Goal: Information Seeking & Learning: Find specific fact

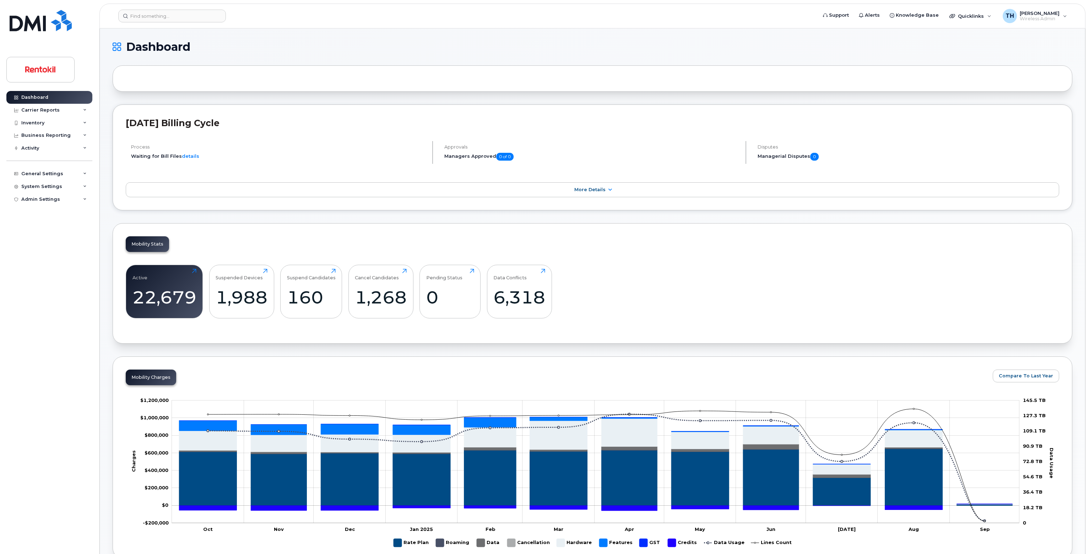
scroll to position [374, 0]
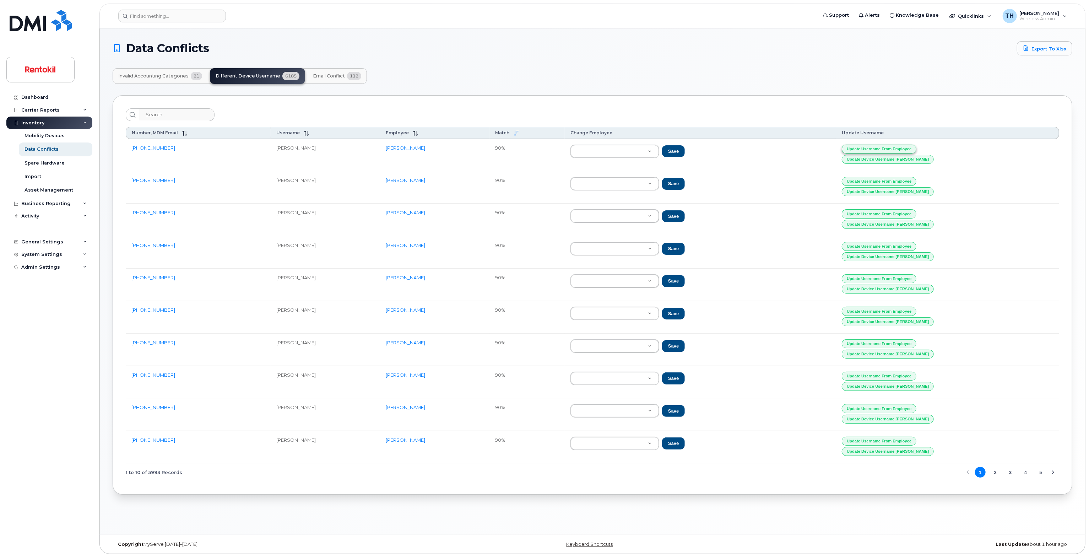
click at [916, 147] on button "Update Username from Employee" at bounding box center [879, 149] width 75 height 9
click at [916, 145] on button "Update Username from Employee" at bounding box center [879, 149] width 75 height 9
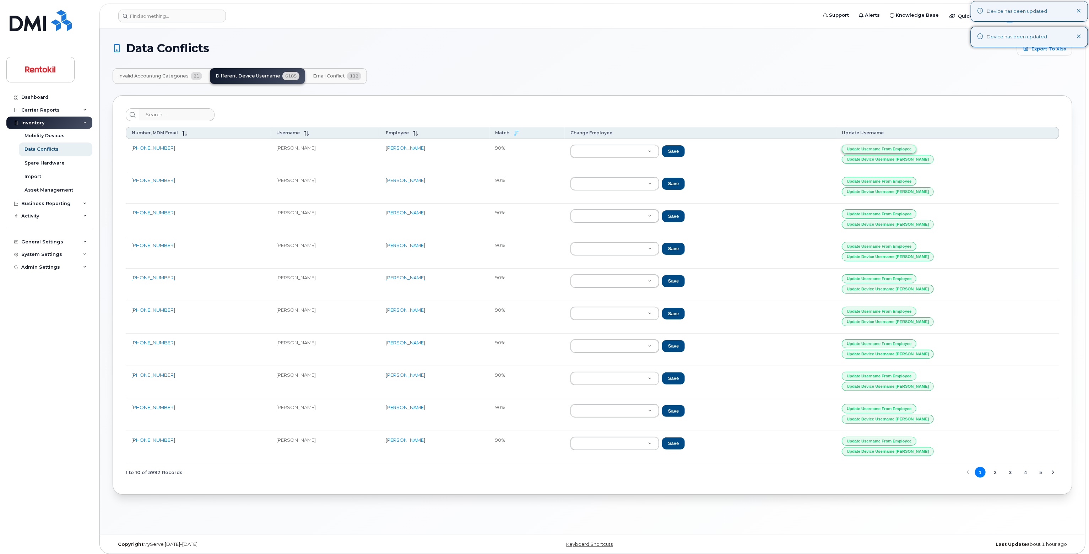
click at [916, 145] on button "Update Username from Employee" at bounding box center [879, 149] width 75 height 9
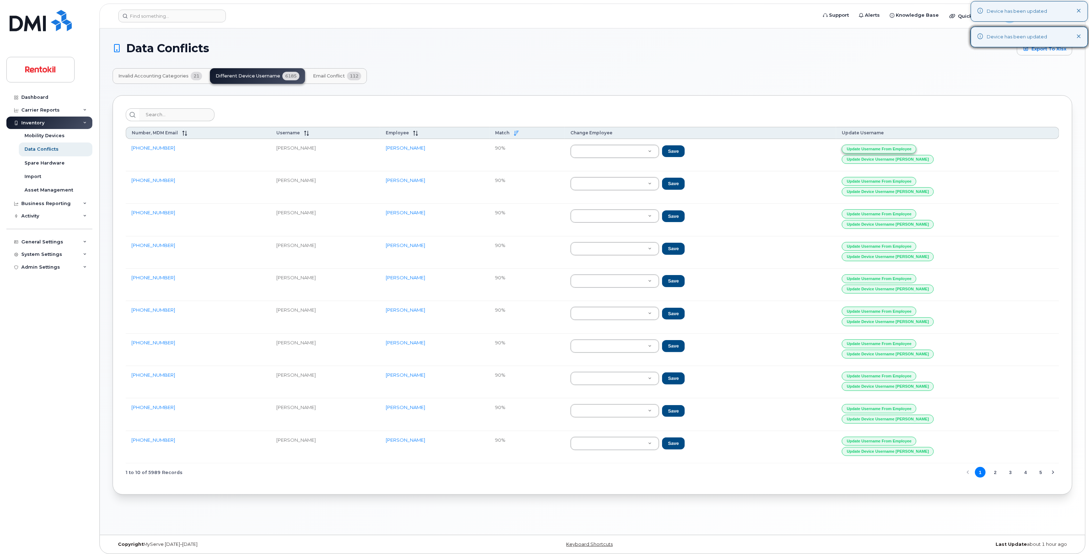
click at [916, 145] on button "Update Username from Employee" at bounding box center [879, 149] width 75 height 9
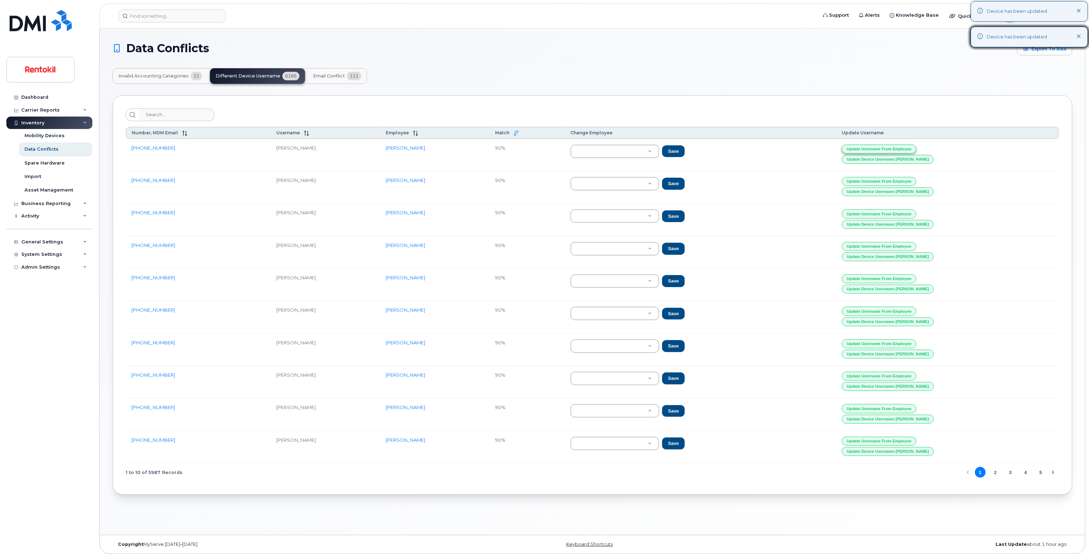
click at [916, 145] on button "Update Username from Employee" at bounding box center [879, 149] width 75 height 9
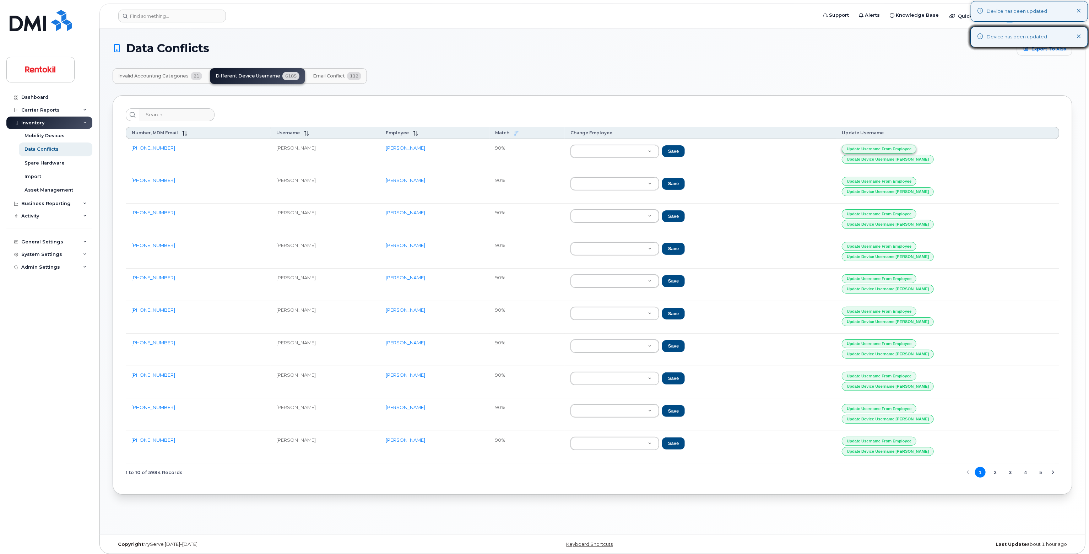
click at [916, 145] on button "Update Username from Employee" at bounding box center [879, 149] width 75 height 9
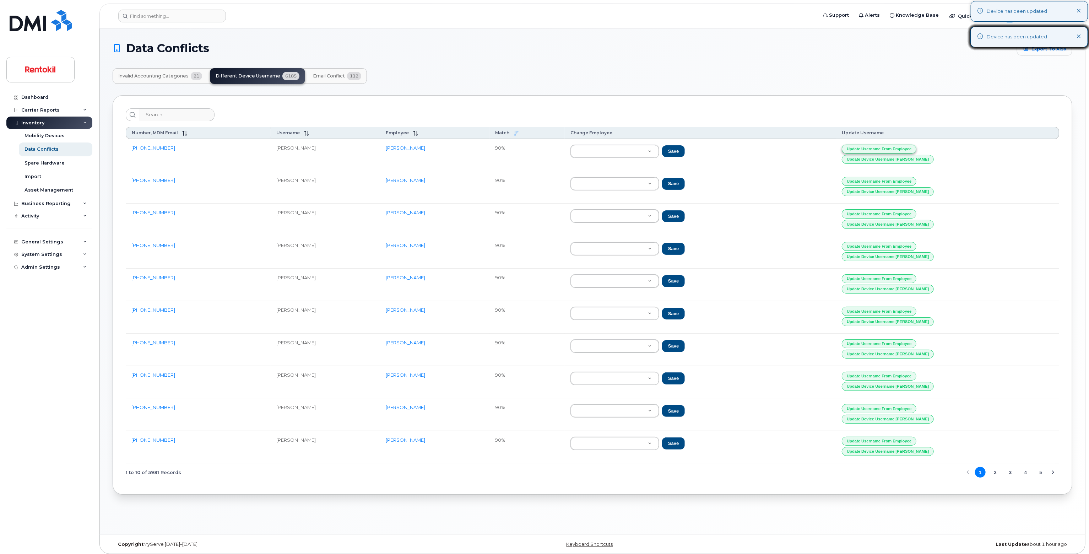
click at [916, 145] on button "Update Username from Employee" at bounding box center [879, 149] width 75 height 9
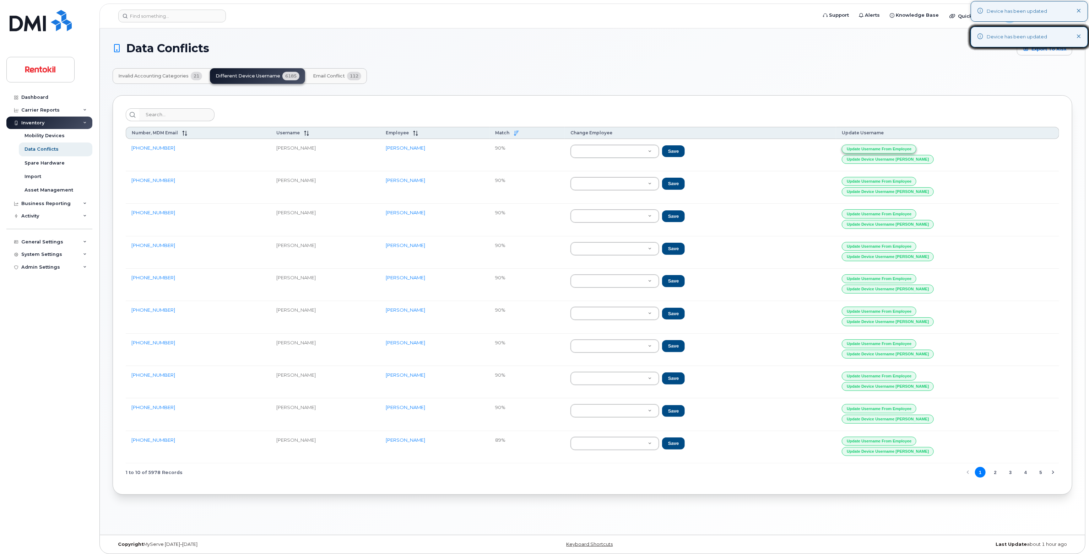
click at [916, 145] on button "Update Username from Employee" at bounding box center [879, 149] width 75 height 9
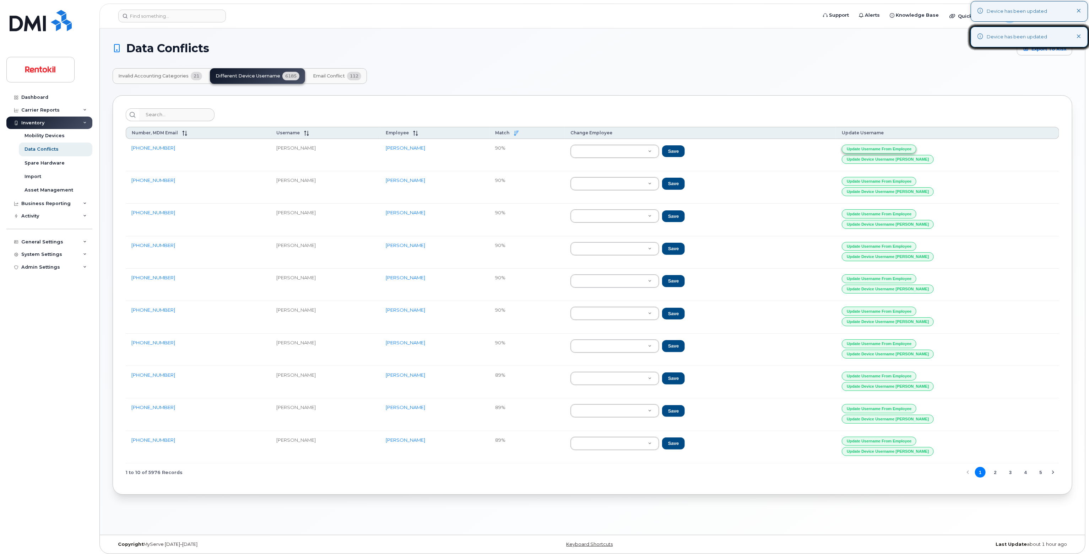
click at [916, 145] on button "Update Username from Employee" at bounding box center [879, 149] width 75 height 9
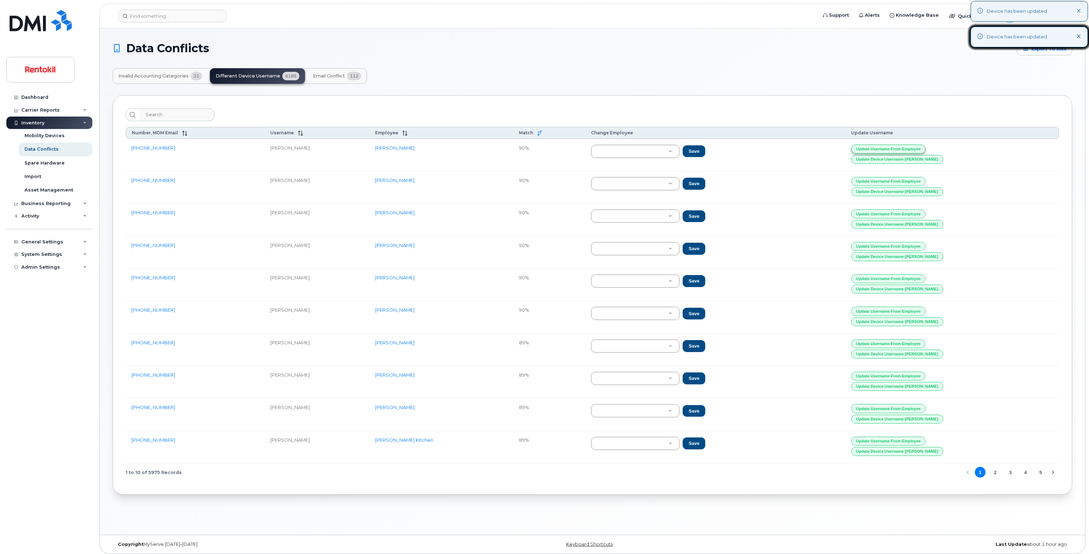
click at [926, 145] on button "Update Username from Employee" at bounding box center [888, 149] width 75 height 9
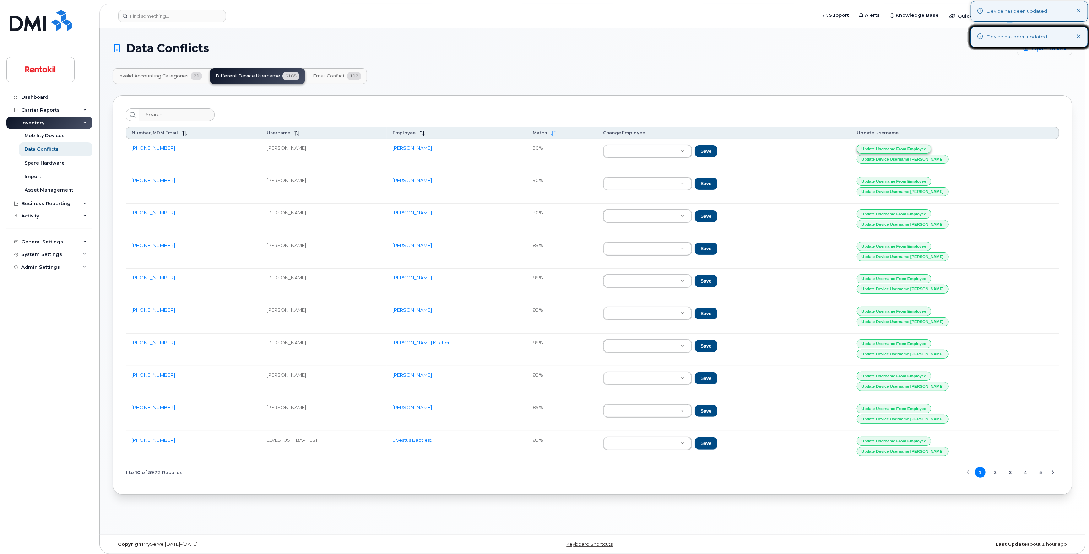
click at [931, 145] on button "Update Username from Employee" at bounding box center [894, 149] width 75 height 9
click at [956, 145] on div "Update Username from Employee Update Device Username Alias" at bounding box center [955, 155] width 197 height 21
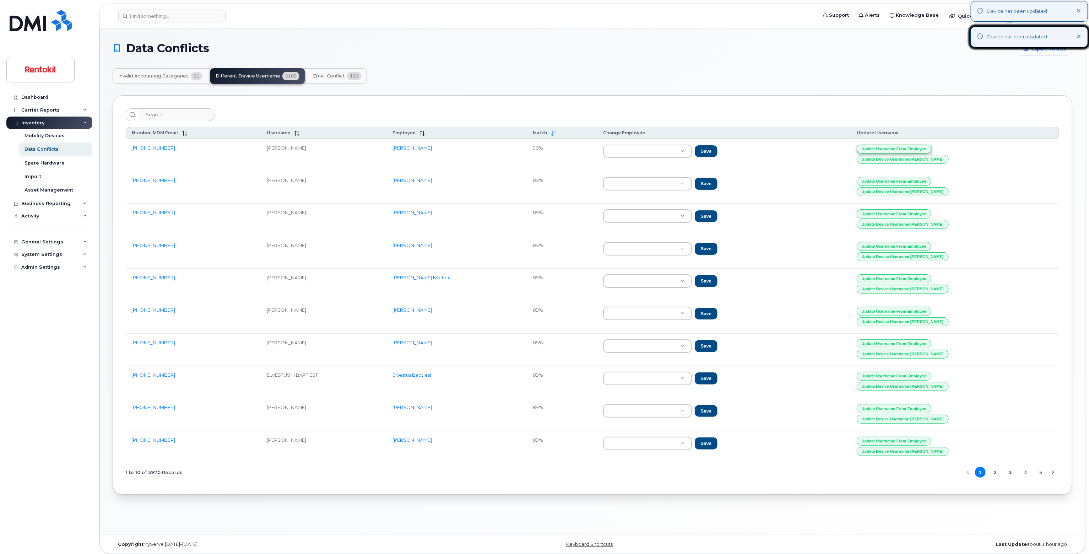
click at [956, 145] on div "Update Username from Employee Update Device Username Alias" at bounding box center [955, 155] width 197 height 21
click at [931, 145] on button "Update Username from Employee" at bounding box center [894, 149] width 75 height 9
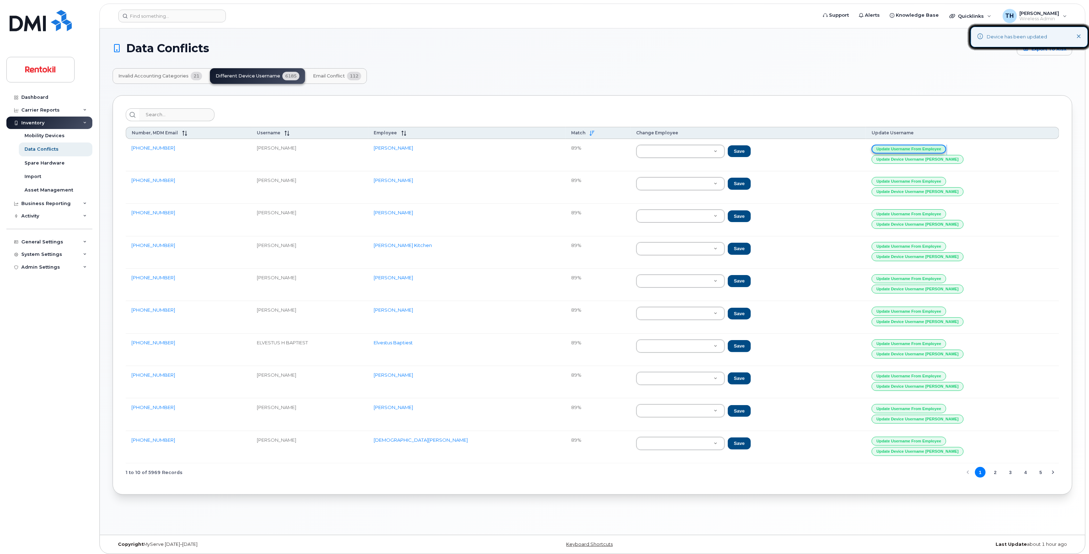
click at [946, 146] on button "Update Username from Employee" at bounding box center [908, 149] width 75 height 9
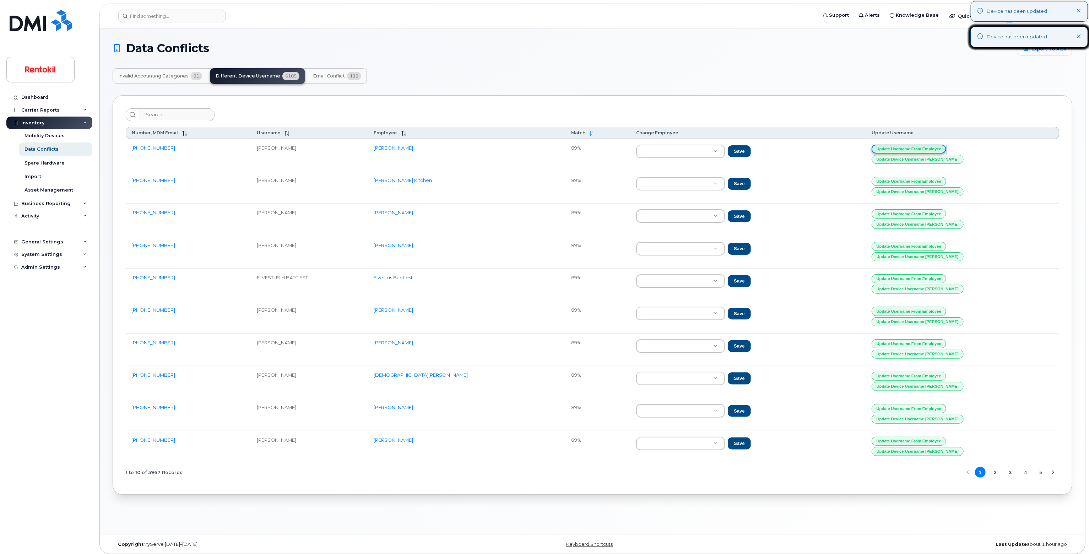
click at [946, 146] on button "Update Username from Employee" at bounding box center [908, 149] width 75 height 9
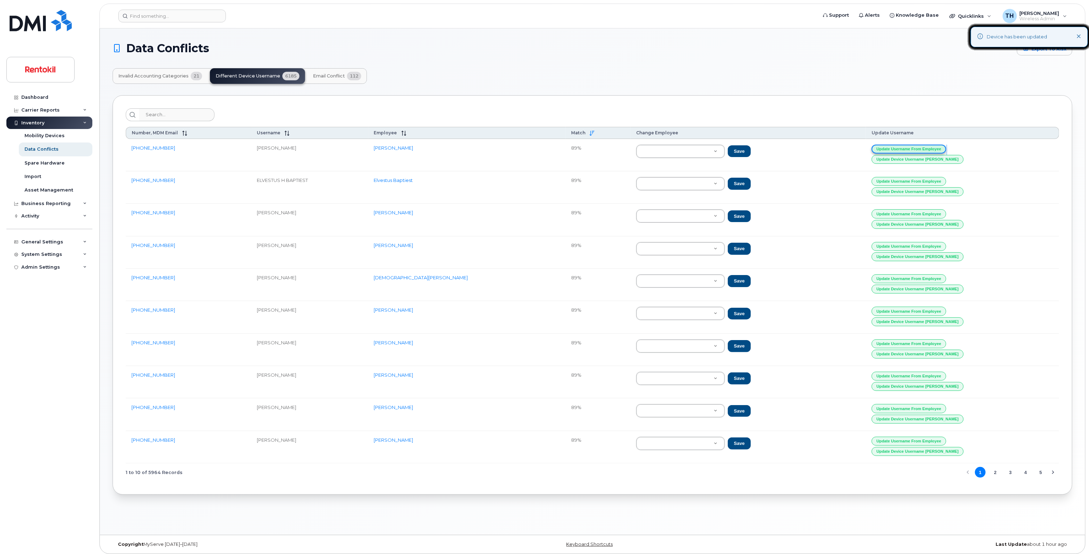
click at [946, 146] on button "Update Username from Employee" at bounding box center [908, 149] width 75 height 9
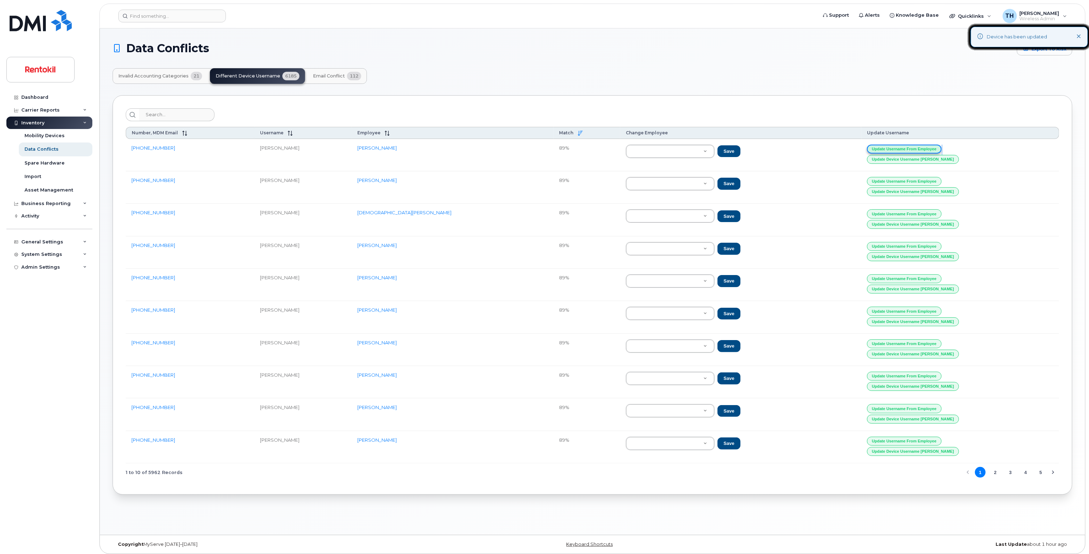
click at [941, 146] on button "Update Username from Employee" at bounding box center [904, 149] width 75 height 9
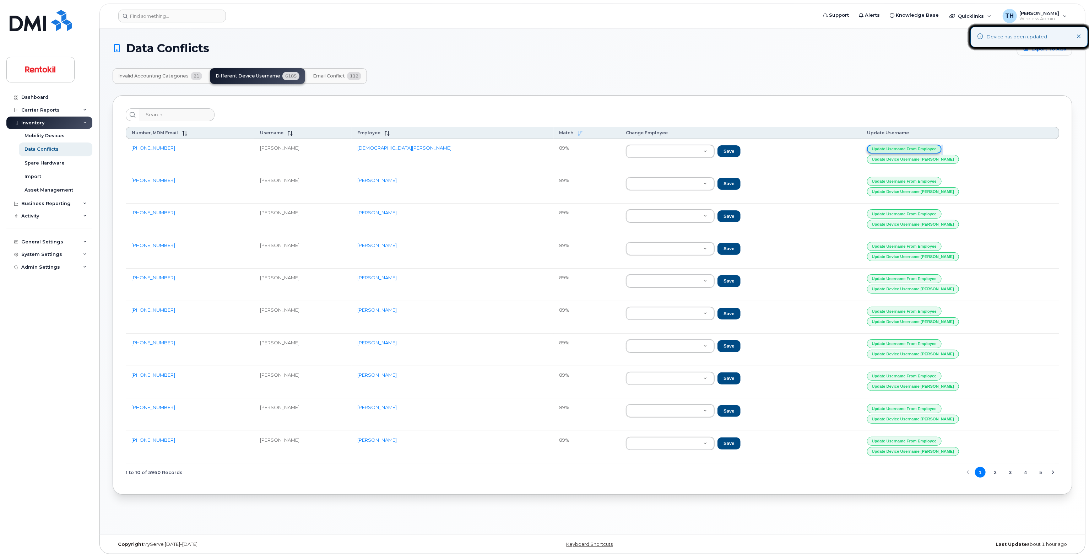
click at [941, 146] on button "Update Username from Employee" at bounding box center [904, 149] width 75 height 9
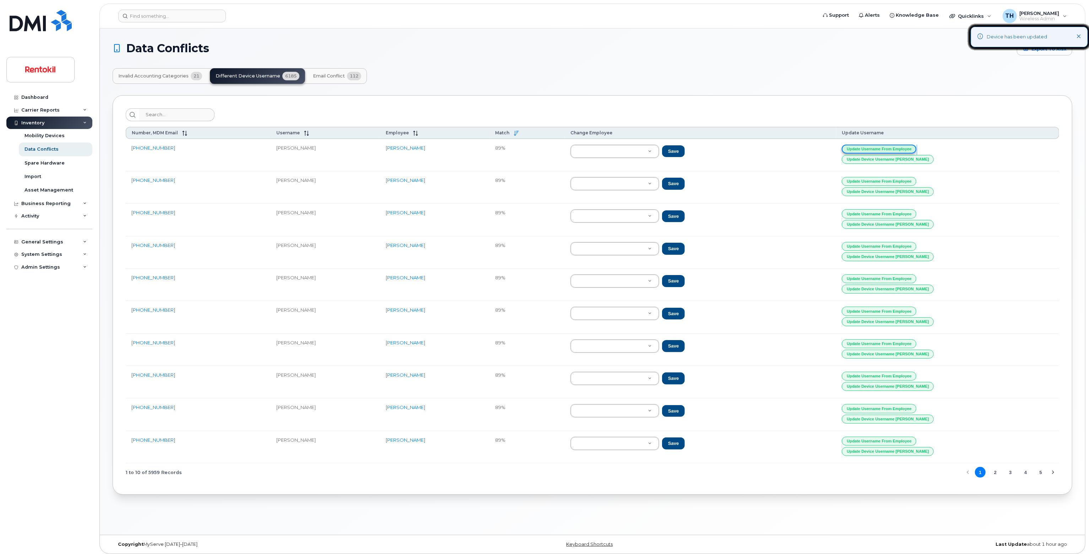
click at [916, 146] on button "Update Username from Employee" at bounding box center [879, 149] width 75 height 9
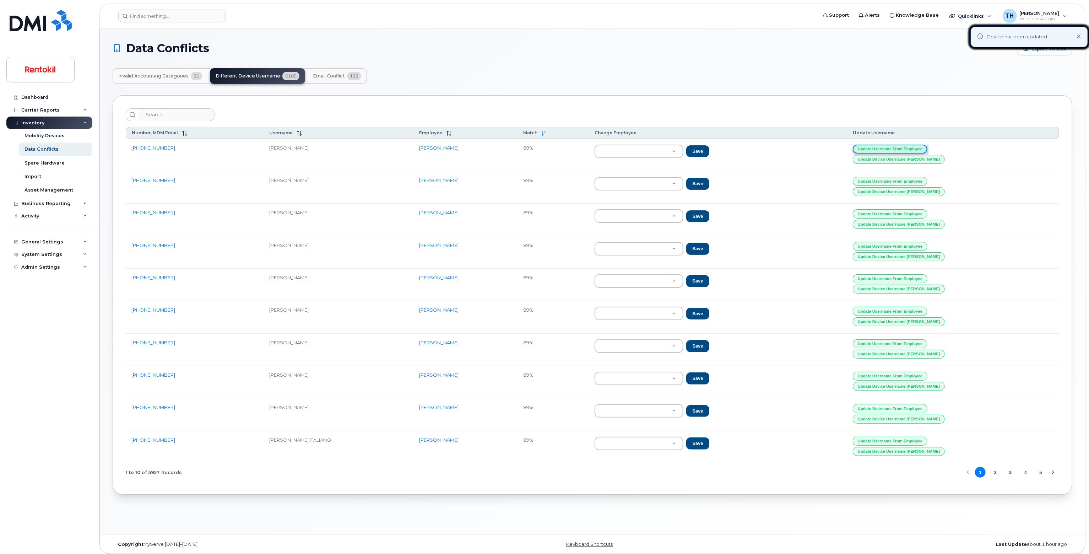
click at [927, 146] on button "Update Username from Employee" at bounding box center [890, 149] width 75 height 9
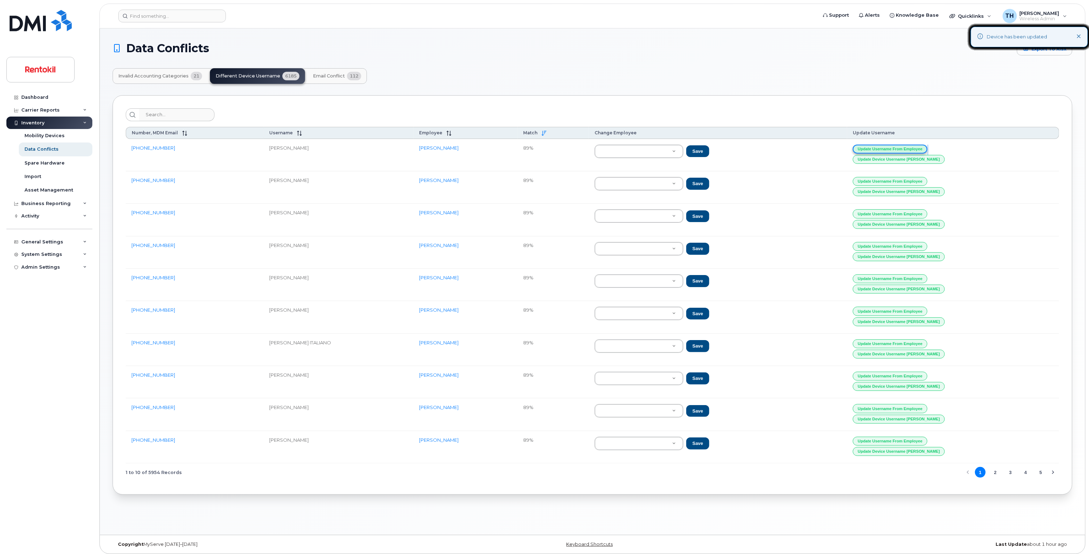
click at [927, 146] on button "Update Username from Employee" at bounding box center [890, 149] width 75 height 9
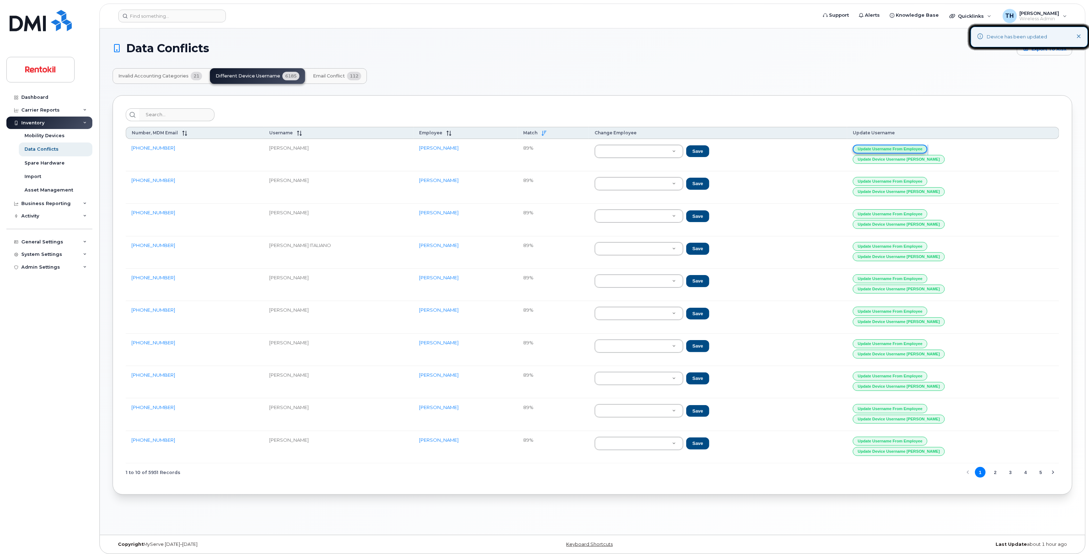
click at [927, 146] on button "Update Username from Employee" at bounding box center [890, 149] width 75 height 9
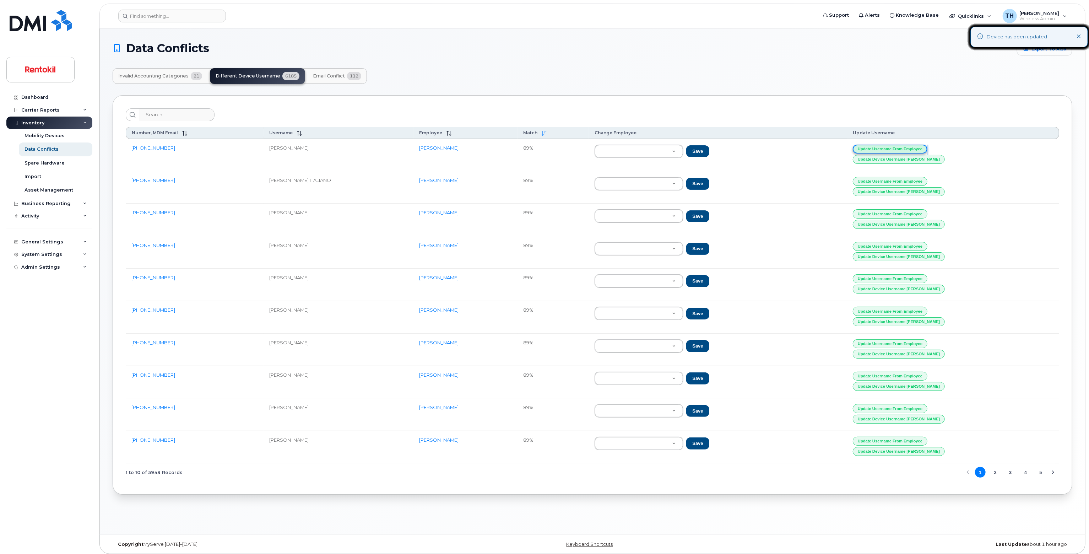
click at [927, 146] on button "Update Username from Employee" at bounding box center [890, 149] width 75 height 9
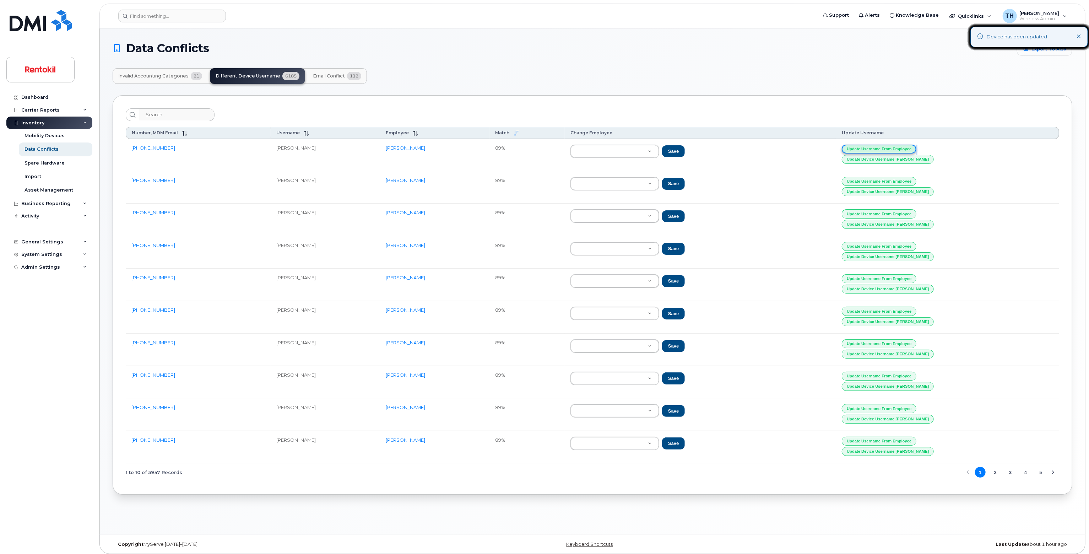
click at [916, 146] on button "Update Username from Employee" at bounding box center [879, 149] width 75 height 9
click at [916, 147] on button "Update Username from Employee" at bounding box center [879, 149] width 75 height 9
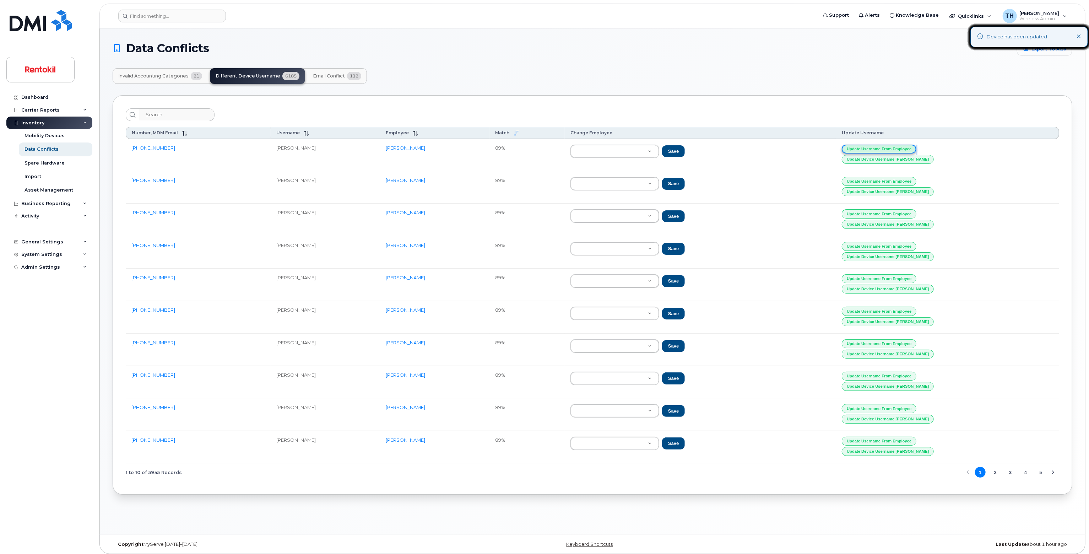
click at [916, 147] on button "Update Username from Employee" at bounding box center [879, 149] width 75 height 9
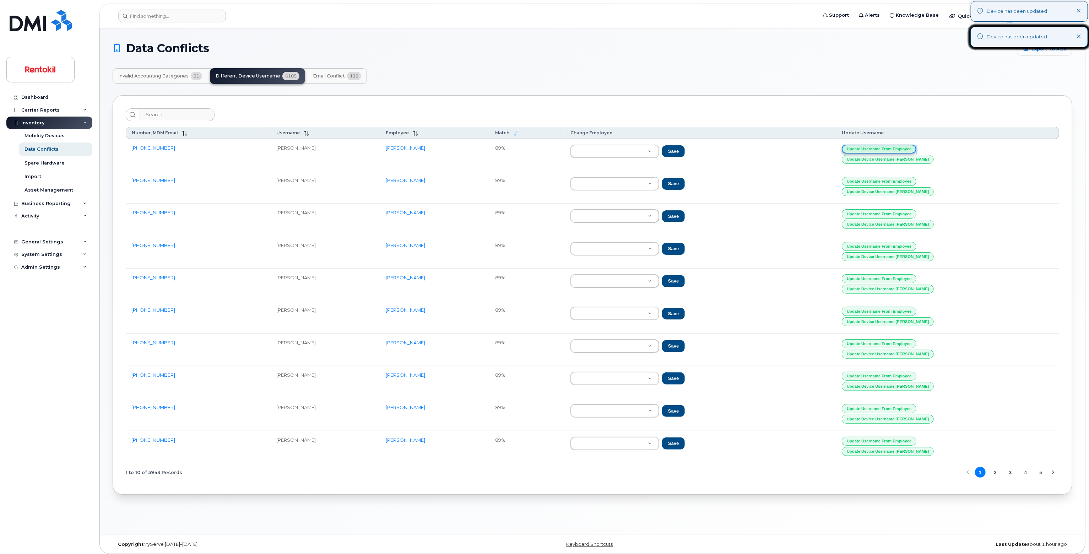
click at [916, 147] on button "Update Username from Employee" at bounding box center [879, 149] width 75 height 9
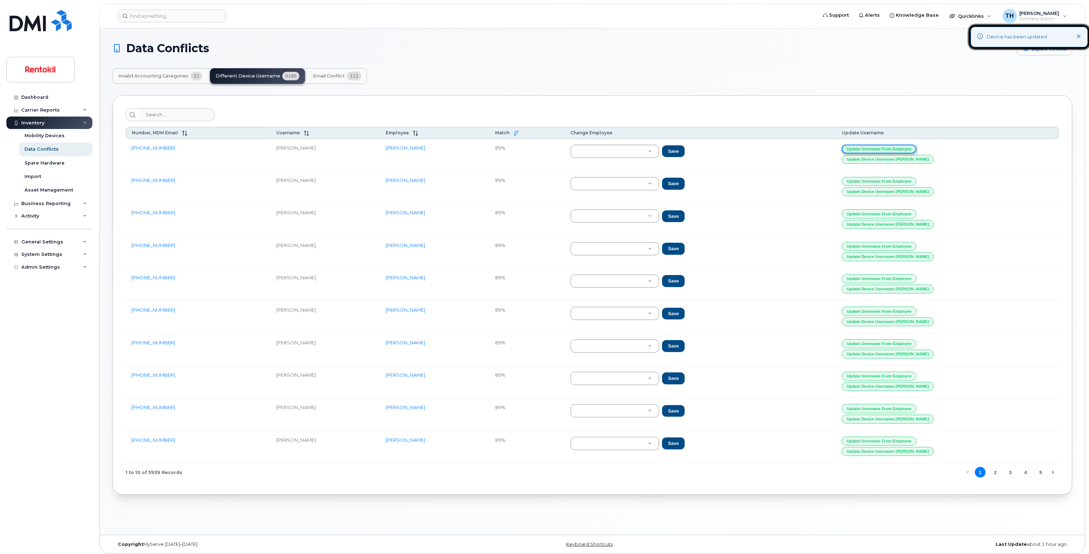
click at [916, 147] on button "Update Username from Employee" at bounding box center [879, 149] width 75 height 9
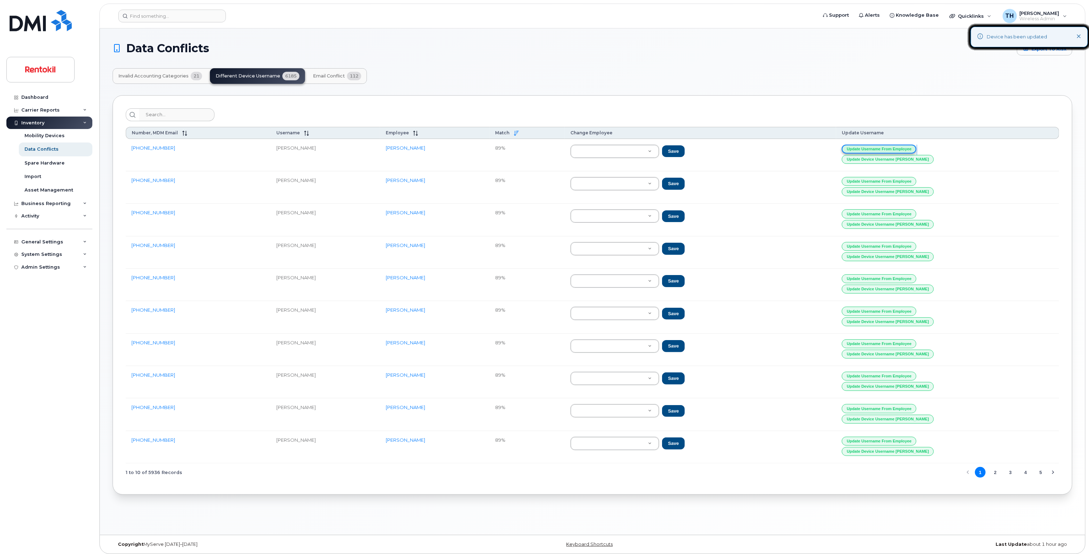
click at [916, 147] on button "Update Username from Employee" at bounding box center [879, 149] width 75 height 9
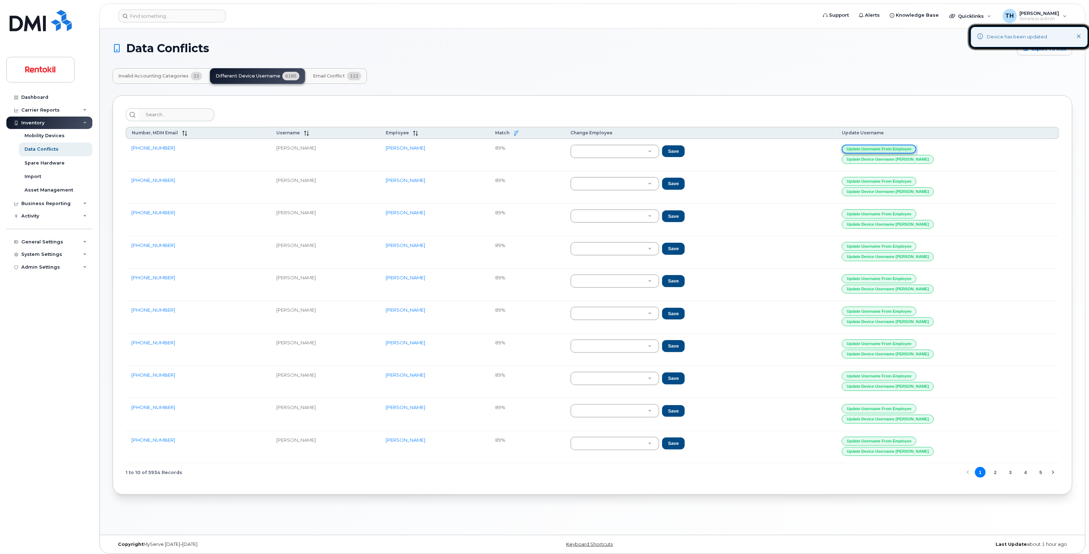
click at [916, 147] on button "Update Username from Employee" at bounding box center [879, 149] width 75 height 9
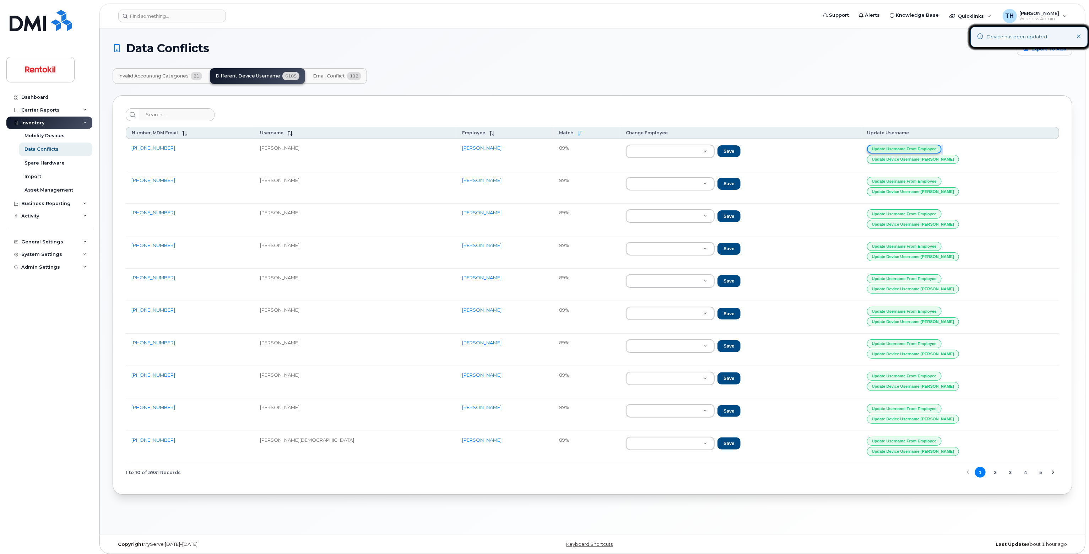
click at [941, 147] on button "Update Username from Employee" at bounding box center [904, 149] width 75 height 9
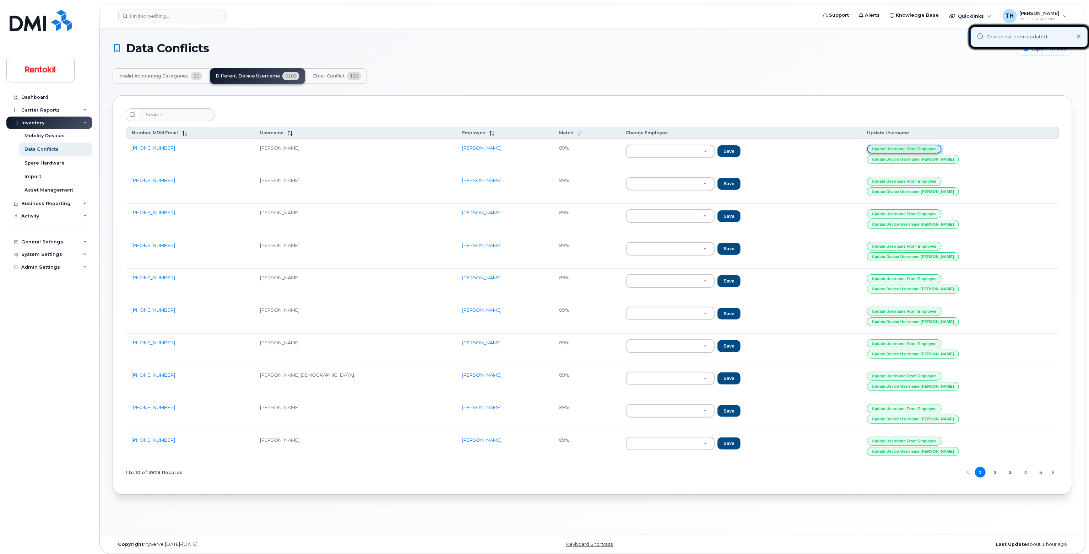
click at [941, 147] on button "Update Username from Employee" at bounding box center [904, 149] width 75 height 9
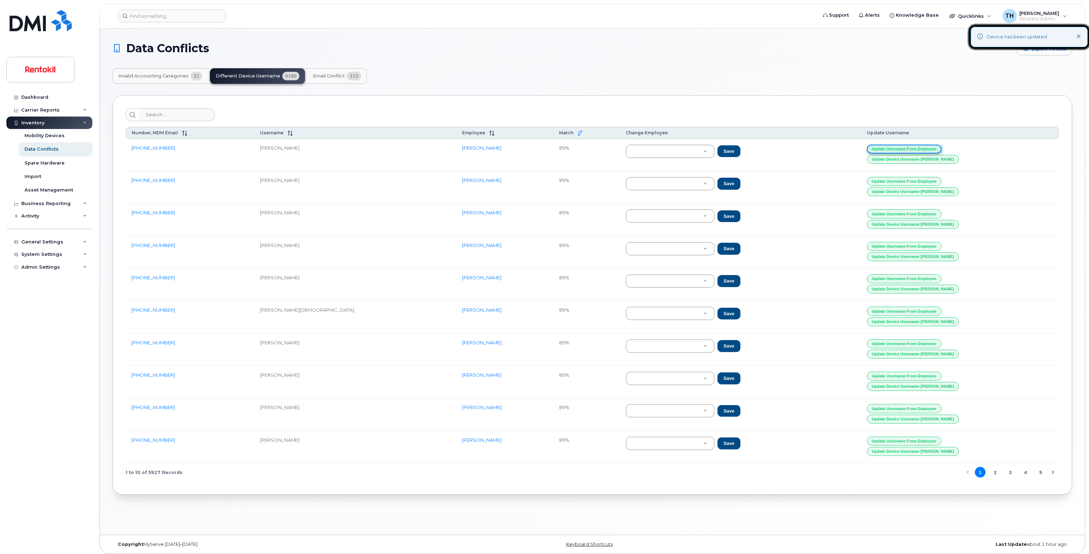
click at [941, 147] on button "Update Username from Employee" at bounding box center [904, 149] width 75 height 9
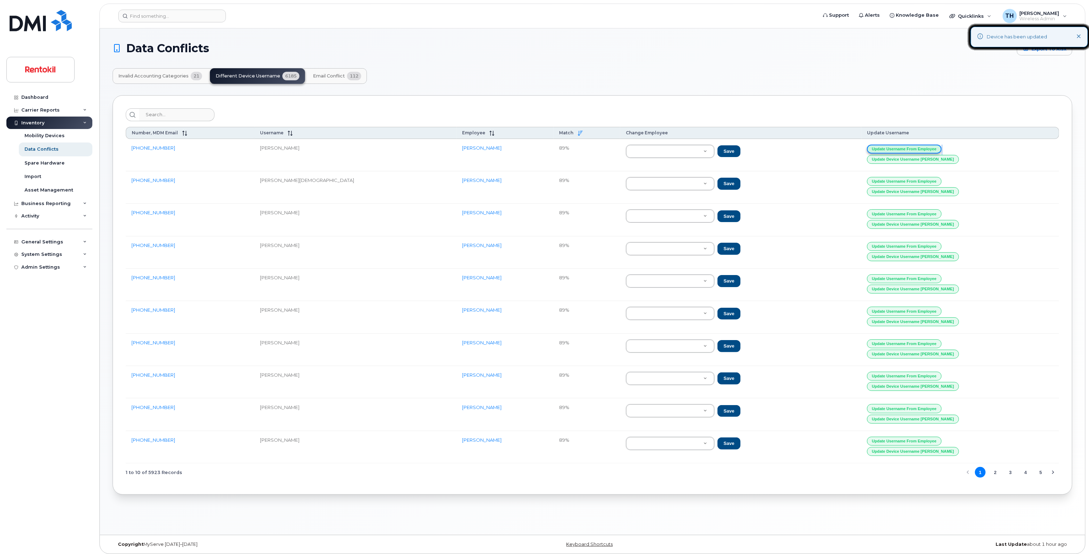
click at [941, 147] on button "Update Username from Employee" at bounding box center [904, 149] width 75 height 9
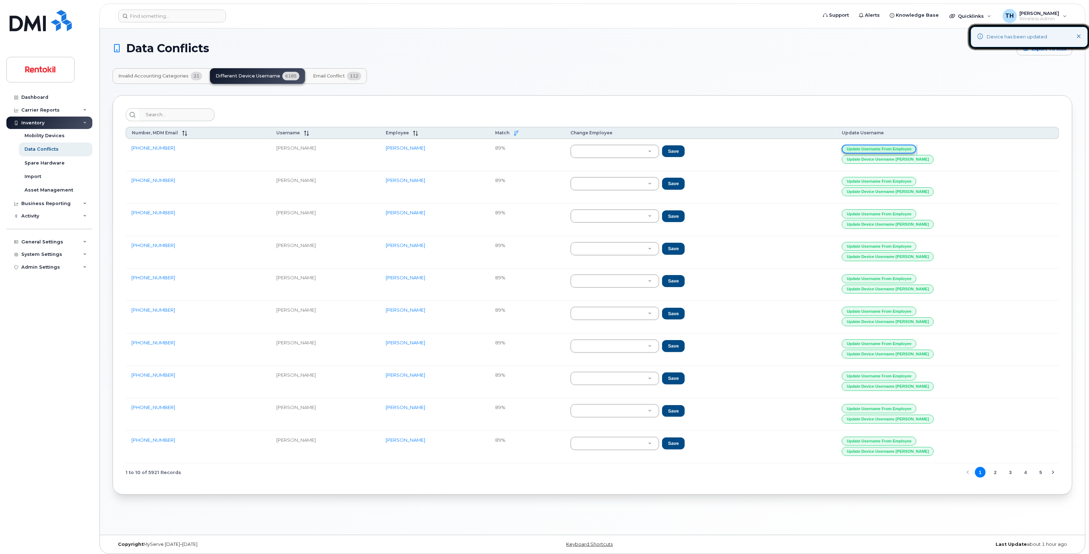
click at [916, 147] on button "Update Username from Employee" at bounding box center [879, 149] width 75 height 9
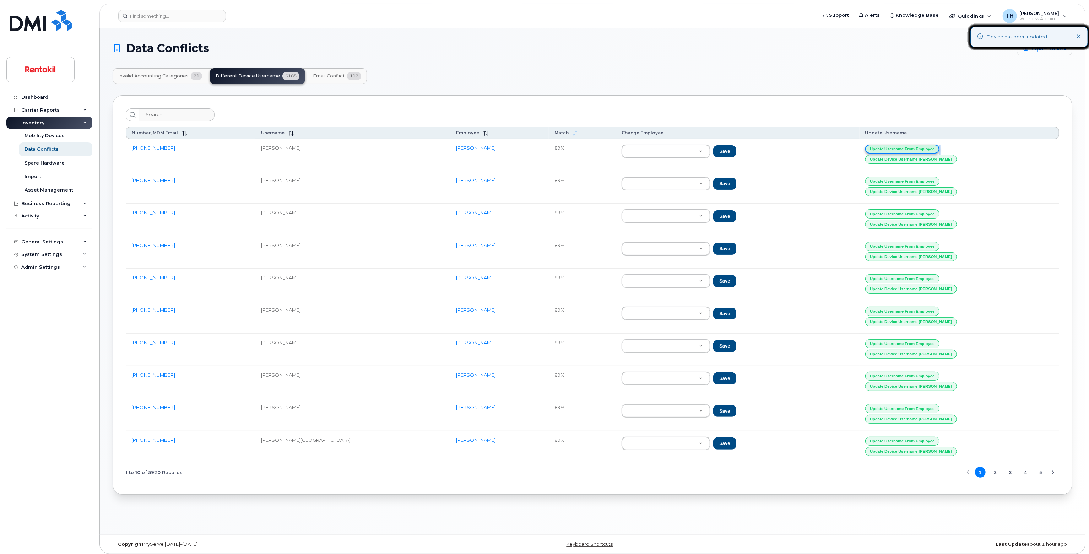
click at [940, 147] on button "Update Username from Employee" at bounding box center [902, 149] width 75 height 9
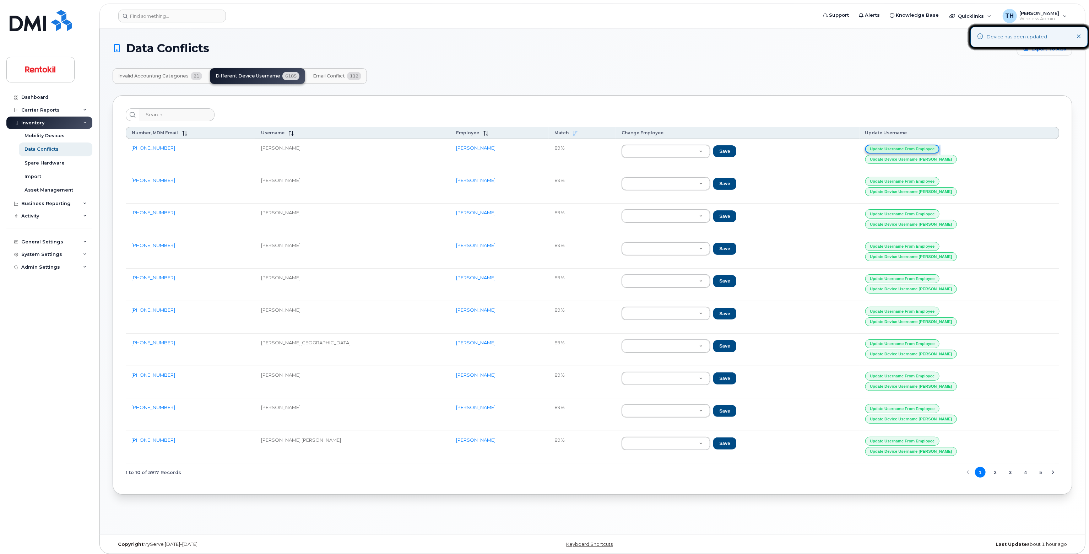
click at [940, 147] on button "Update Username from Employee" at bounding box center [902, 149] width 75 height 9
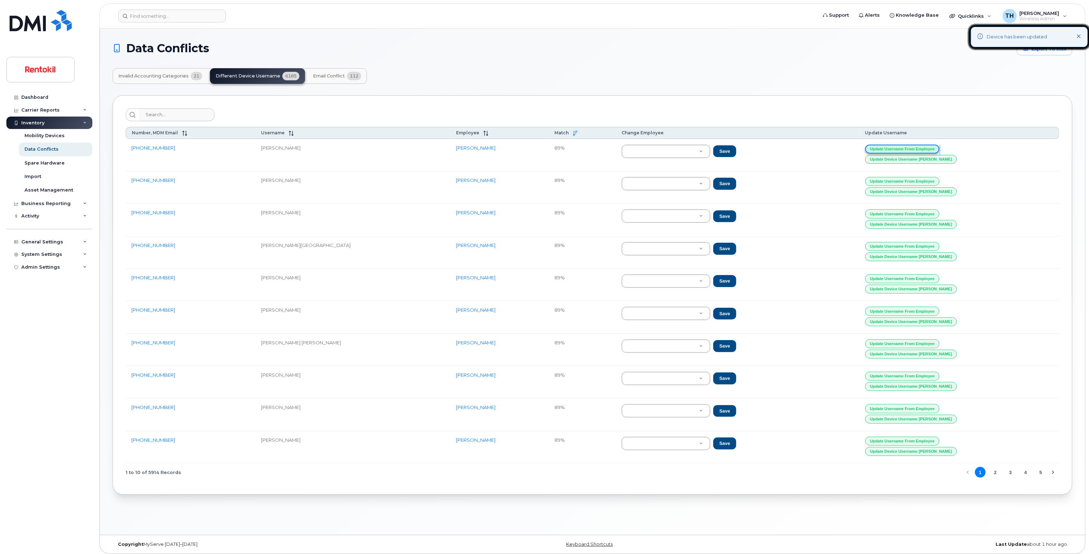
click at [940, 147] on button "Update Username from Employee" at bounding box center [902, 149] width 75 height 9
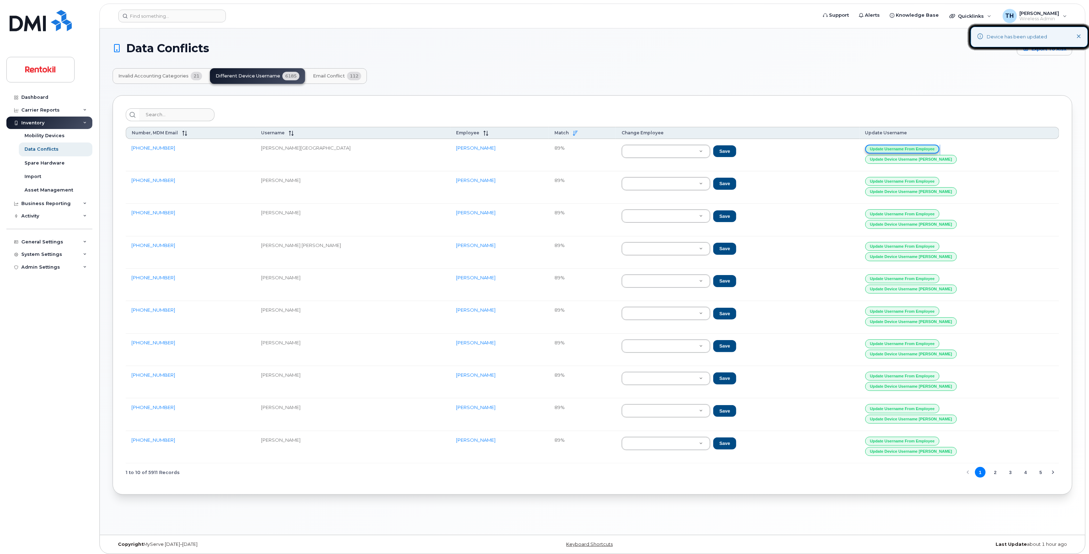
click at [940, 147] on button "Update Username from Employee" at bounding box center [902, 149] width 75 height 9
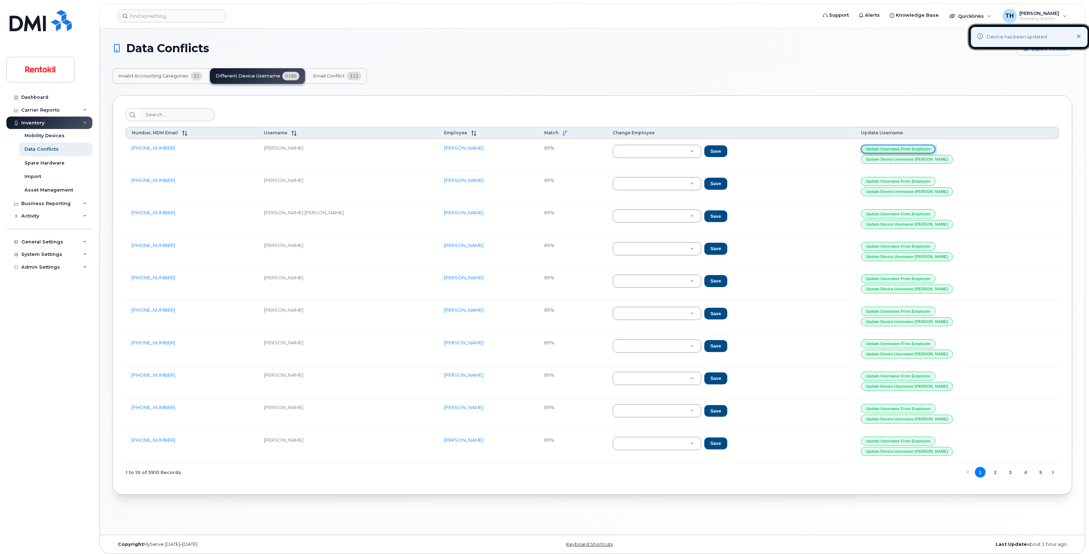
click at [935, 147] on button "Update Username from Employee" at bounding box center [898, 149] width 75 height 9
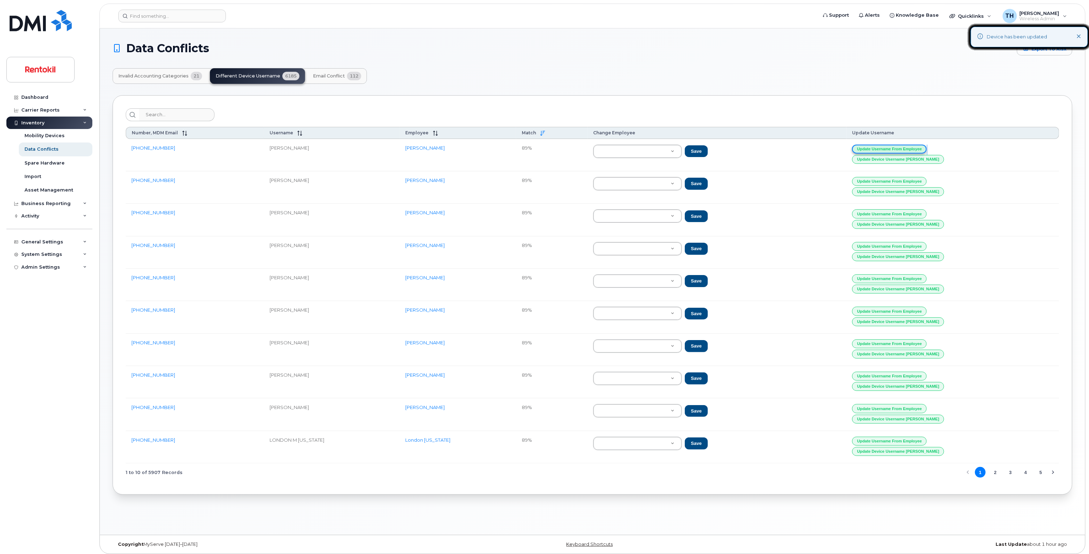
click at [927, 147] on button "Update Username from Employee" at bounding box center [889, 149] width 75 height 9
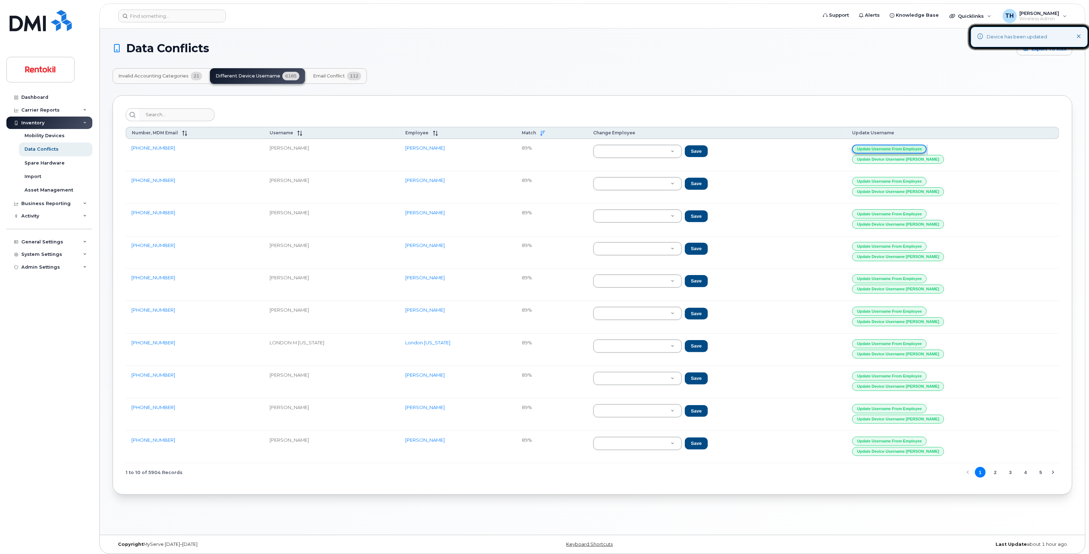
click at [927, 147] on button "Update Username from Employee" at bounding box center [889, 149] width 75 height 9
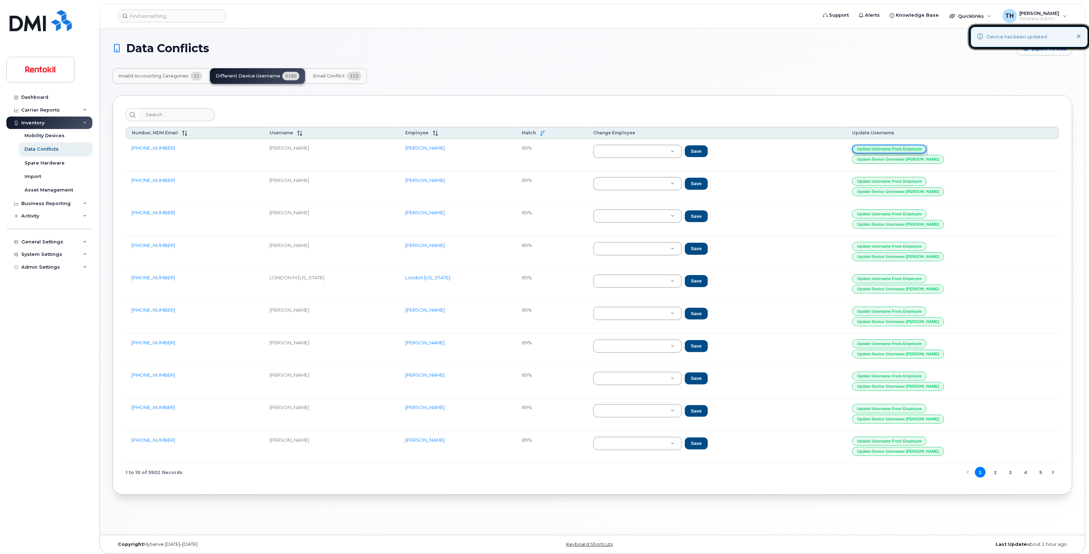
click at [927, 147] on button "Update Username from Employee" at bounding box center [889, 149] width 75 height 9
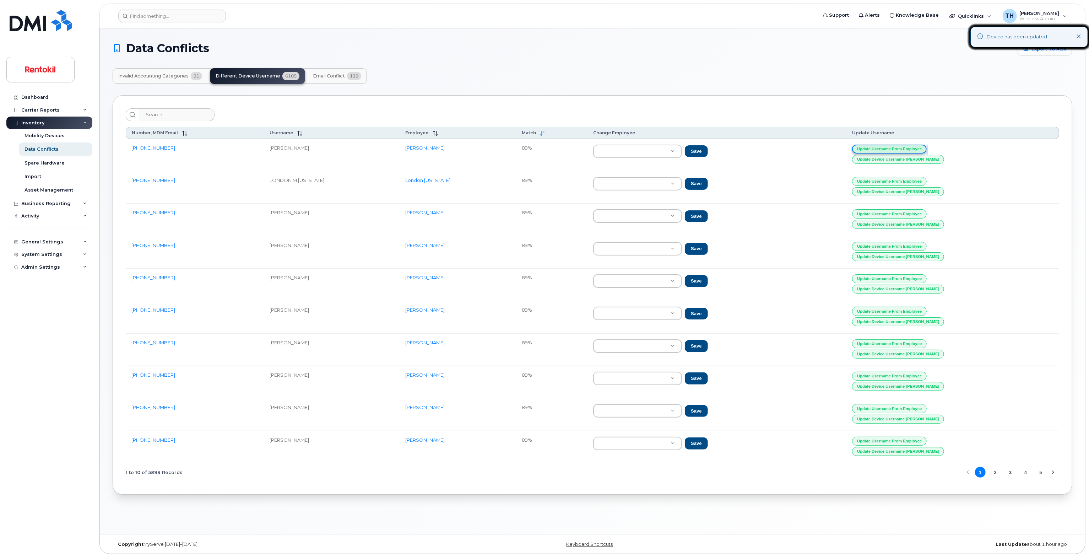
click at [927, 147] on button "Update Username from Employee" at bounding box center [889, 149] width 75 height 9
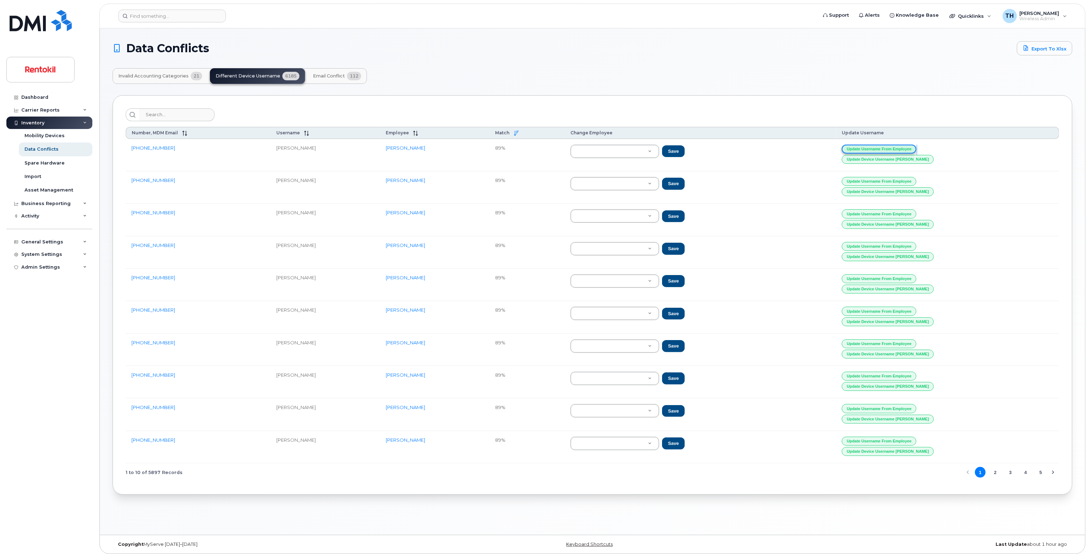
click at [916, 145] on button "Update Username from Employee" at bounding box center [879, 149] width 75 height 9
click at [916, 146] on button "Update Username from Employee" at bounding box center [879, 149] width 75 height 9
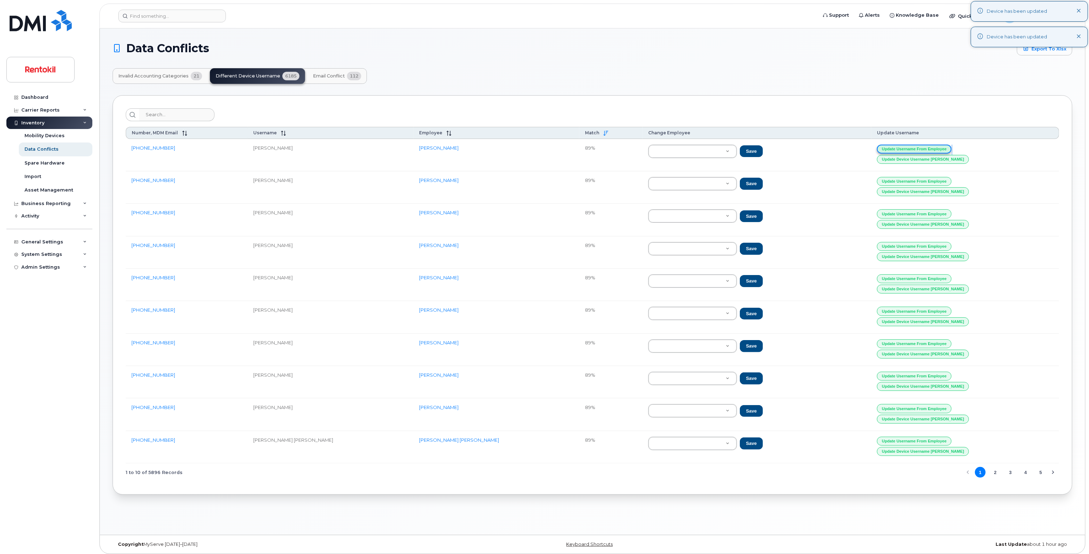
click at [945, 146] on button "Update Username from Employee" at bounding box center [914, 149] width 75 height 9
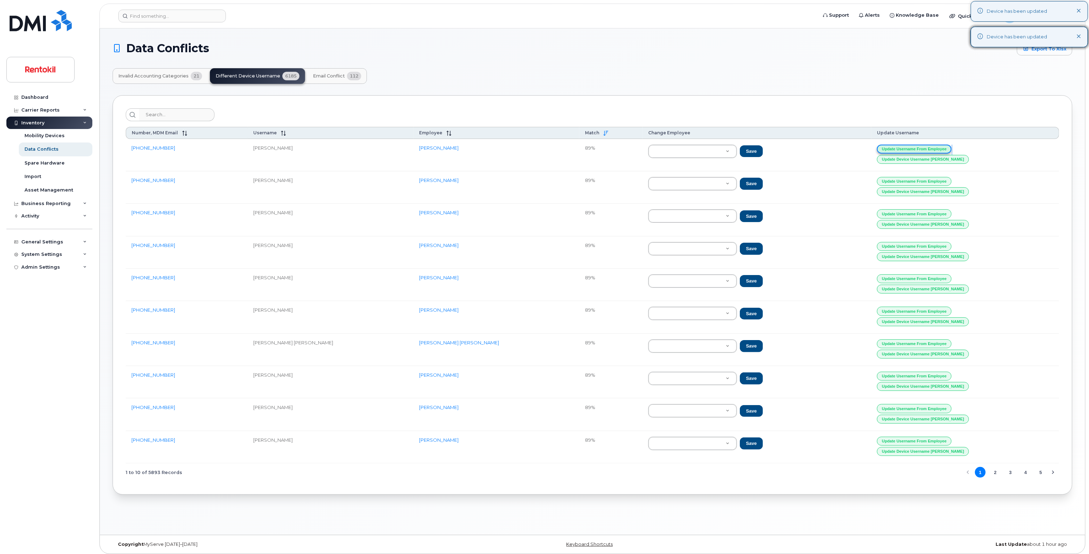
click at [945, 146] on button "Update Username from Employee" at bounding box center [914, 149] width 75 height 9
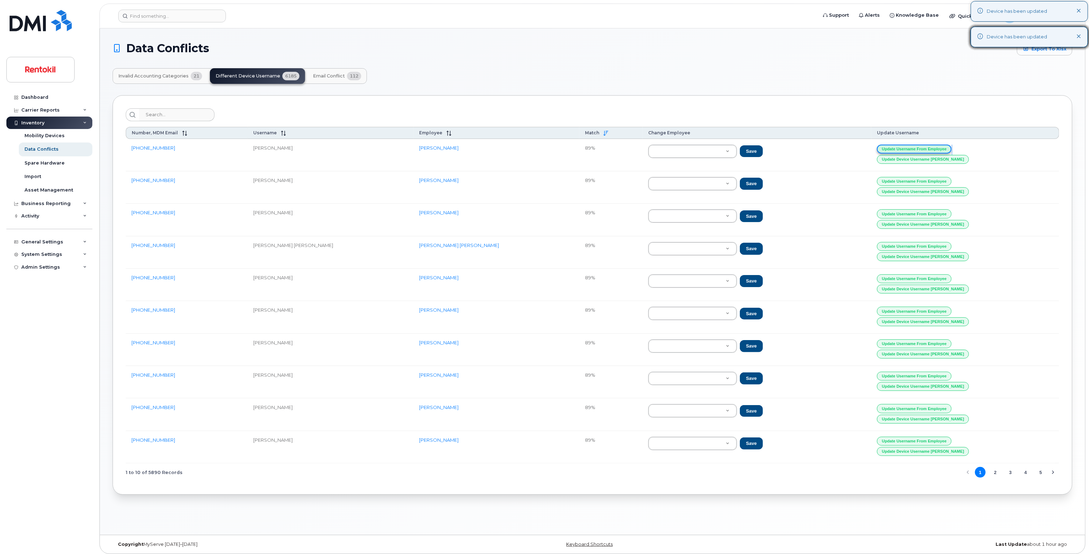
click at [945, 146] on button "Update Username from Employee" at bounding box center [914, 149] width 75 height 9
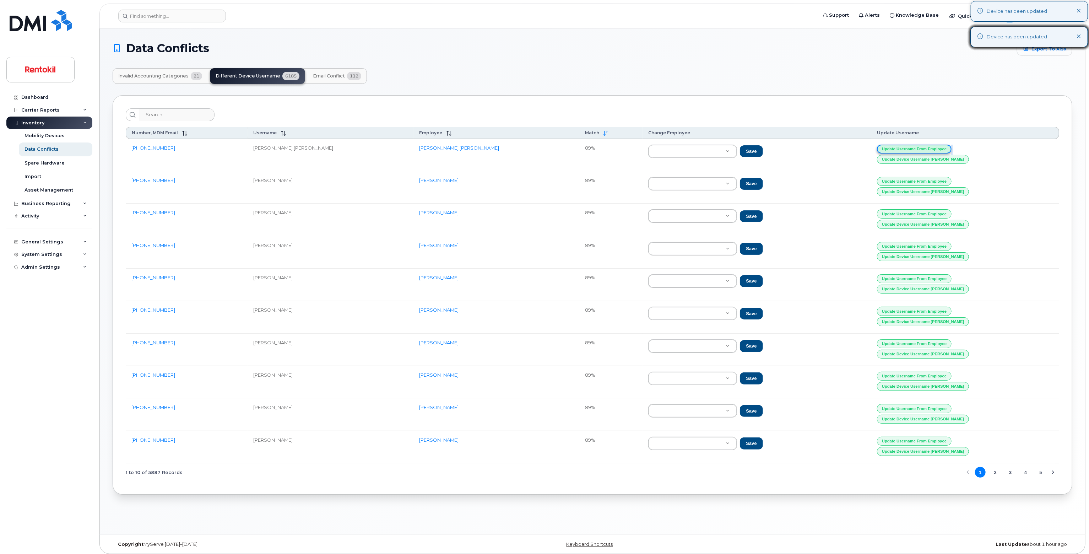
click at [945, 146] on button "Update Username from Employee" at bounding box center [914, 149] width 75 height 9
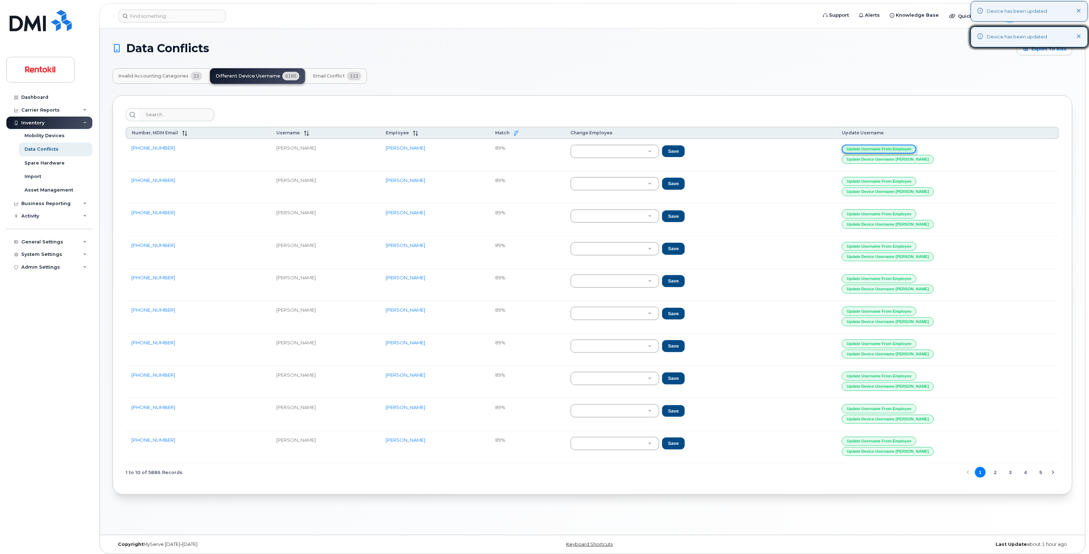
click at [916, 146] on button "Update Username from Employee" at bounding box center [879, 149] width 75 height 9
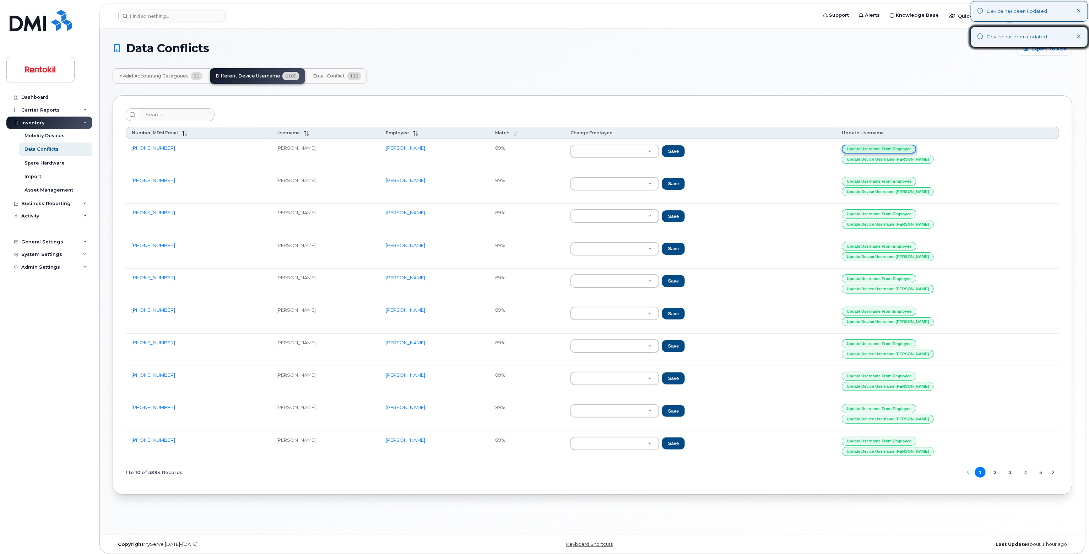
click at [916, 146] on button "Update Username from Employee" at bounding box center [879, 149] width 75 height 9
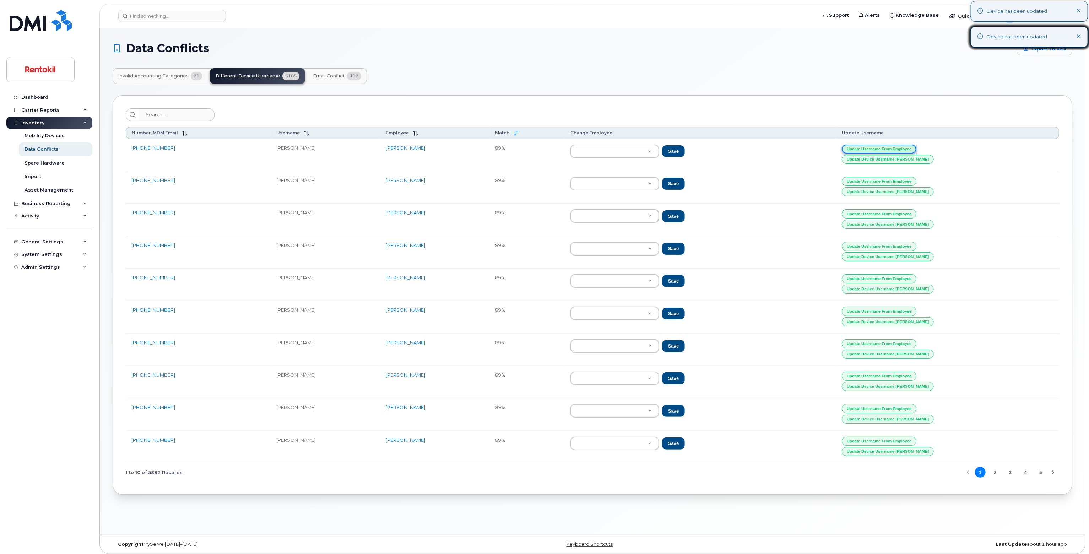
click at [916, 146] on button "Update Username from Employee" at bounding box center [879, 149] width 75 height 9
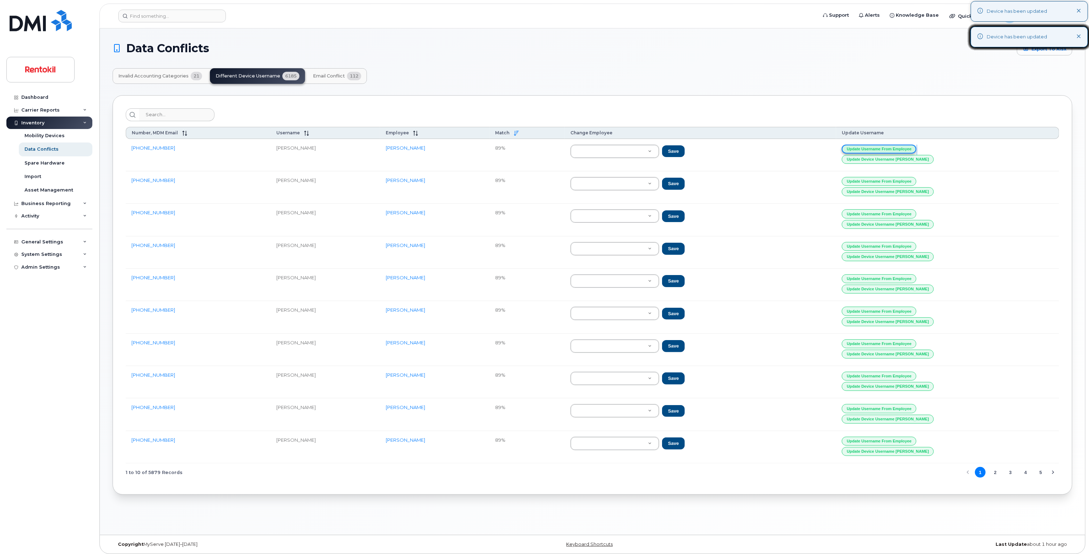
click at [916, 146] on button "Update Username from Employee" at bounding box center [879, 149] width 75 height 9
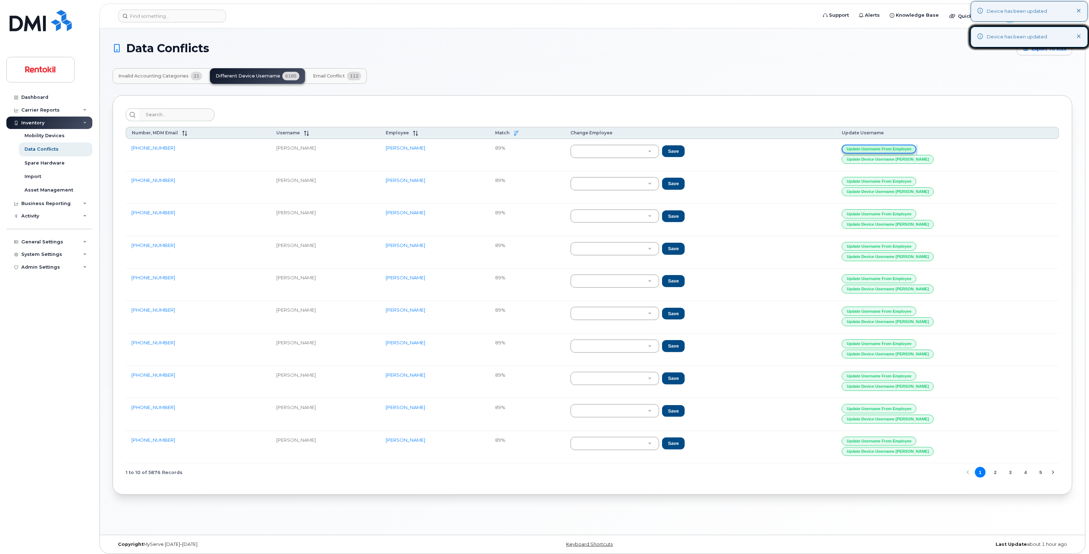
click at [916, 146] on button "Update Username from Employee" at bounding box center [879, 149] width 75 height 9
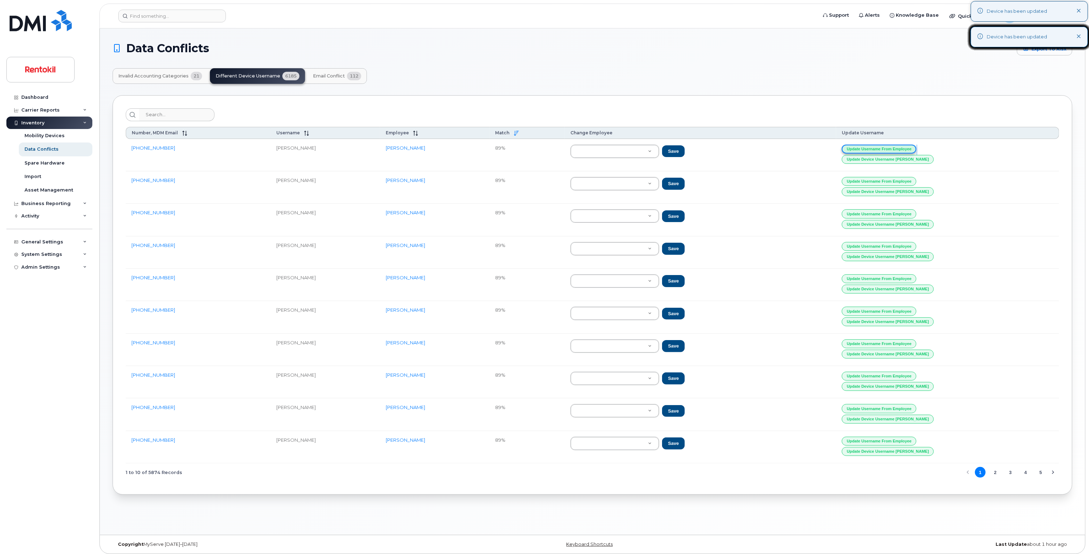
click at [916, 146] on button "Update Username from Employee" at bounding box center [879, 149] width 75 height 9
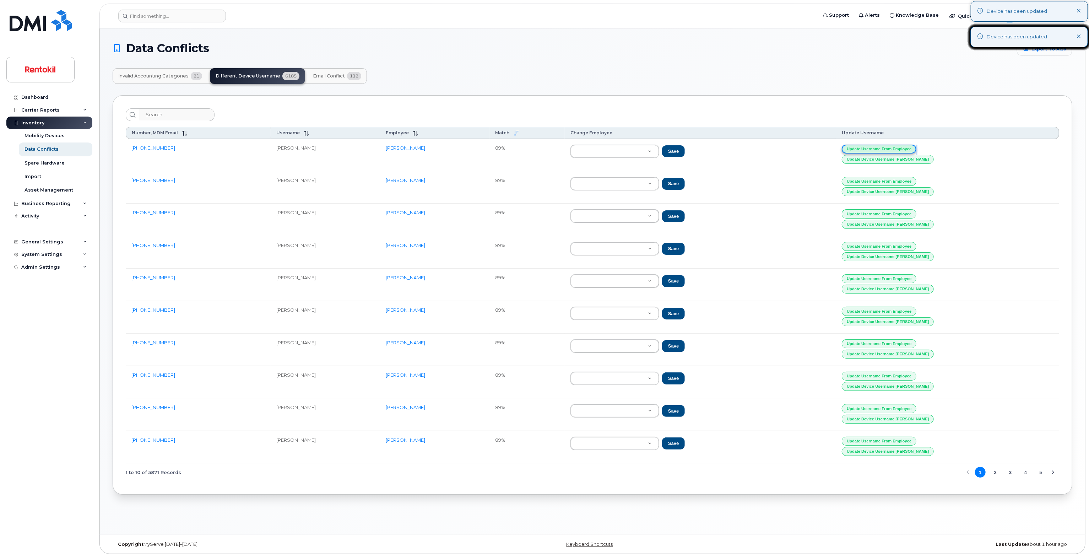
click at [916, 146] on button "Update Username from Employee" at bounding box center [879, 149] width 75 height 9
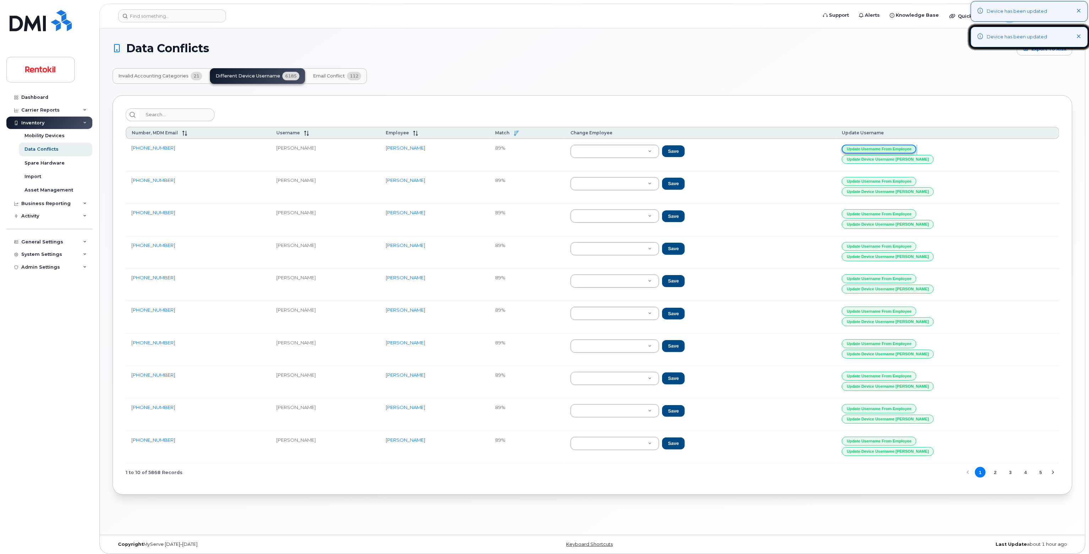
click at [916, 146] on button "Update Username from Employee" at bounding box center [879, 149] width 75 height 9
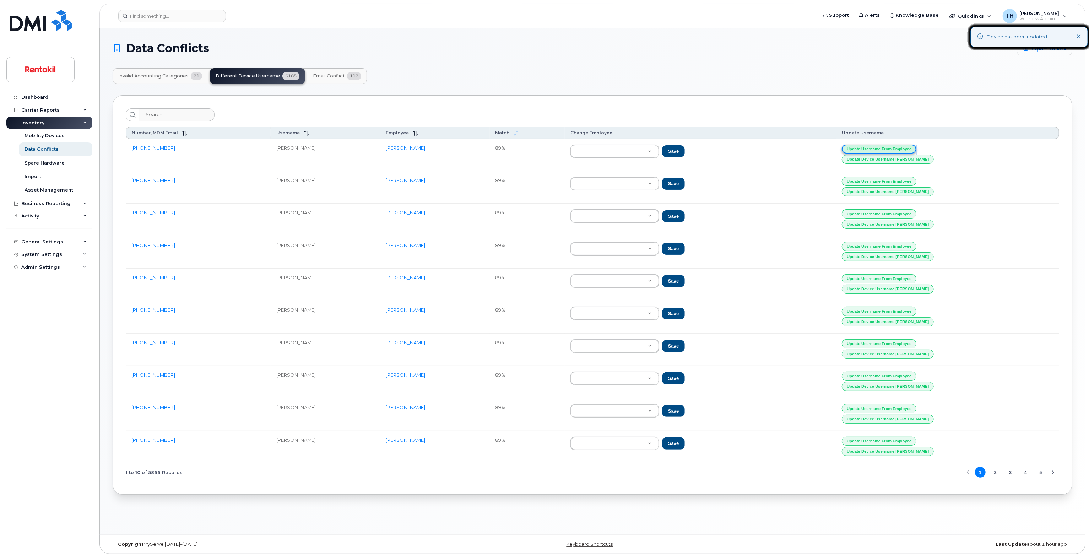
click at [916, 146] on button "Update Username from Employee" at bounding box center [879, 149] width 75 height 9
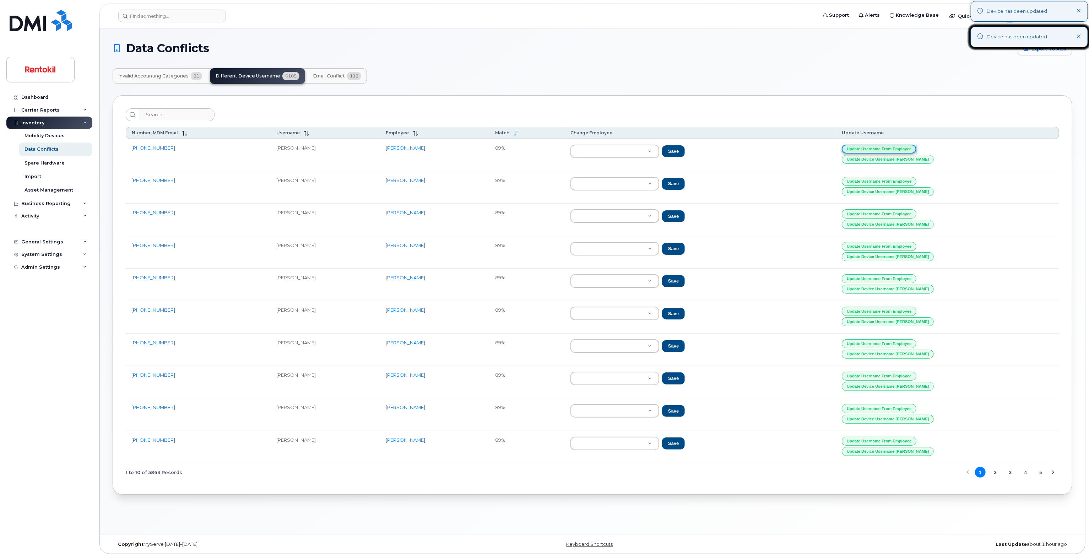
click at [916, 146] on button "Update Username from Employee" at bounding box center [879, 149] width 75 height 9
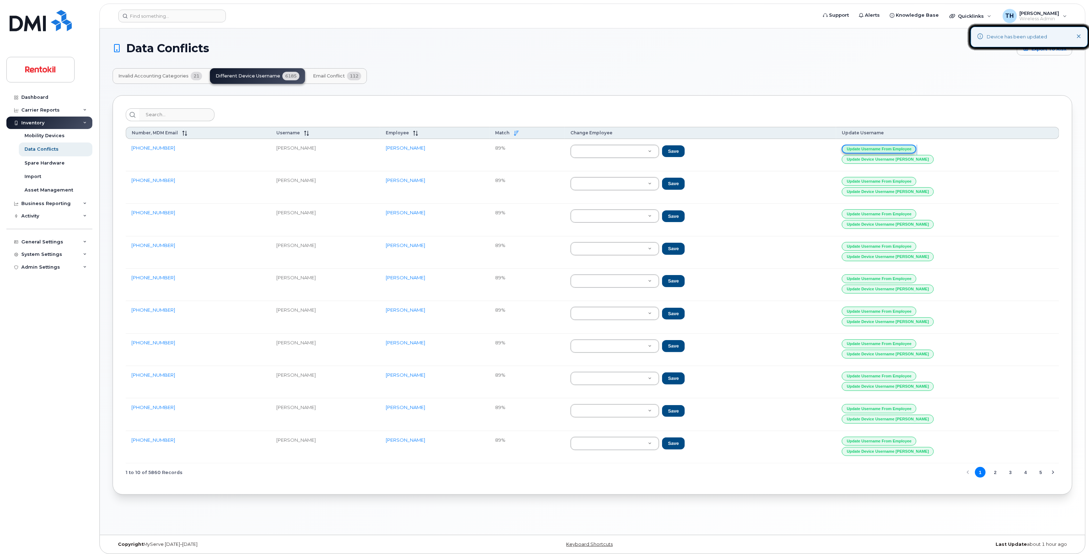
click at [916, 146] on button "Update Username from Employee" at bounding box center [879, 149] width 75 height 9
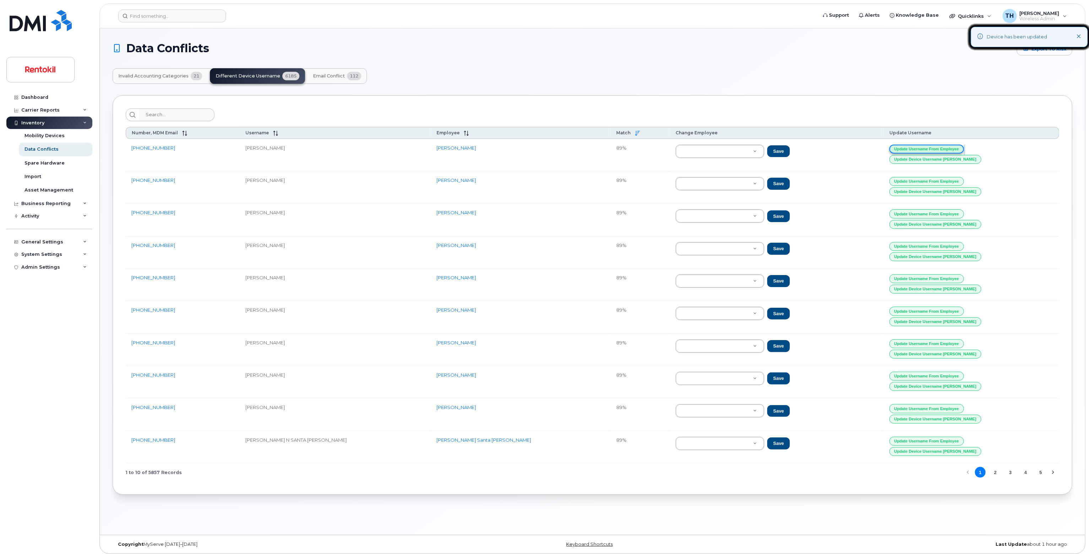
click at [945, 146] on button "Update Username from Employee" at bounding box center [926, 149] width 75 height 9
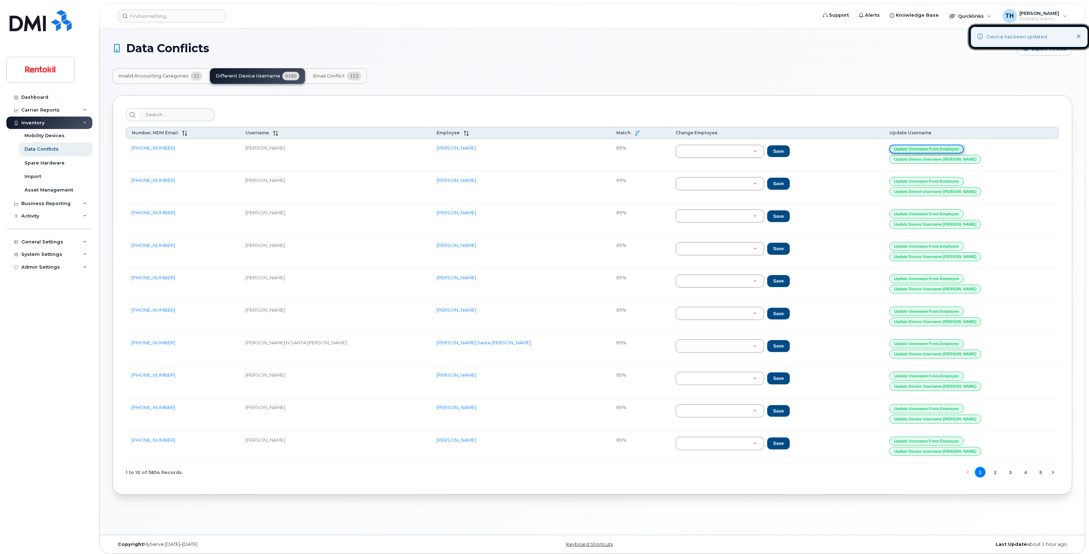
click at [945, 146] on button "Update Username from Employee" at bounding box center [926, 149] width 75 height 9
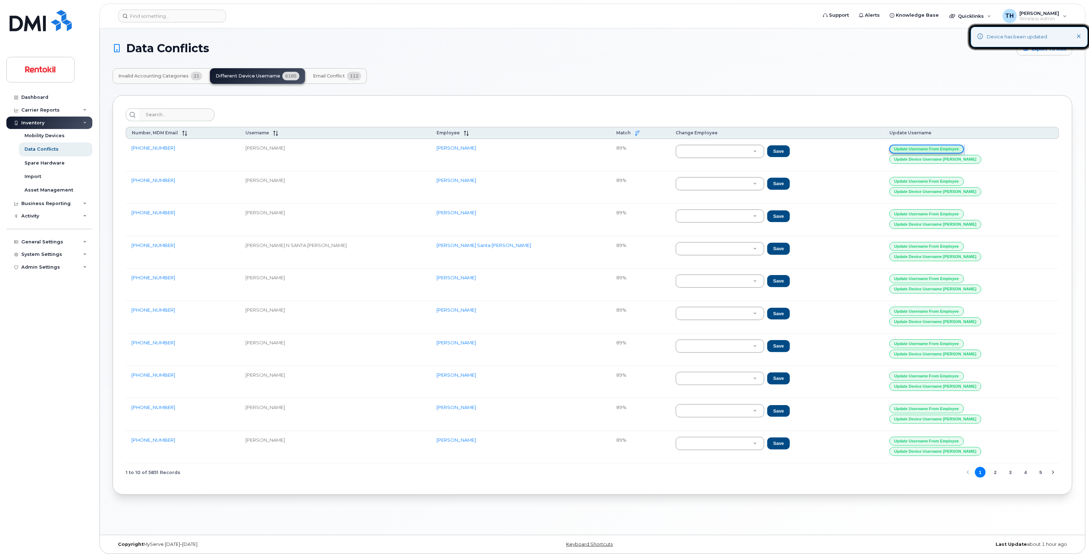
click at [945, 146] on button "Update Username from Employee" at bounding box center [926, 149] width 75 height 9
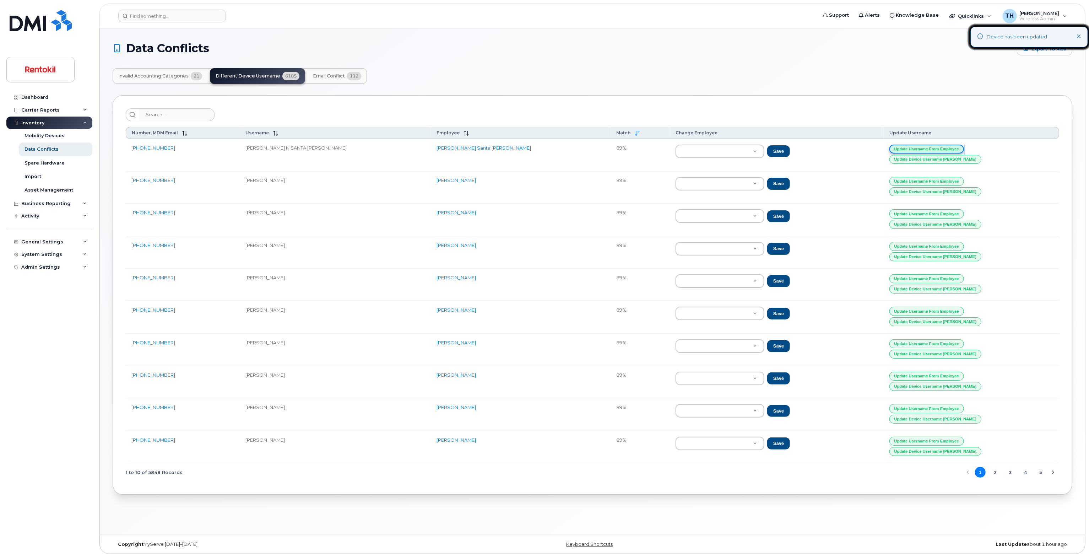
click at [945, 146] on button "Update Username from Employee" at bounding box center [926, 149] width 75 height 9
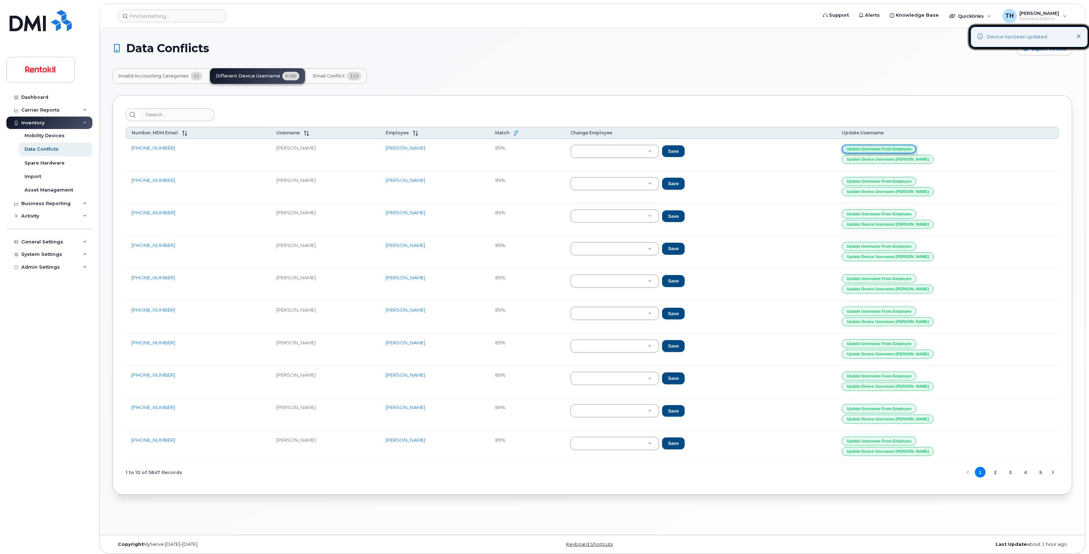
click at [916, 146] on button "Update Username from Employee" at bounding box center [879, 149] width 75 height 9
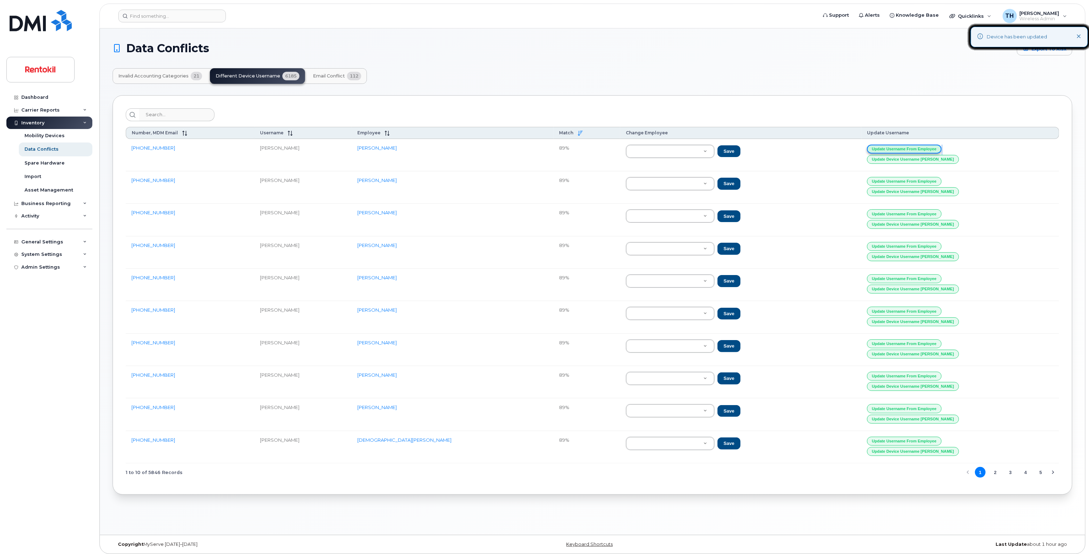
click at [941, 146] on button "Update Username from Employee" at bounding box center [904, 149] width 75 height 9
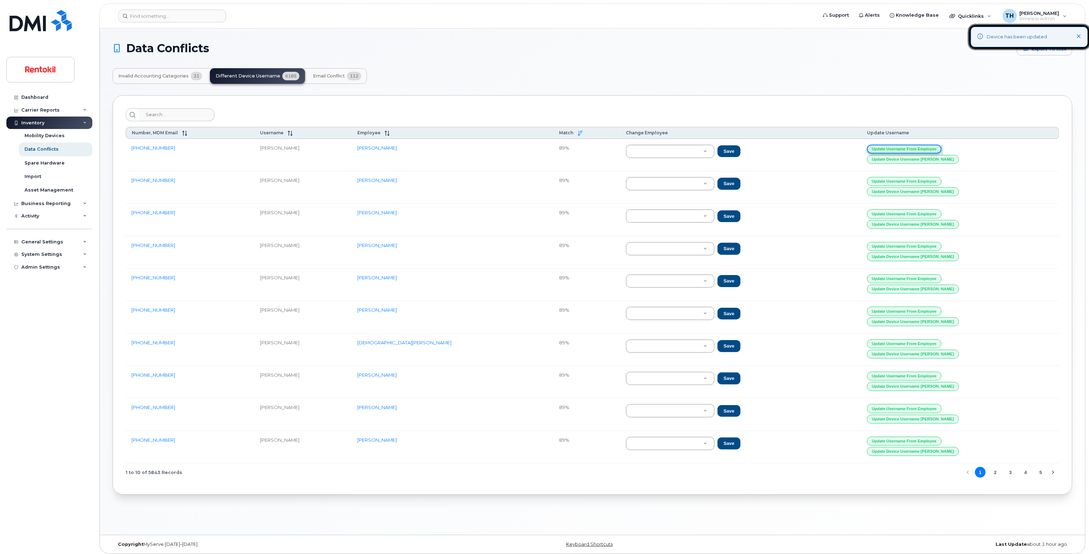
click at [941, 146] on button "Update Username from Employee" at bounding box center [904, 149] width 75 height 9
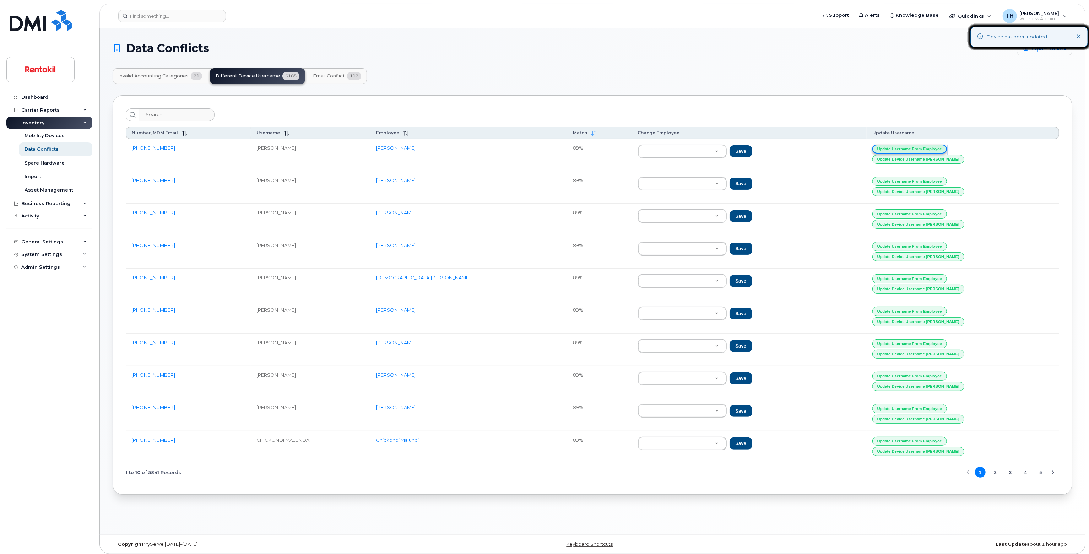
click at [945, 146] on button "Update Username from Employee" at bounding box center [909, 149] width 75 height 9
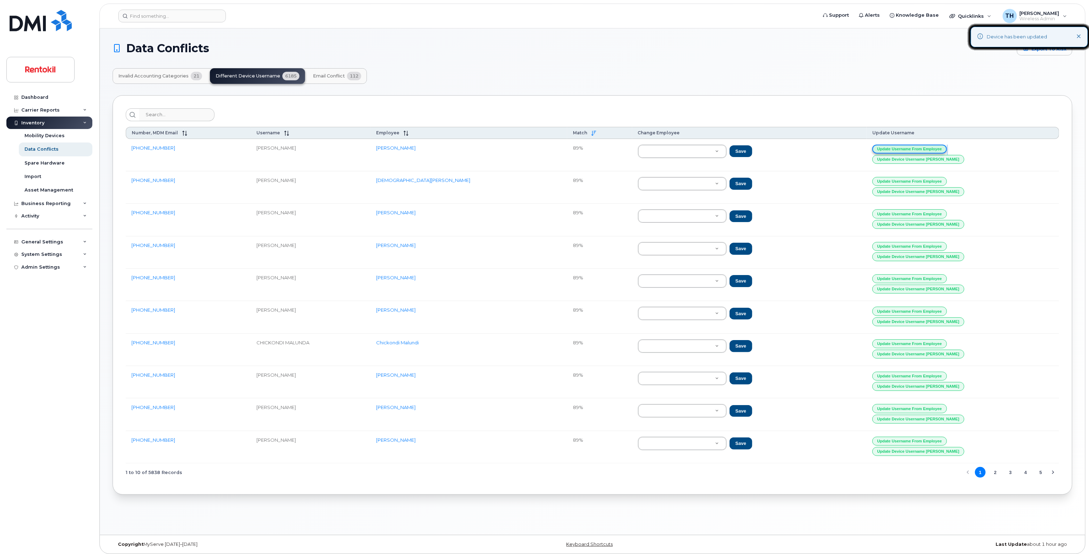
click at [945, 146] on button "Update Username from Employee" at bounding box center [909, 149] width 75 height 9
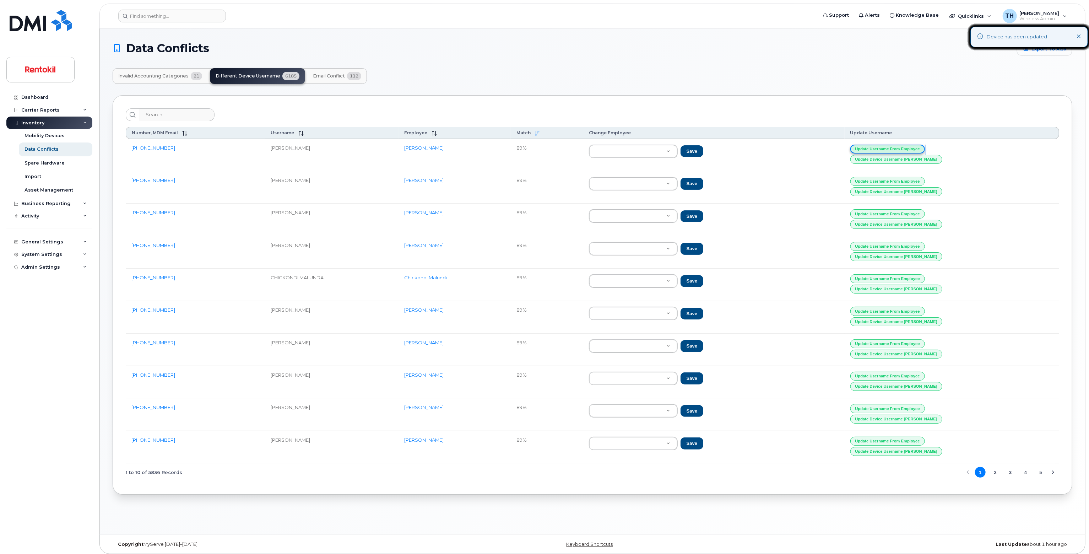
click at [925, 146] on button "Update Username from Employee" at bounding box center [887, 149] width 75 height 9
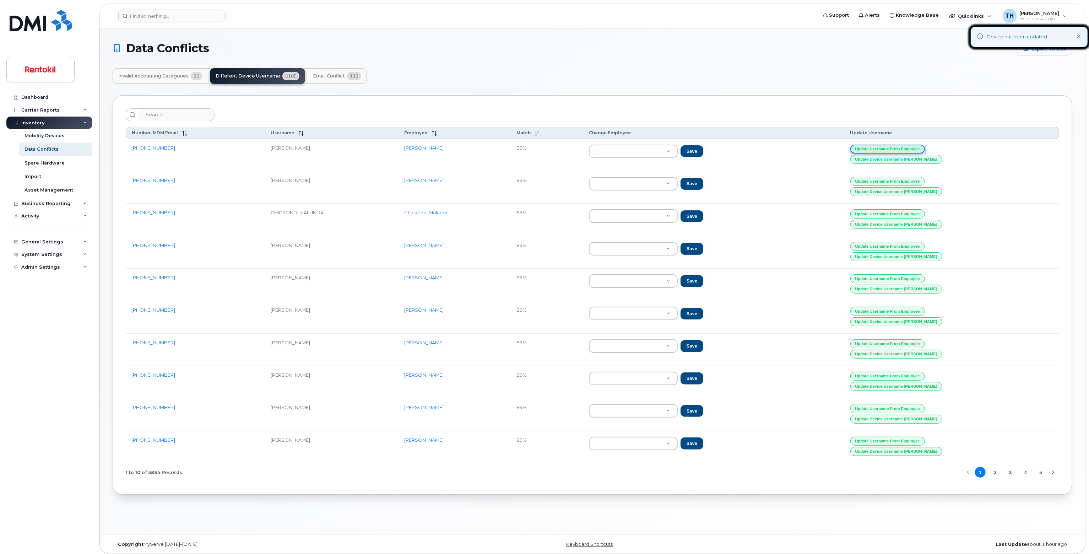
click at [925, 146] on button "Update Username from Employee" at bounding box center [887, 149] width 75 height 9
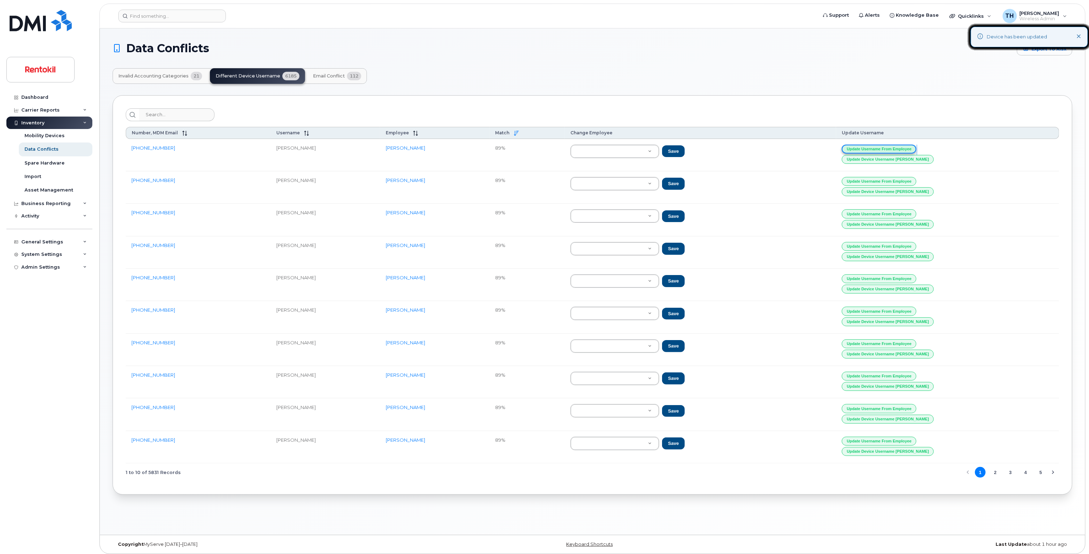
click at [916, 146] on button "Update Username from Employee" at bounding box center [879, 149] width 75 height 9
click at [916, 148] on button "Update Username from Employee" at bounding box center [879, 149] width 75 height 9
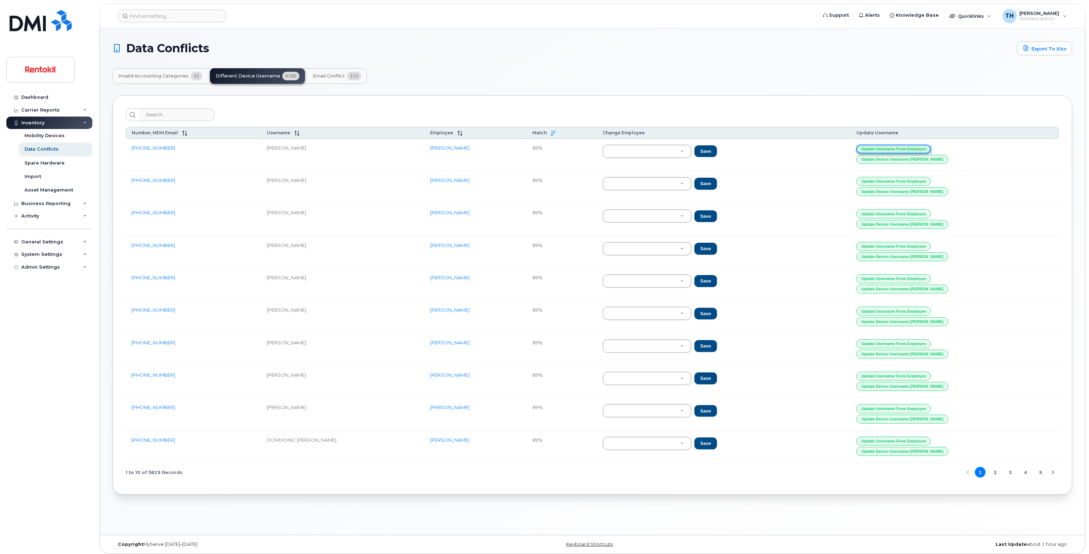
click at [931, 148] on button "Update Username from Employee" at bounding box center [893, 149] width 75 height 9
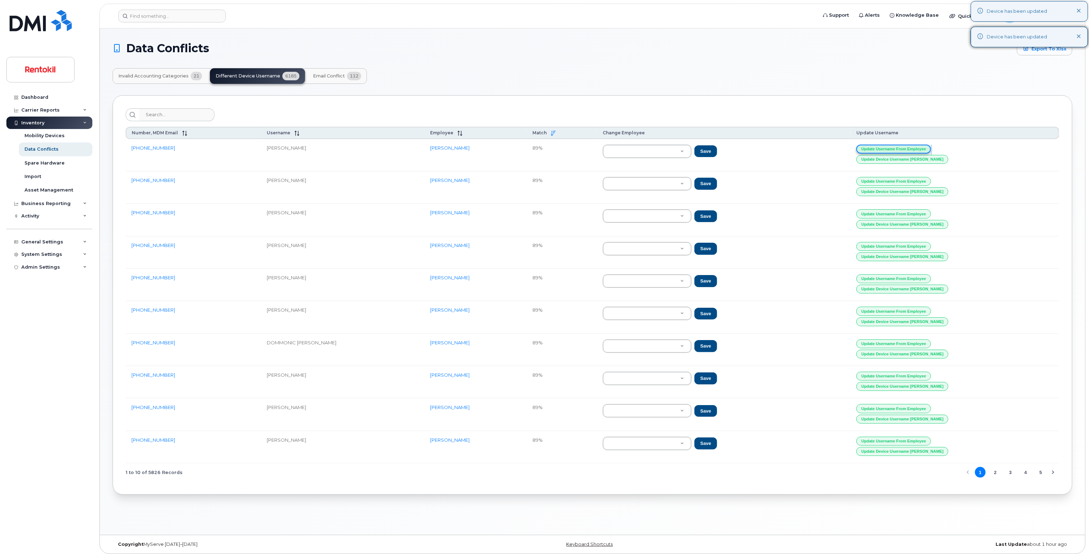
click at [931, 148] on button "Update Username from Employee" at bounding box center [893, 149] width 75 height 9
click at [931, 147] on button "Update Username from Employee" at bounding box center [893, 149] width 75 height 9
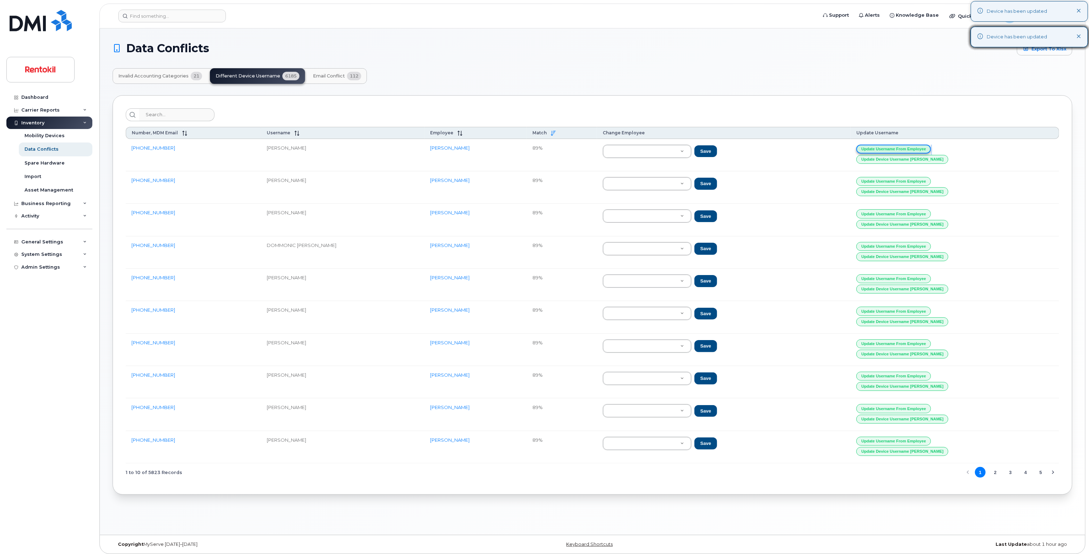
click at [931, 147] on button "Update Username from Employee" at bounding box center [893, 149] width 75 height 9
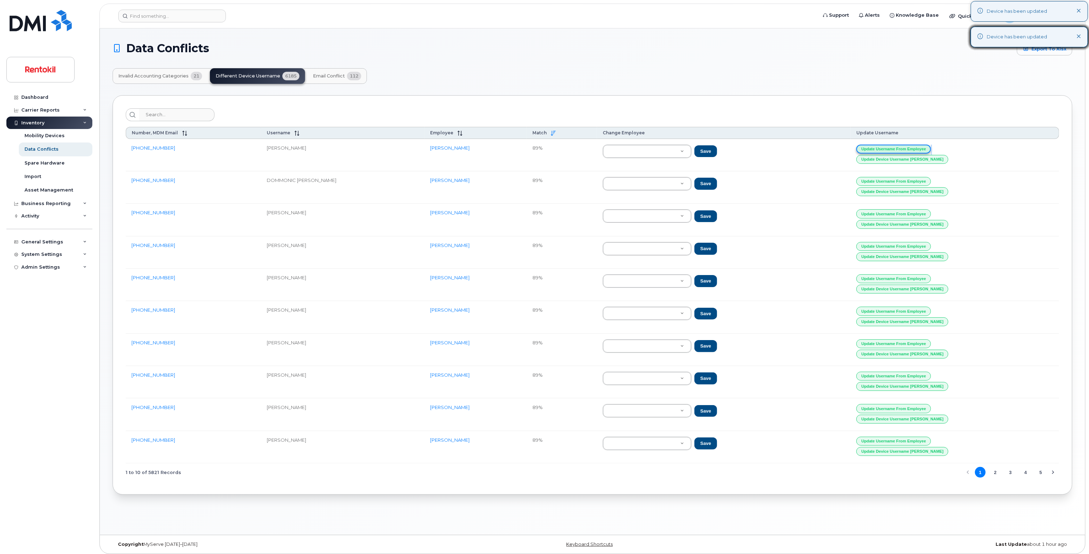
click at [931, 147] on button "Update Username from Employee" at bounding box center [893, 149] width 75 height 9
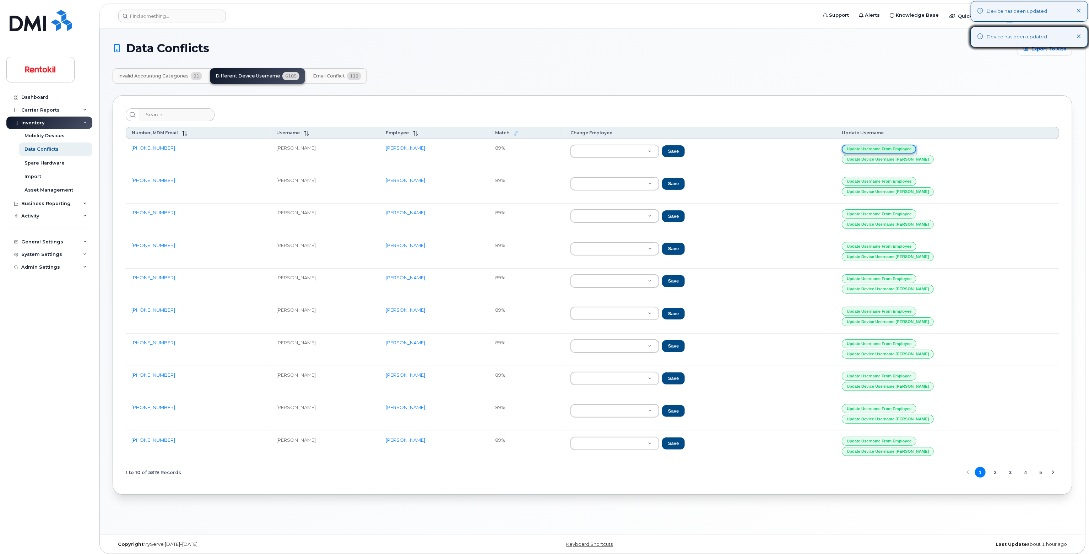
click at [916, 147] on button "Update Username from Employee" at bounding box center [879, 149] width 75 height 9
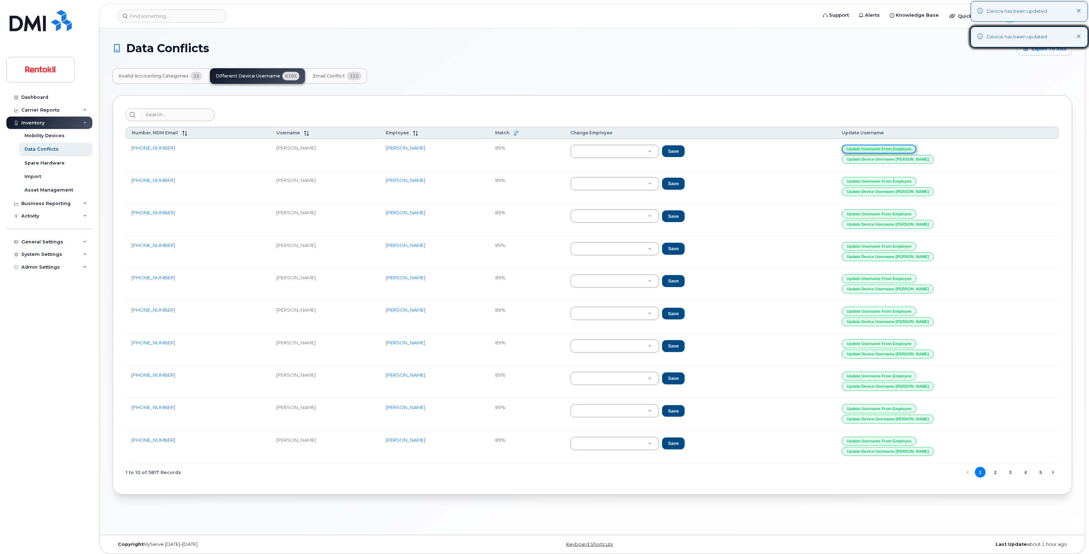
click at [916, 147] on button "Update Username from Employee" at bounding box center [879, 149] width 75 height 9
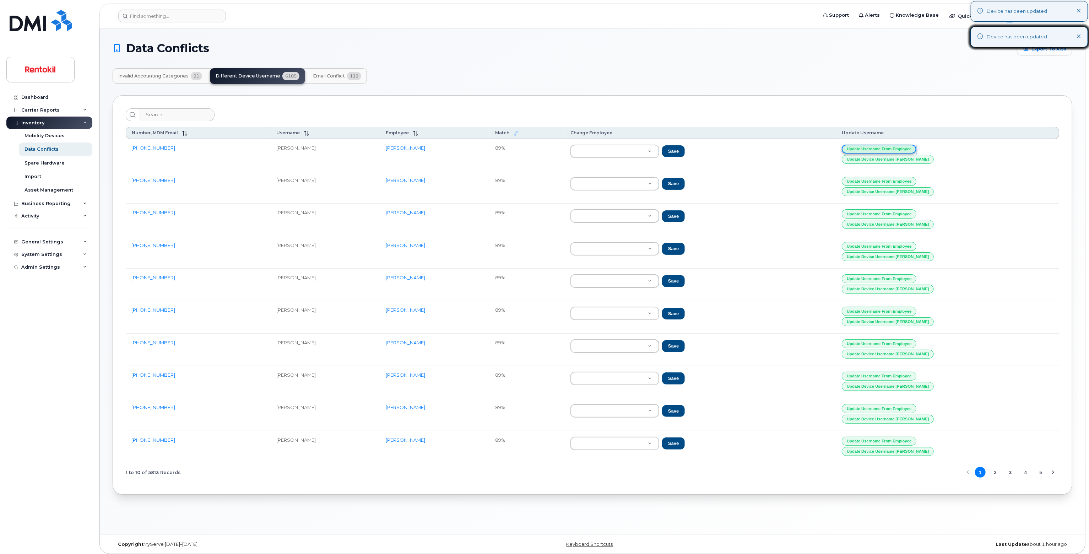
click at [916, 147] on button "Update Username from Employee" at bounding box center [879, 149] width 75 height 9
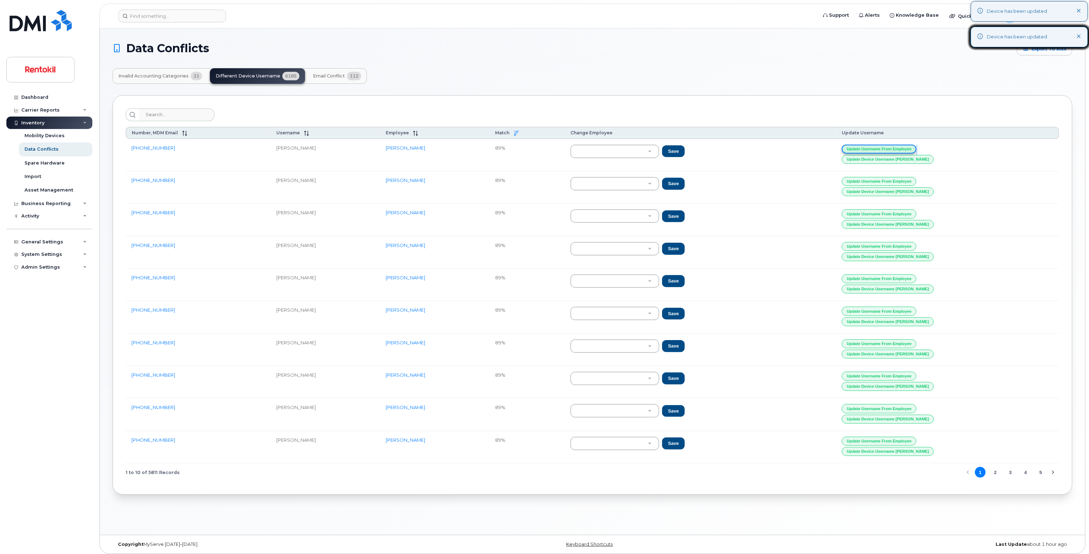
click at [916, 147] on button "Update Username from Employee" at bounding box center [879, 149] width 75 height 9
click at [916, 146] on button "Update Username from Employee" at bounding box center [879, 149] width 75 height 9
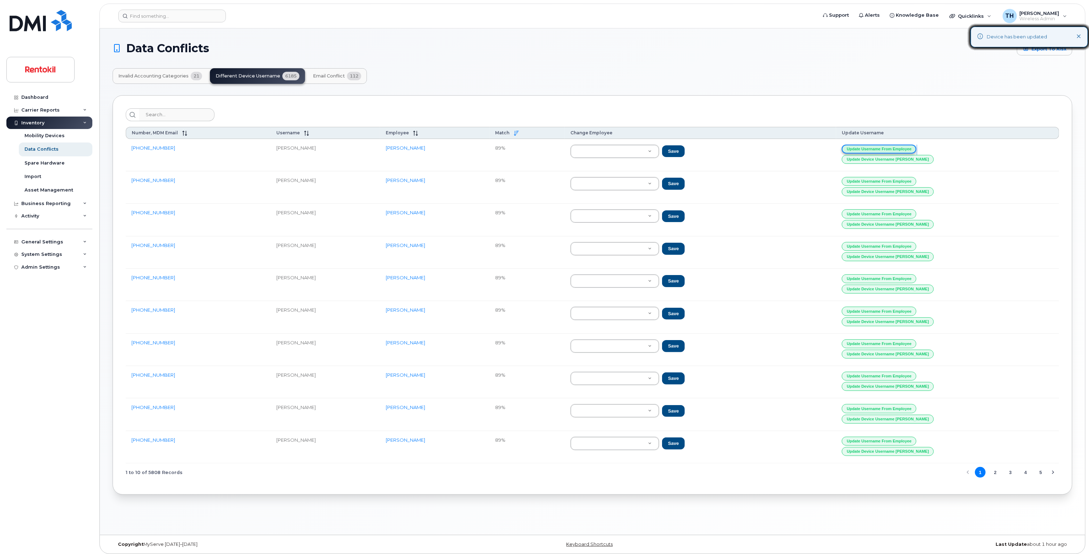
click at [916, 146] on button "Update Username from Employee" at bounding box center [879, 149] width 75 height 9
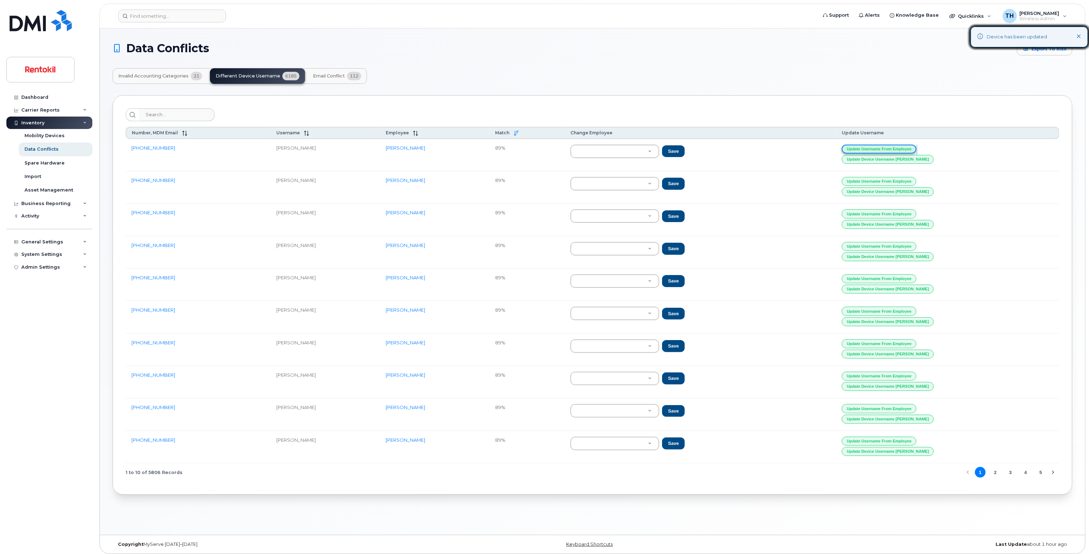
click at [916, 146] on button "Update Username from Employee" at bounding box center [879, 149] width 75 height 9
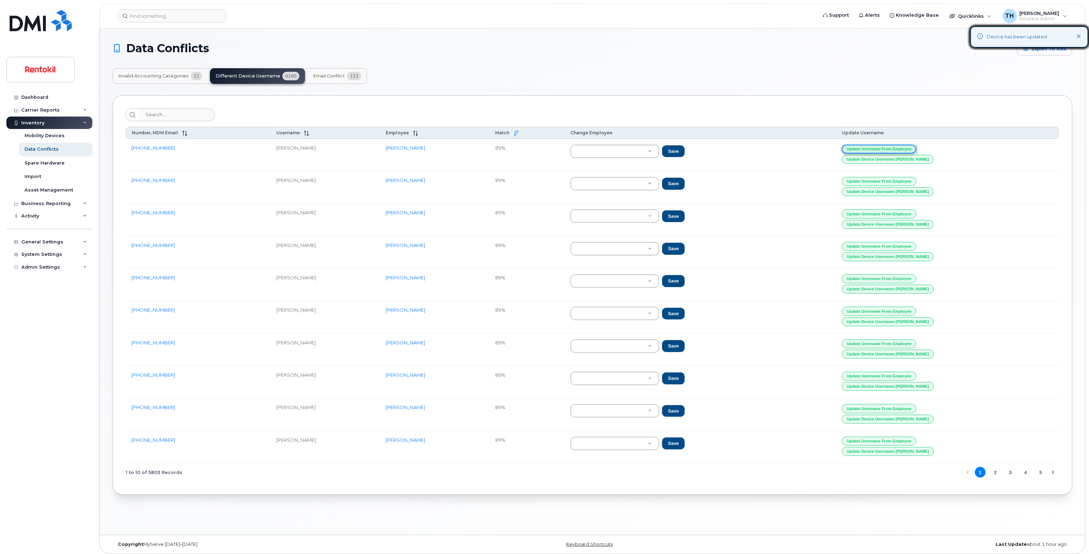
click at [916, 146] on button "Update Username from Employee" at bounding box center [879, 149] width 75 height 9
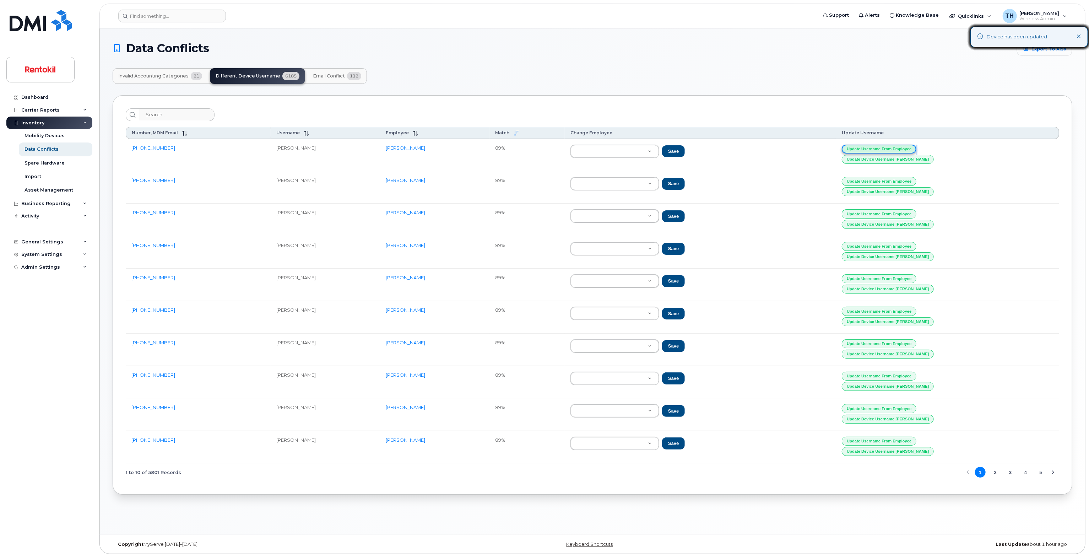
click at [916, 146] on button "Update Username from Employee" at bounding box center [879, 149] width 75 height 9
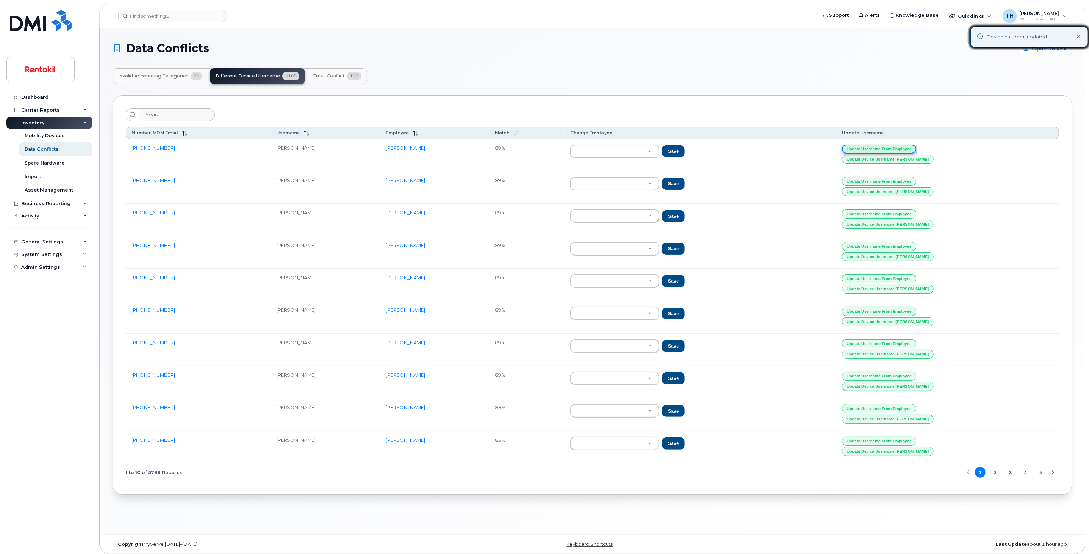
click at [916, 146] on button "Update Username from Employee" at bounding box center [879, 149] width 75 height 9
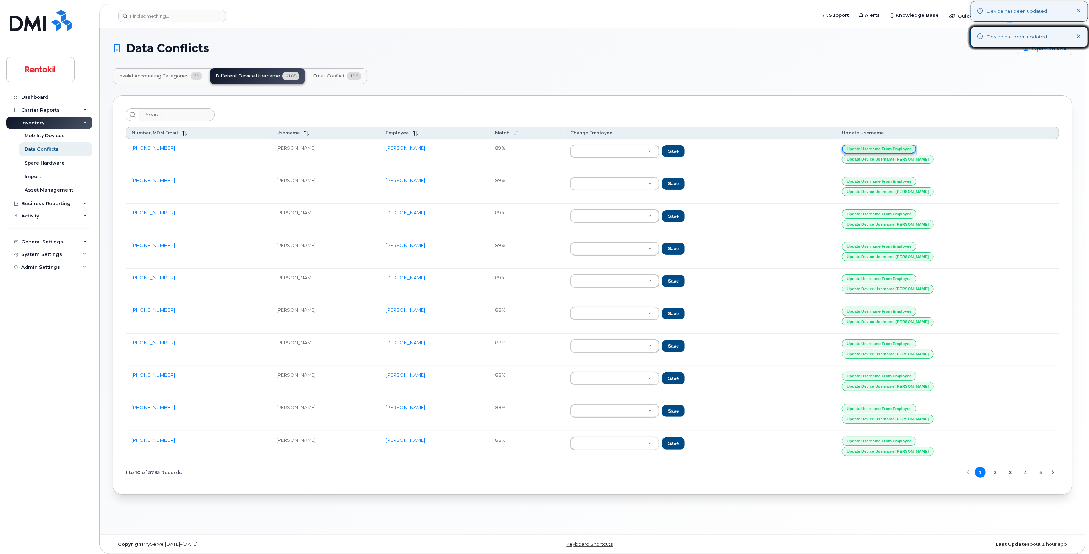
click at [916, 146] on button "Update Username from Employee" at bounding box center [879, 149] width 75 height 9
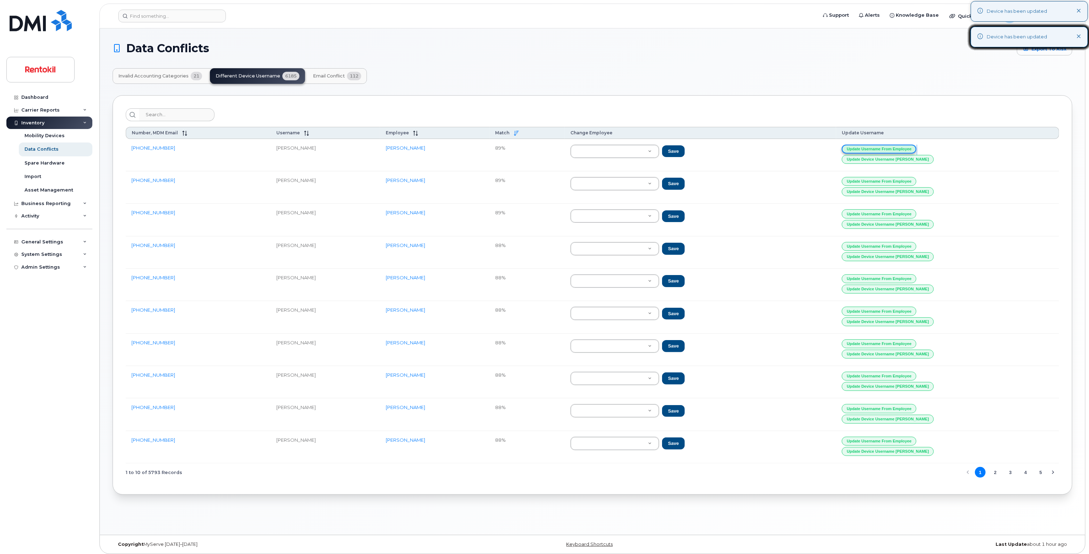
click at [916, 146] on button "Update Username from Employee" at bounding box center [879, 149] width 75 height 9
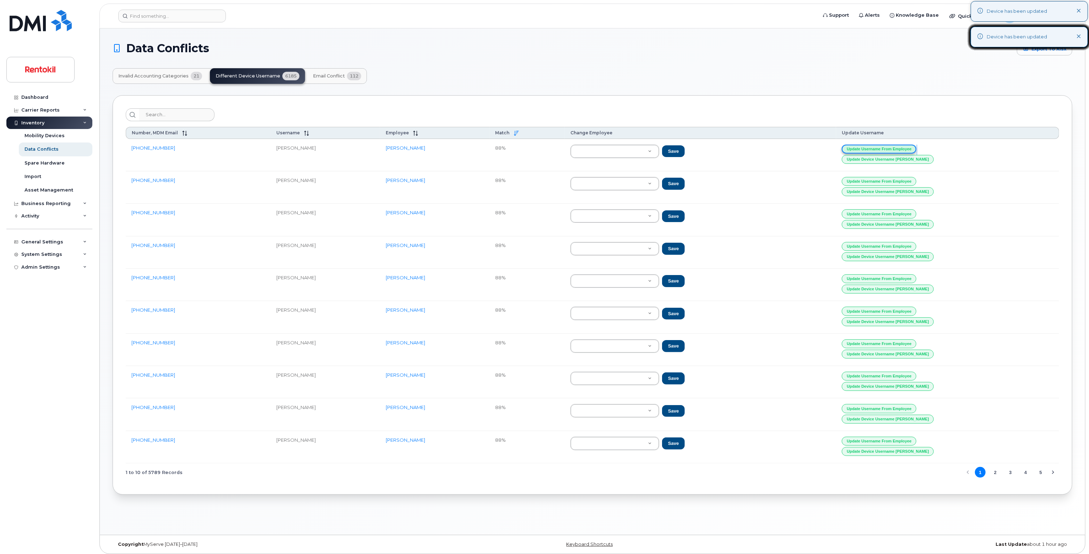
click at [916, 146] on button "Update Username from Employee" at bounding box center [879, 149] width 75 height 9
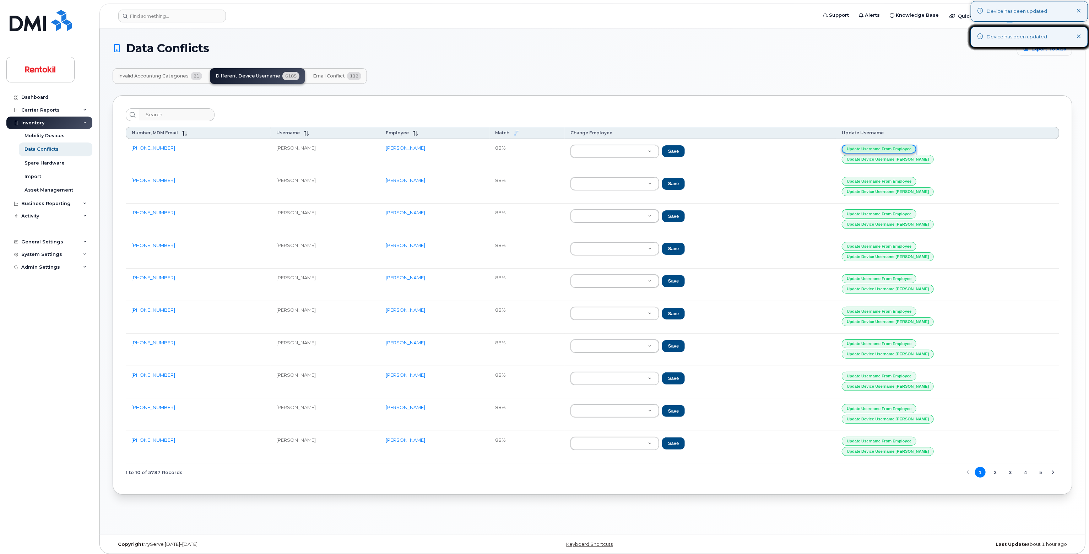
click at [916, 146] on button "Update Username from Employee" at bounding box center [879, 149] width 75 height 9
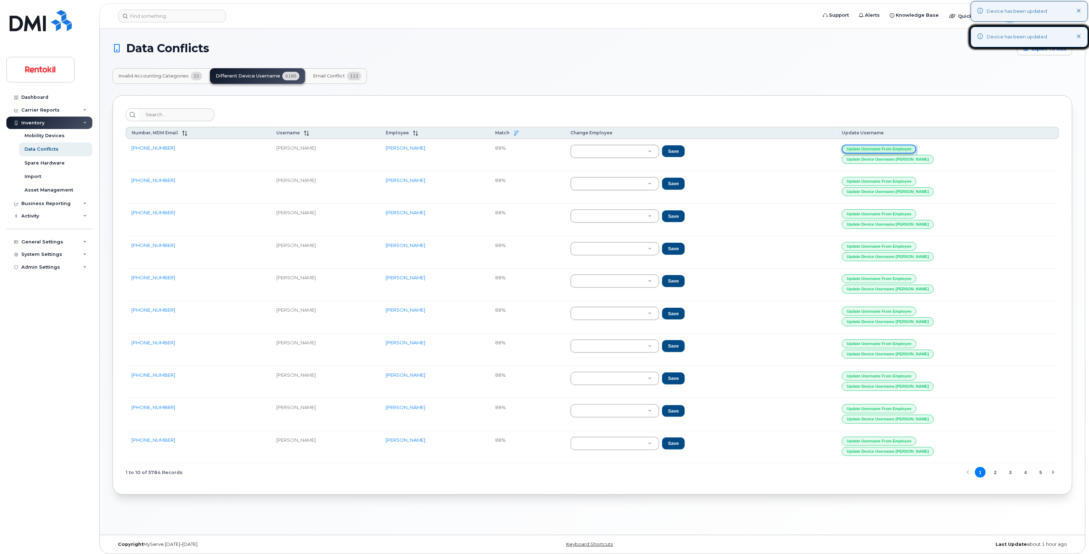
click at [916, 146] on button "Update Username from Employee" at bounding box center [879, 149] width 75 height 9
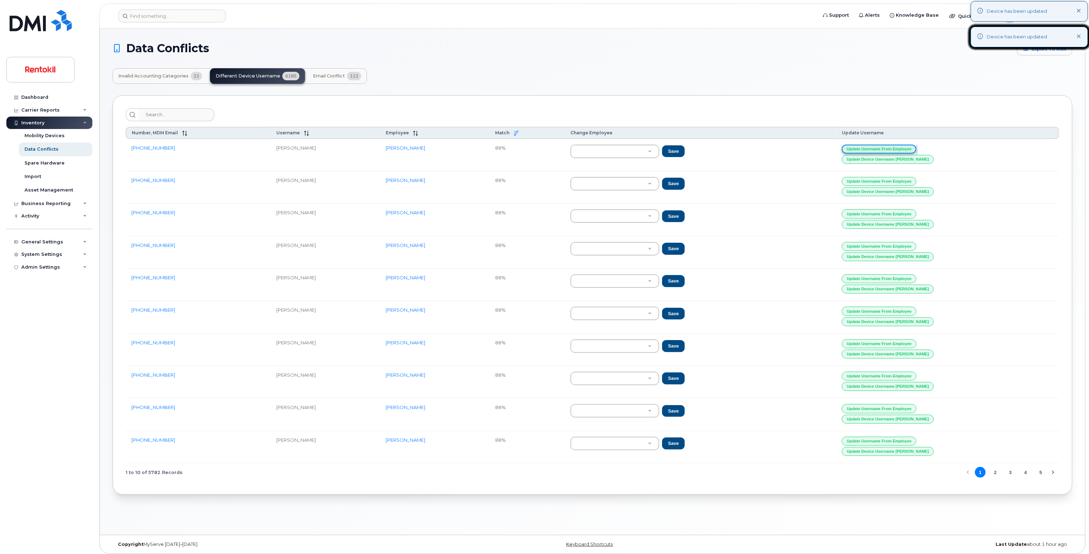
click at [916, 146] on button "Update Username from Employee" at bounding box center [879, 149] width 75 height 9
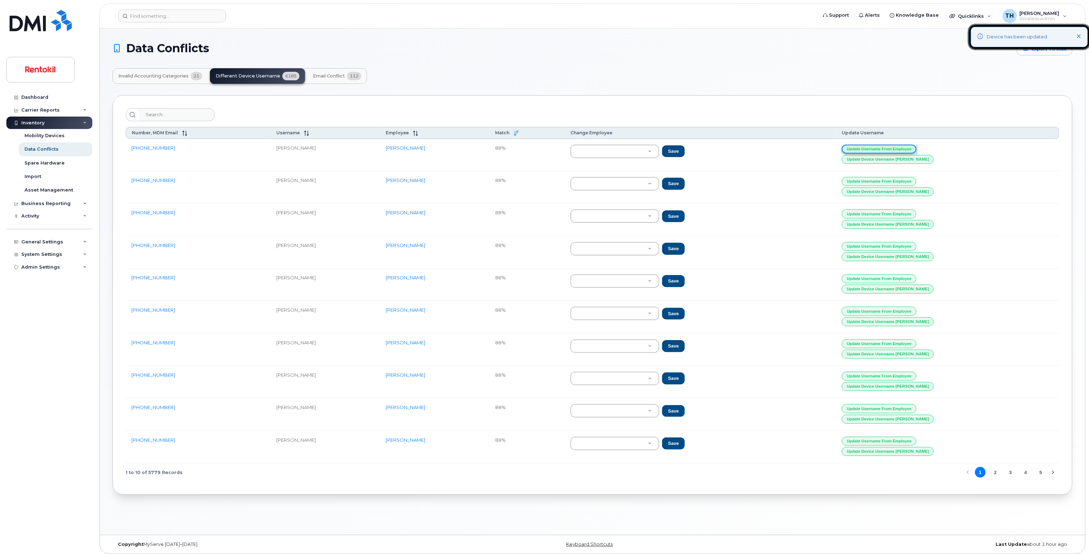
click at [916, 146] on button "Update Username from Employee" at bounding box center [879, 149] width 75 height 9
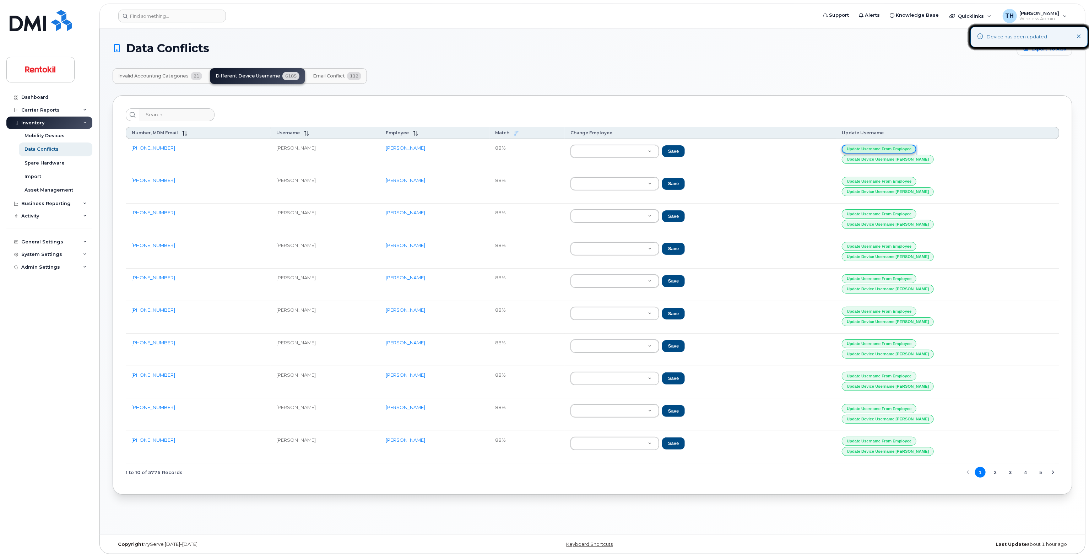
click at [916, 146] on button "Update Username from Employee" at bounding box center [879, 149] width 75 height 9
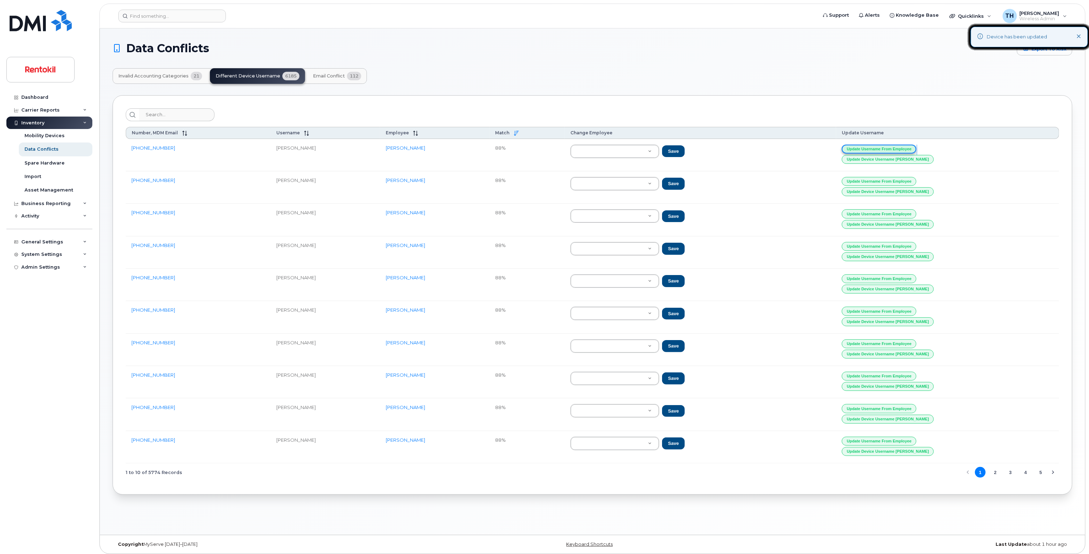
click at [916, 146] on button "Update Username from Employee" at bounding box center [879, 149] width 75 height 9
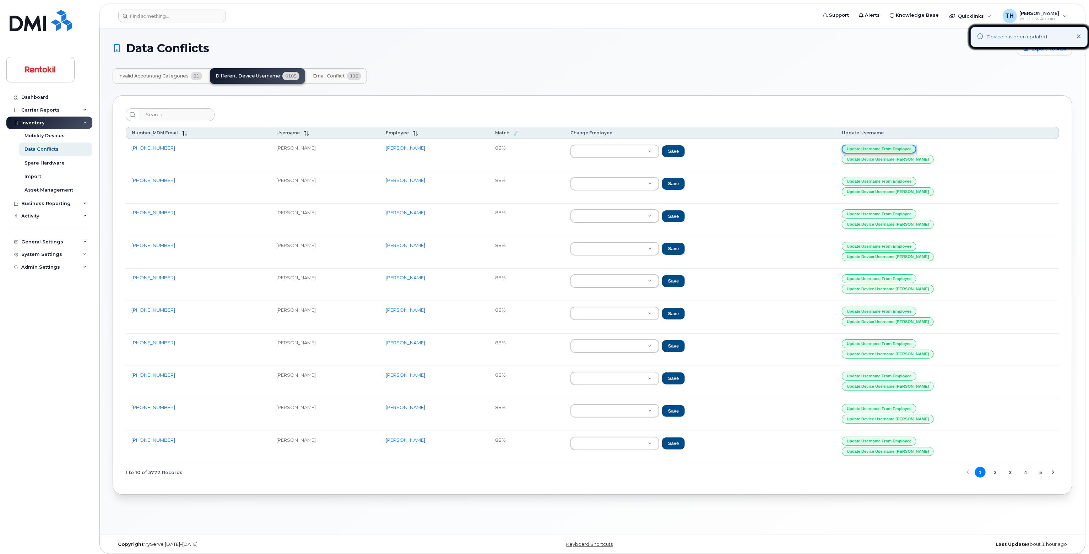
click at [916, 146] on button "Update Username from Employee" at bounding box center [879, 149] width 75 height 9
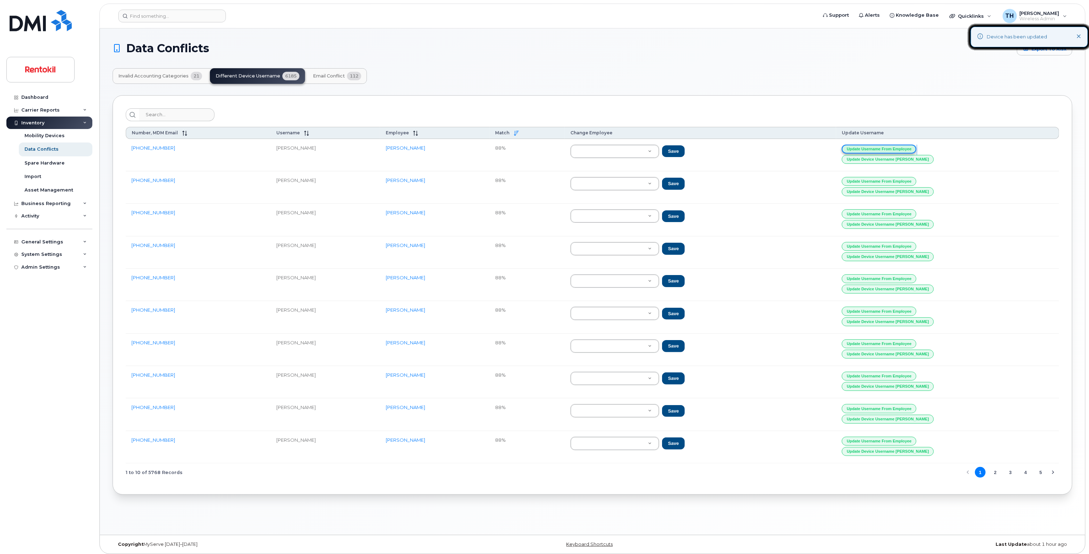
click at [916, 146] on button "Update Username from Employee" at bounding box center [879, 149] width 75 height 9
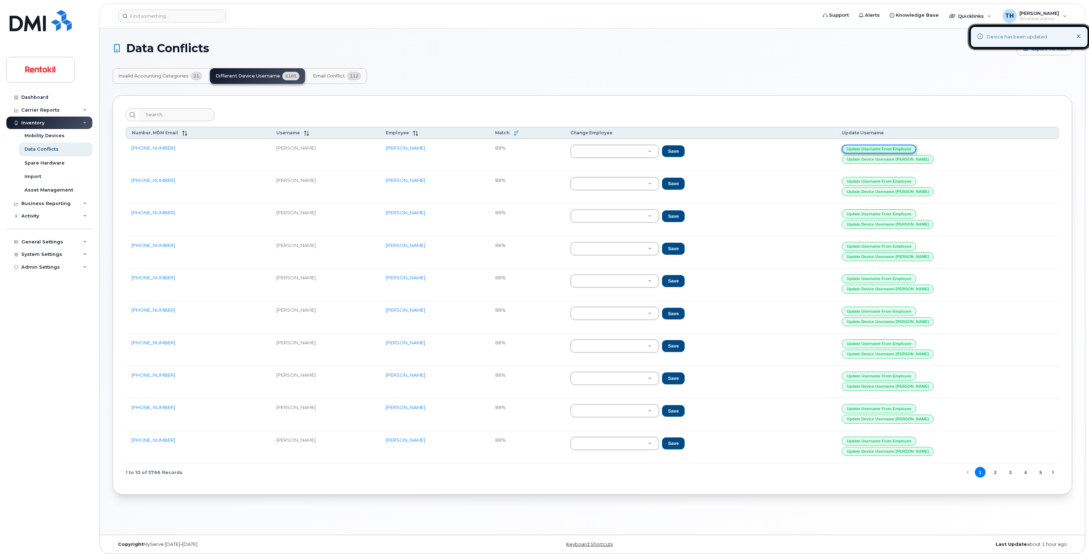
click at [916, 146] on button "Update Username from Employee" at bounding box center [879, 149] width 75 height 9
click at [919, 146] on button "Update Username from Employee" at bounding box center [881, 149] width 75 height 9
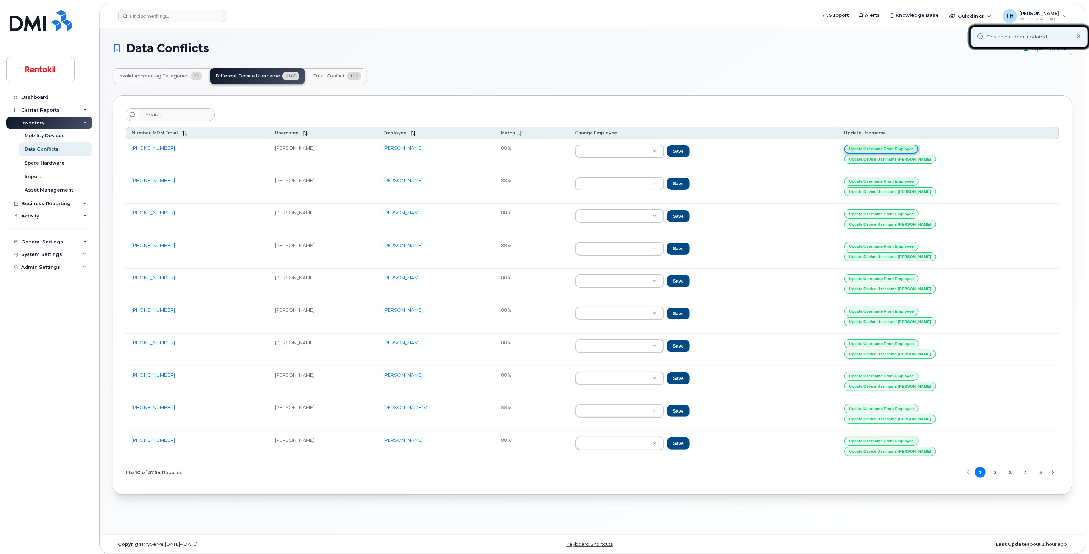
click at [919, 146] on button "Update Username from Employee" at bounding box center [881, 149] width 75 height 9
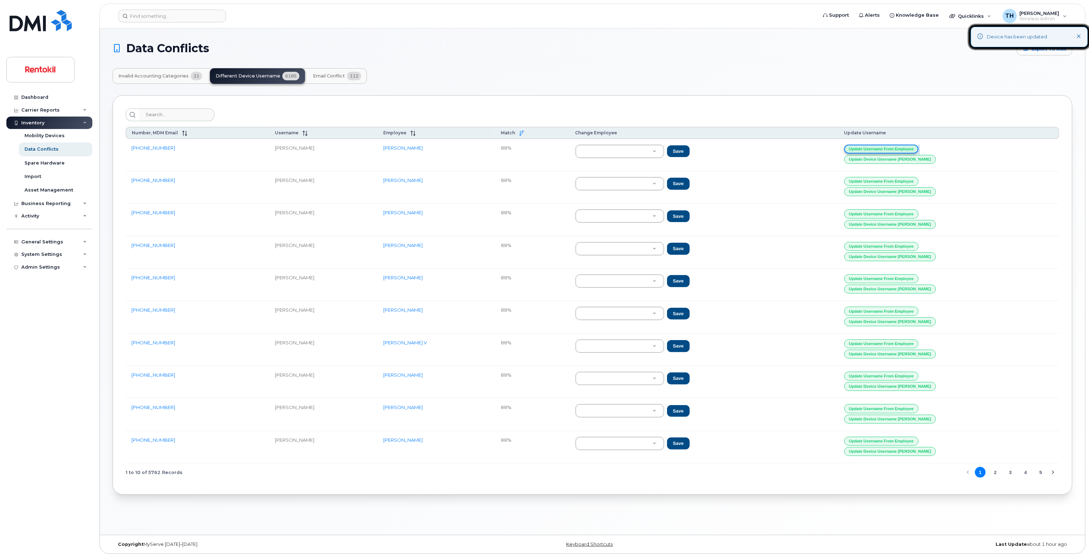
click at [919, 146] on button "Update Username from Employee" at bounding box center [881, 149] width 75 height 9
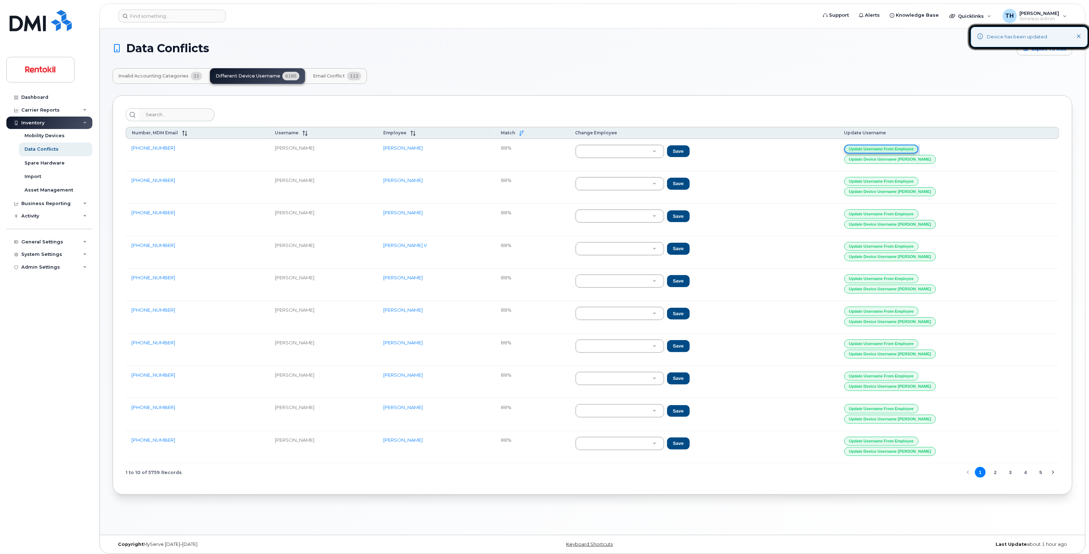
click at [919, 146] on button "Update Username from Employee" at bounding box center [881, 149] width 75 height 9
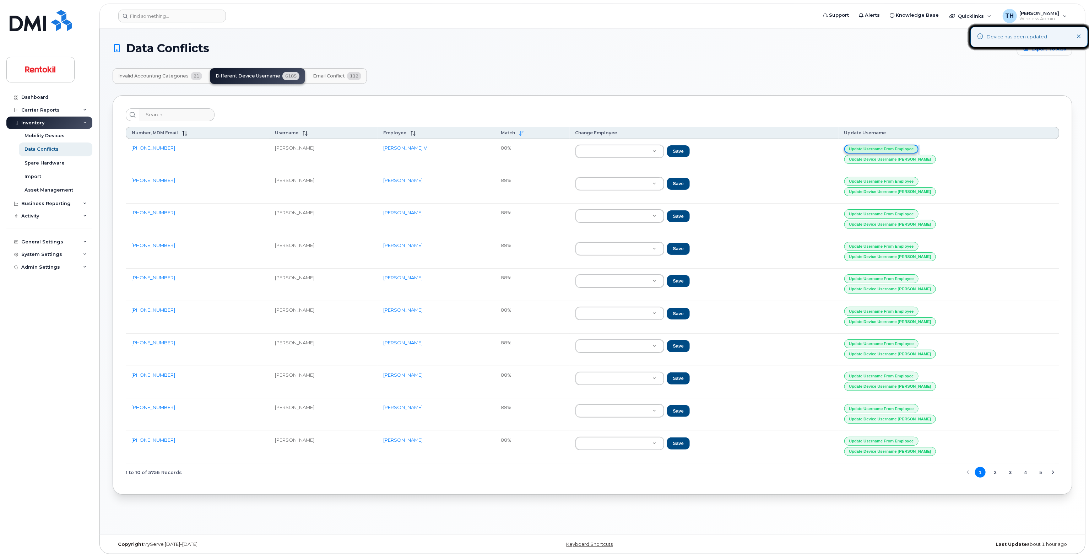
click at [919, 146] on button "Update Username from Employee" at bounding box center [881, 149] width 75 height 9
click at [916, 146] on button "Update Username from Employee" at bounding box center [879, 149] width 75 height 9
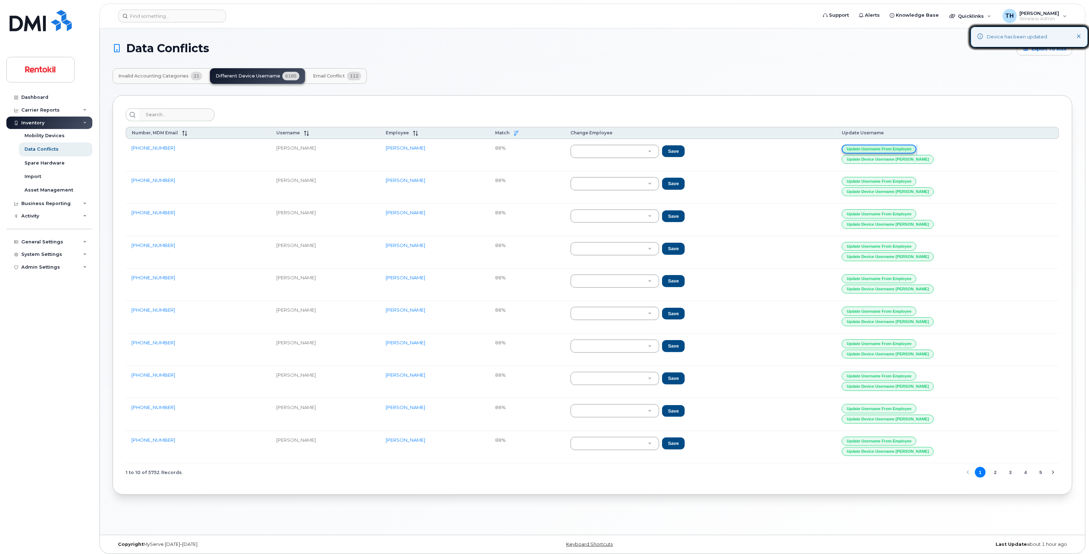
click at [916, 146] on button "Update Username from Employee" at bounding box center [879, 149] width 75 height 9
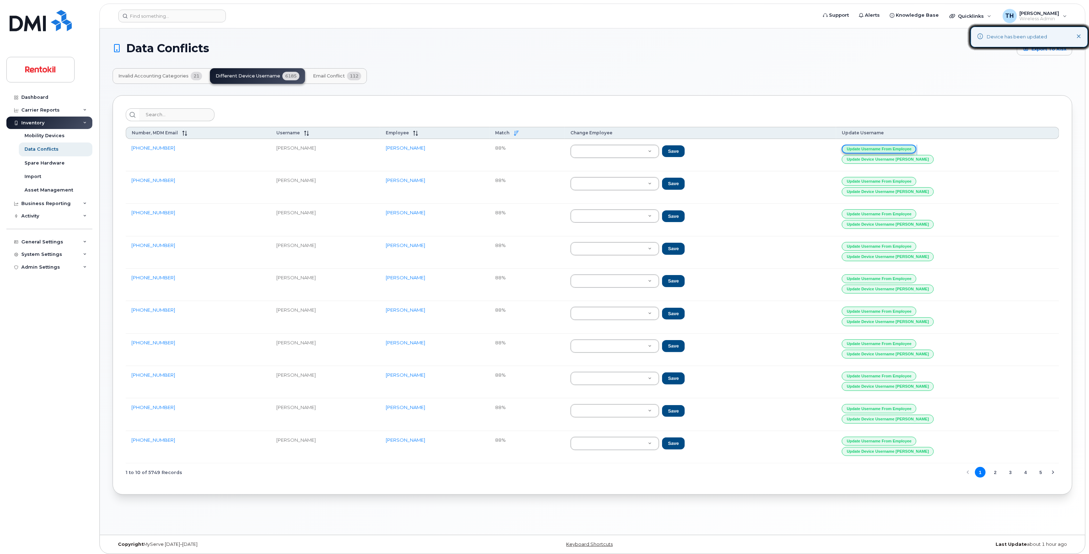
click at [916, 146] on button "Update Username from Employee" at bounding box center [879, 149] width 75 height 9
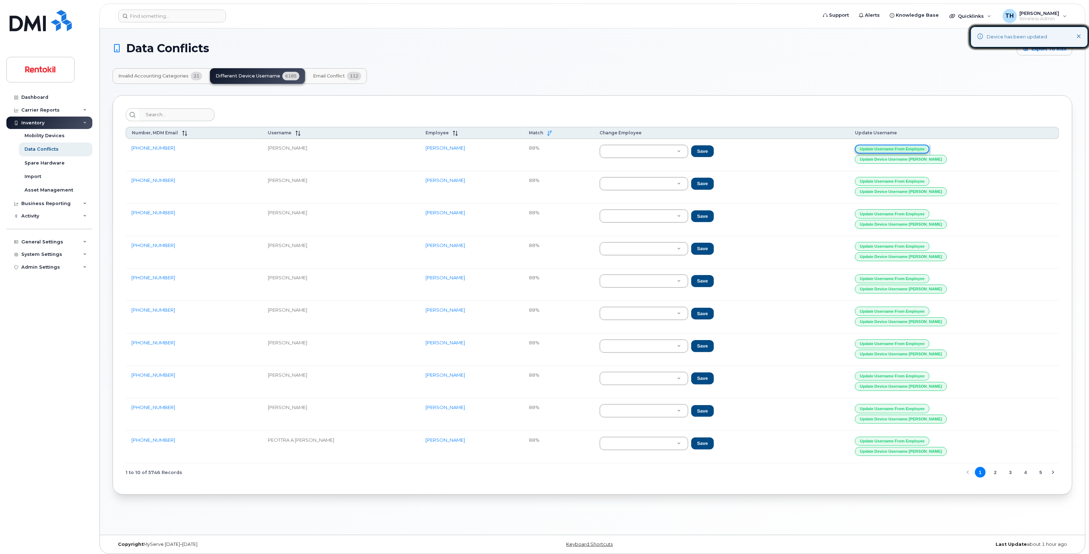
click at [923, 146] on button "Update Username from Employee" at bounding box center [892, 149] width 75 height 9
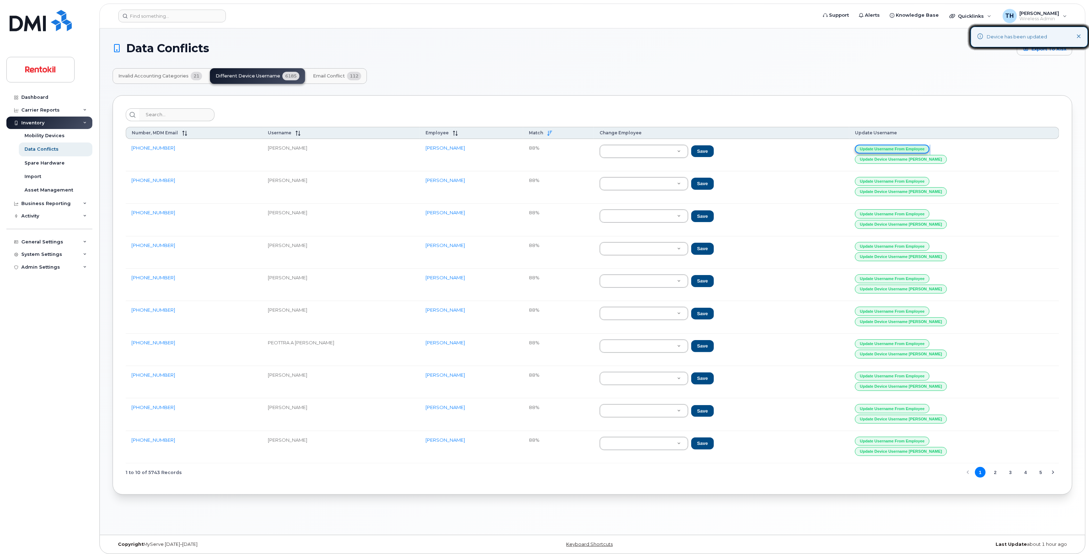
click at [923, 146] on button "Update Username from Employee" at bounding box center [892, 149] width 75 height 9
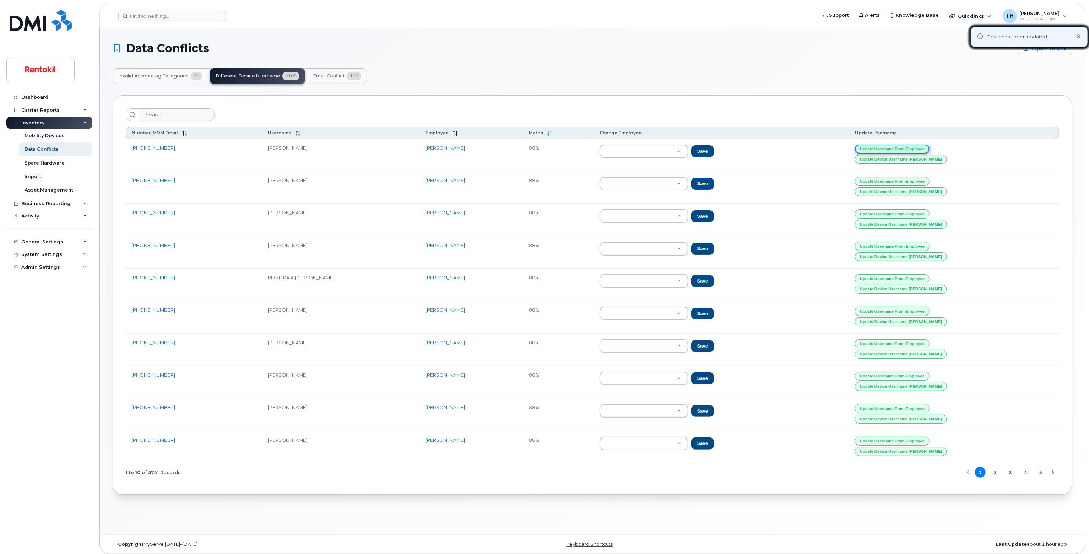
click at [923, 146] on button "Update Username from Employee" at bounding box center [892, 149] width 75 height 9
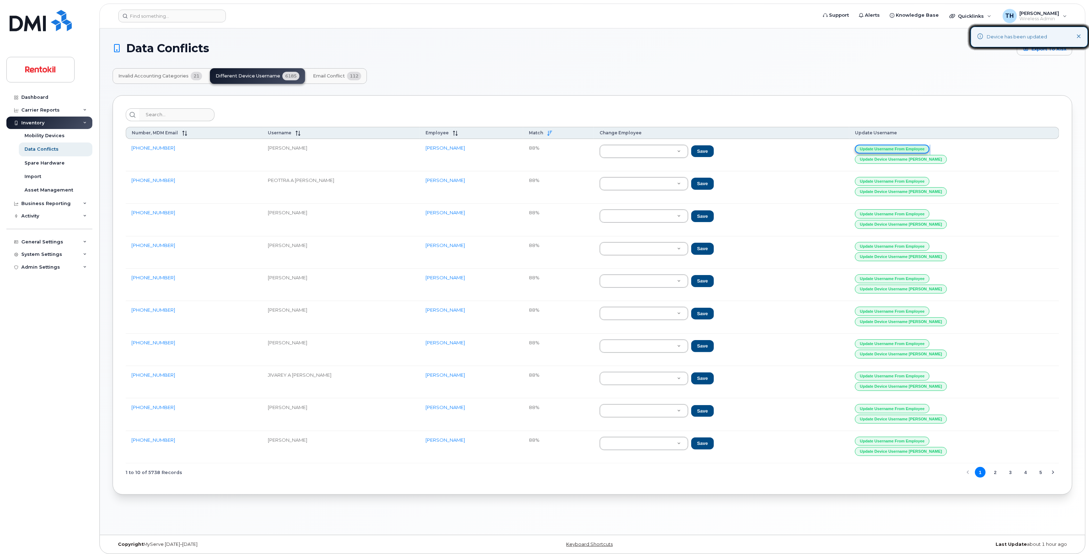
click at [923, 146] on button "Update Username from Employee" at bounding box center [892, 149] width 75 height 9
click at [923, 146] on button "Update Username from Employee" at bounding box center [891, 149] width 75 height 9
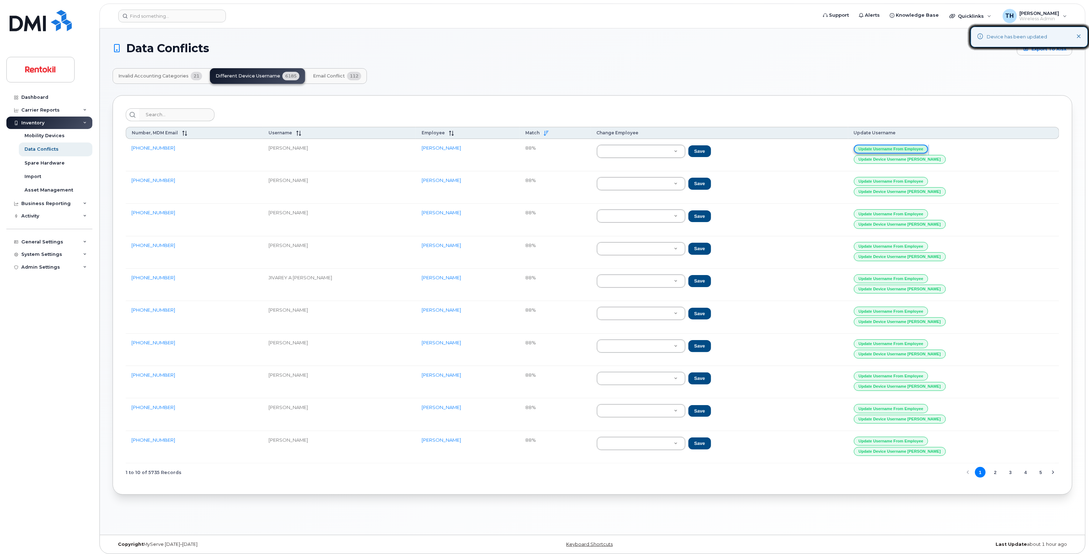
click at [923, 146] on button "Update Username from Employee" at bounding box center [891, 149] width 75 height 9
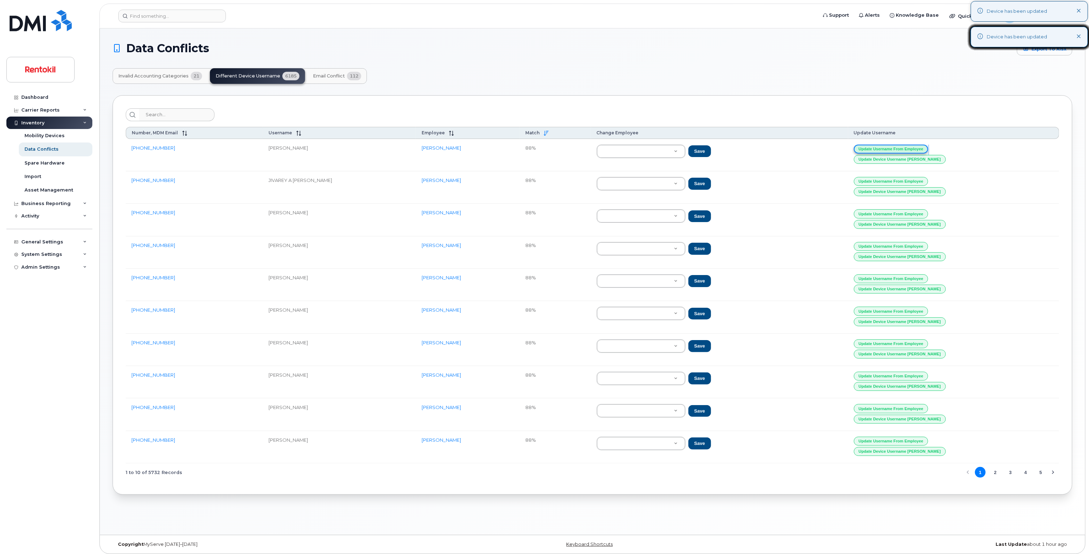
click at [923, 146] on button "Update Username from Employee" at bounding box center [891, 149] width 75 height 9
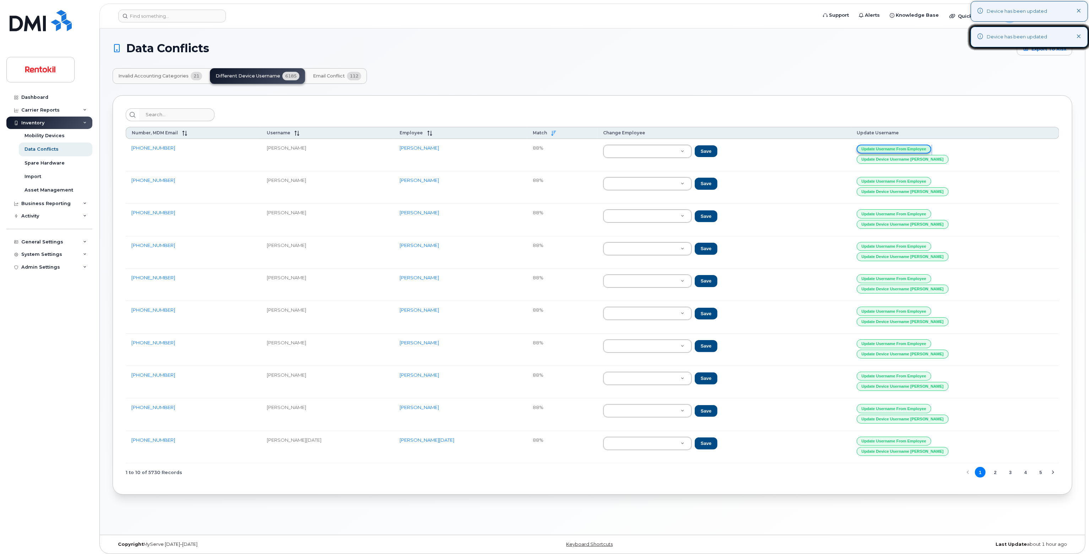
click at [923, 146] on button "Update Username from Employee" at bounding box center [894, 149] width 75 height 9
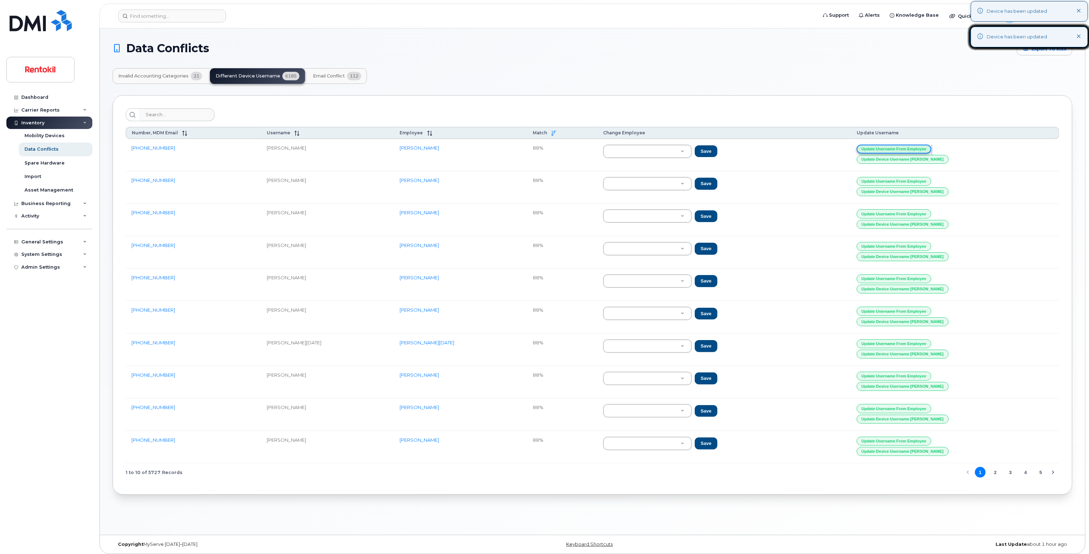
click at [923, 146] on button "Update Username from Employee" at bounding box center [894, 149] width 75 height 9
click at [899, 150] on button "Update Username from Employee" at bounding box center [894, 149] width 75 height 9
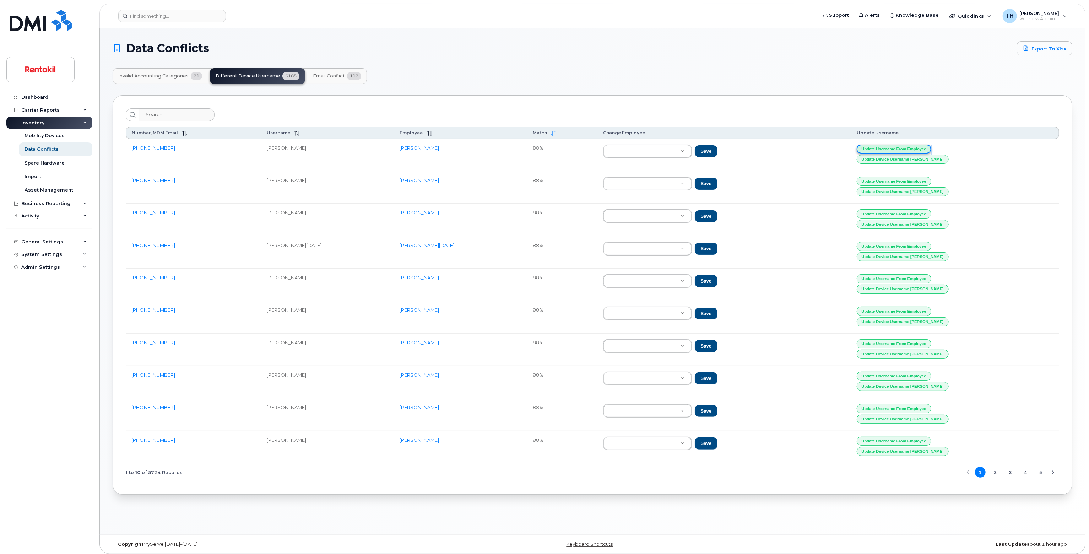
click at [899, 150] on button "Update Username from Employee" at bounding box center [894, 149] width 75 height 9
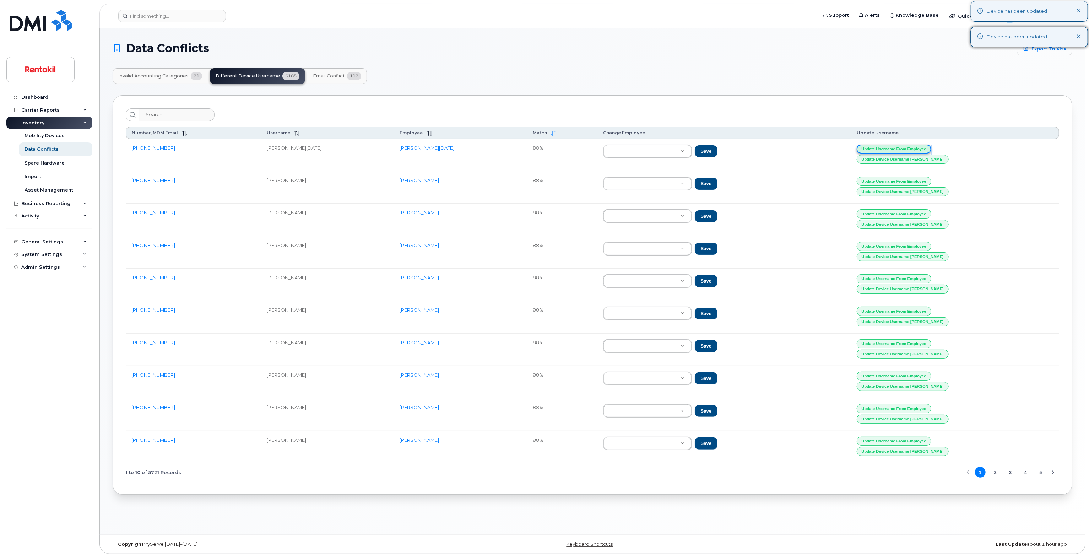
click at [899, 150] on button "Update Username from Employee" at bounding box center [894, 149] width 75 height 9
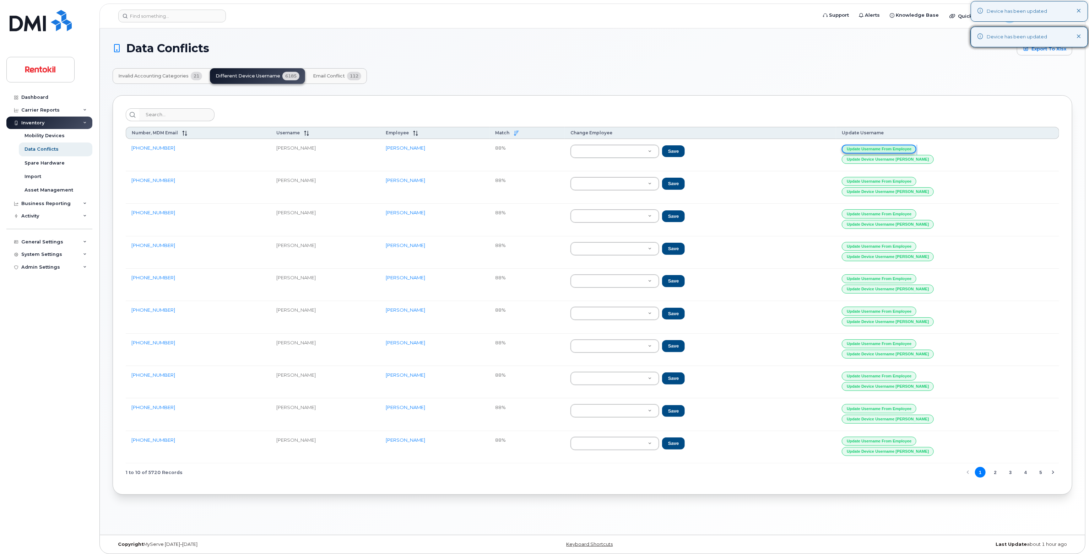
click at [899, 150] on button "Update Username from Employee" at bounding box center [879, 149] width 75 height 9
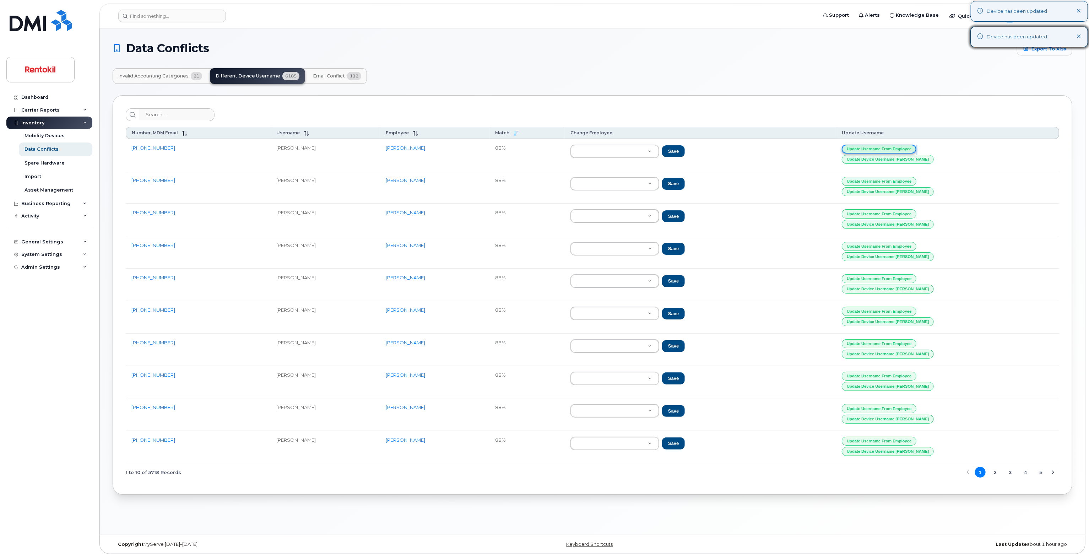
click at [899, 150] on button "Update Username from Employee" at bounding box center [879, 149] width 75 height 9
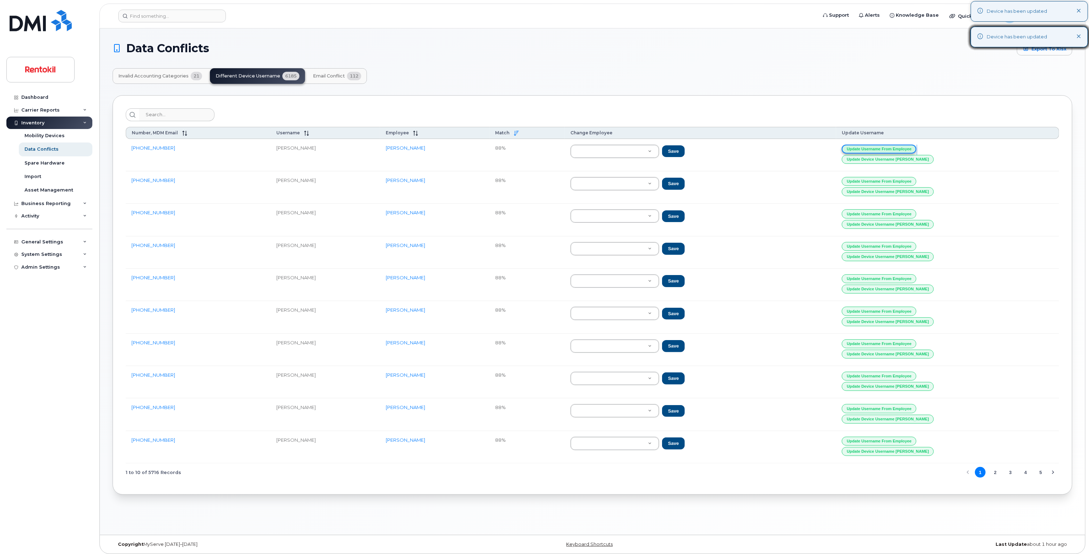
click at [899, 150] on button "Update Username from Employee" at bounding box center [879, 149] width 75 height 9
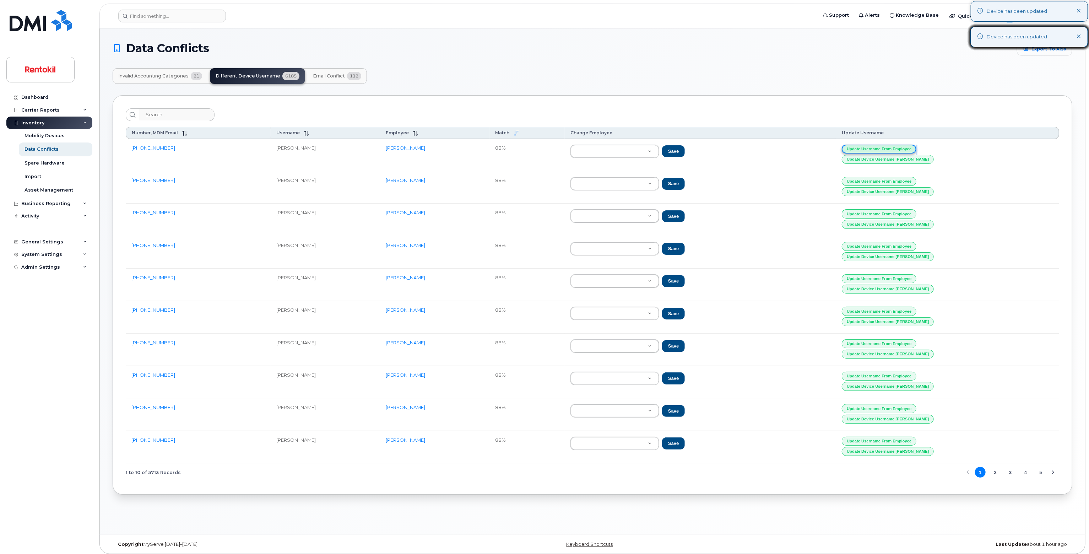
click at [899, 150] on button "Update Username from Employee" at bounding box center [879, 149] width 75 height 9
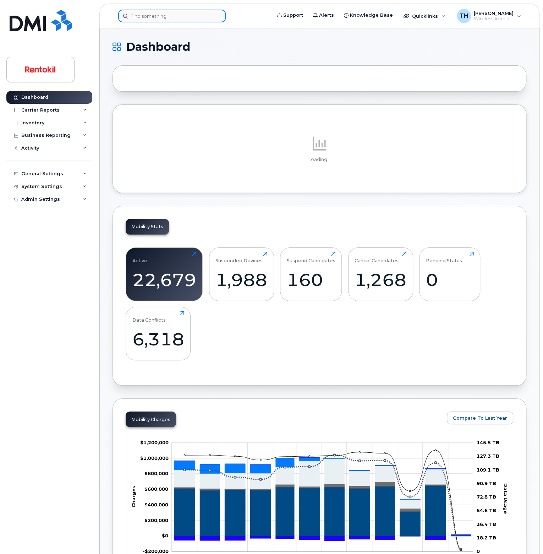
click at [201, 21] on input at bounding box center [172, 16] width 108 height 13
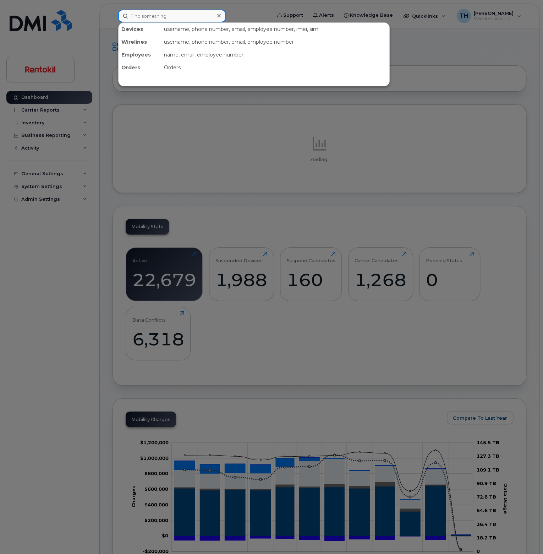
paste input "585-490-0718"
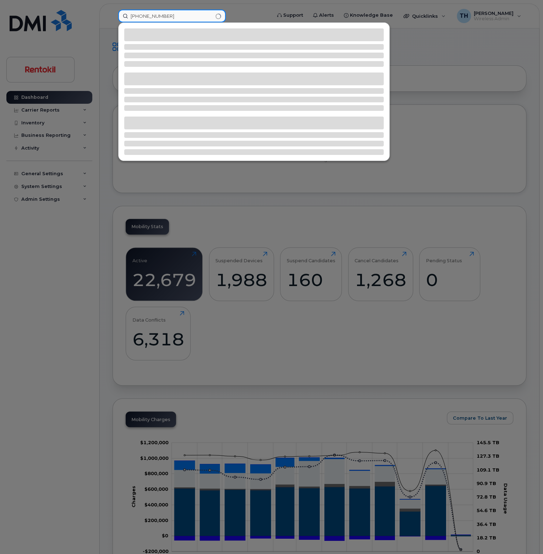
click at [201, 16] on input "585-490-0718" at bounding box center [172, 16] width 108 height 13
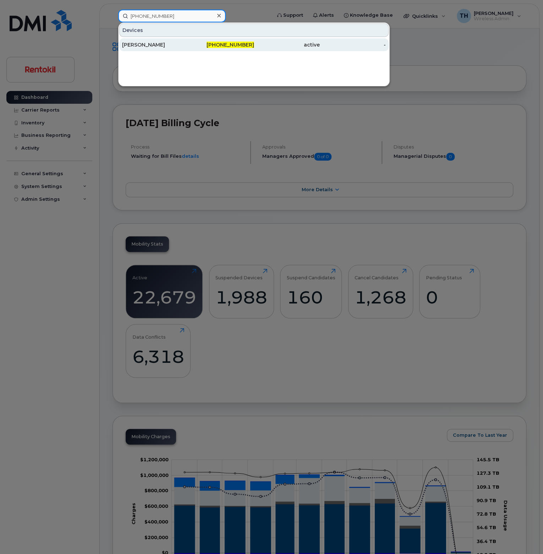
type input "585-490-0718"
click at [192, 44] on div "585-490-0718" at bounding box center [221, 44] width 66 height 7
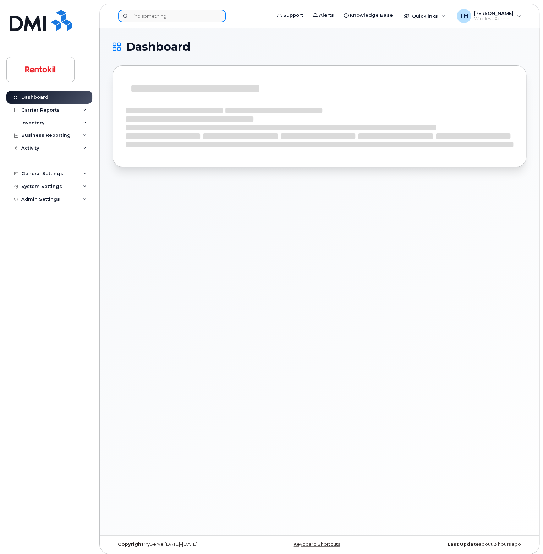
click at [161, 13] on input at bounding box center [172, 16] width 108 height 13
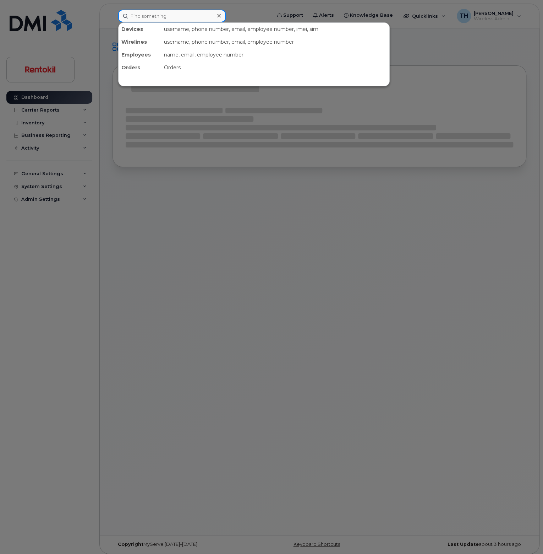
paste input "Jazfet Malave"
click at [188, 16] on input "Jazfet Malave" at bounding box center [172, 16] width 108 height 13
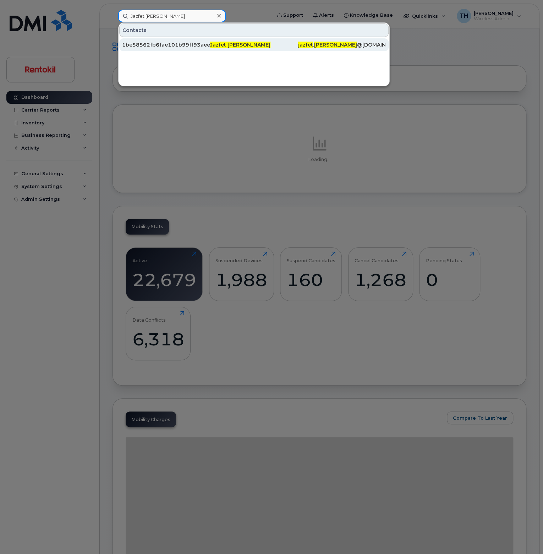
type input "Jazfet Malave"
click at [188, 39] on div "1be58562fb6fae101b99ff93aeefdc6e" at bounding box center [166, 44] width 88 height 13
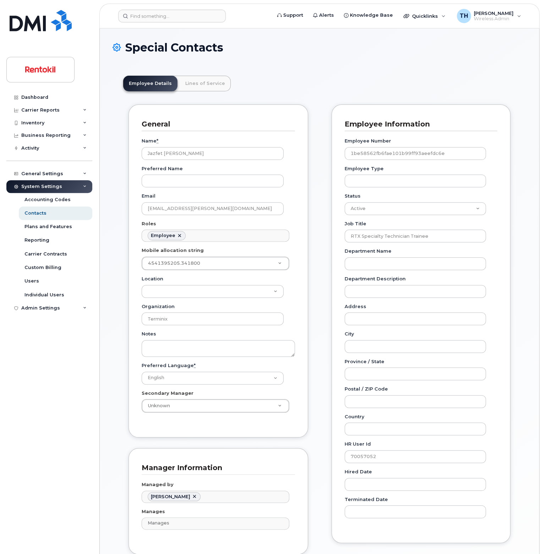
scroll to position [21, 0]
click at [173, 14] on input at bounding box center [172, 16] width 108 height 13
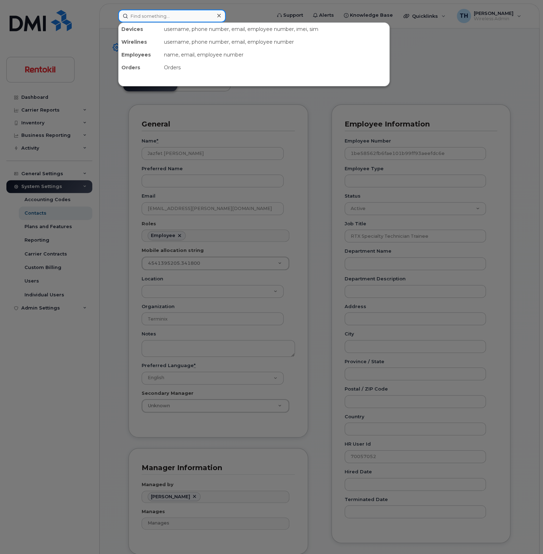
paste input "4405477396"
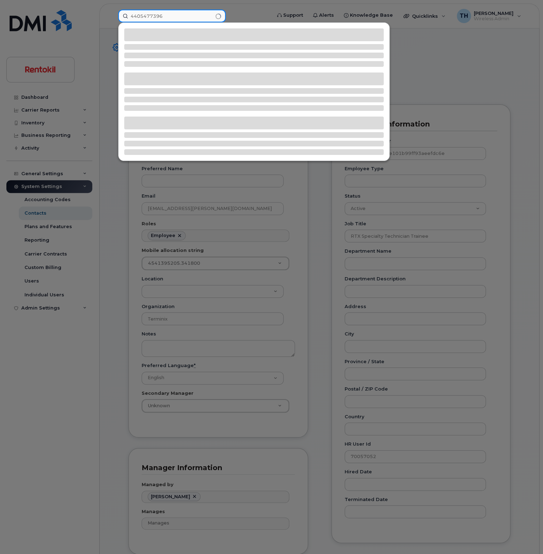
click at [168, 18] on input "4405477396" at bounding box center [172, 16] width 108 height 13
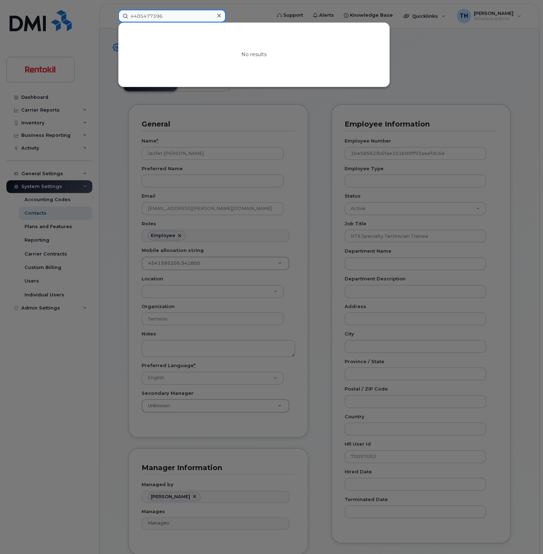
type input "4405477396"
click at [75, 21] on div at bounding box center [271, 277] width 543 height 554
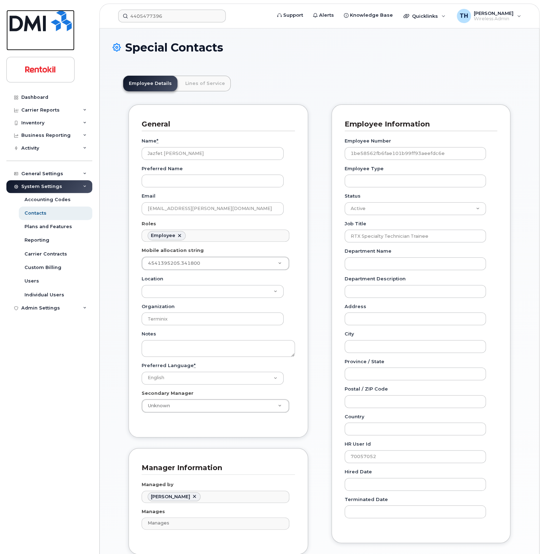
click at [57, 22] on img at bounding box center [41, 20] width 62 height 21
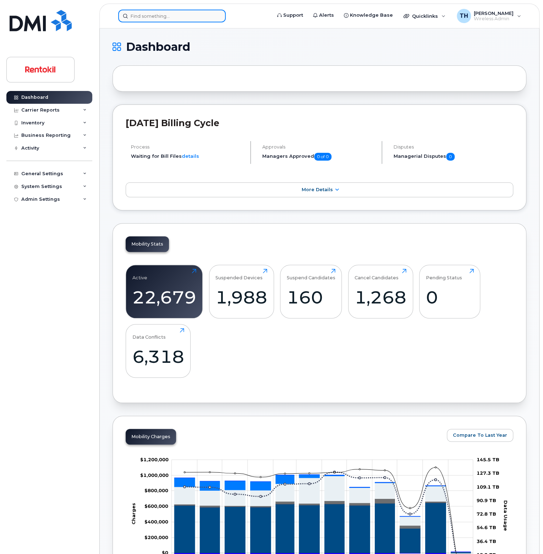
click at [166, 10] on input at bounding box center [172, 16] width 108 height 13
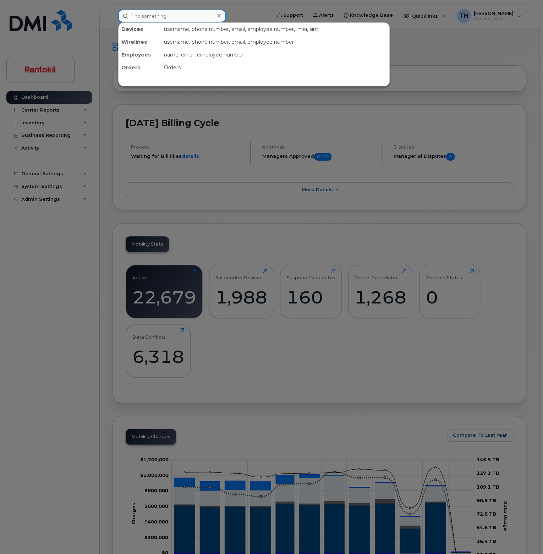
paste input "[TECHNICAL_ID]"
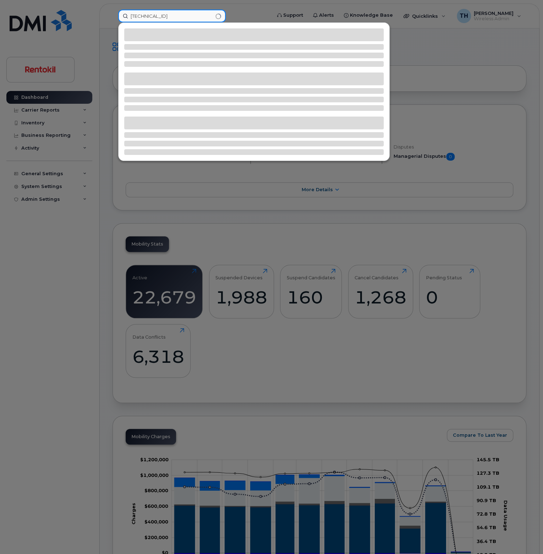
click at [198, 17] on input "[TECHNICAL_ID]" at bounding box center [172, 16] width 108 height 13
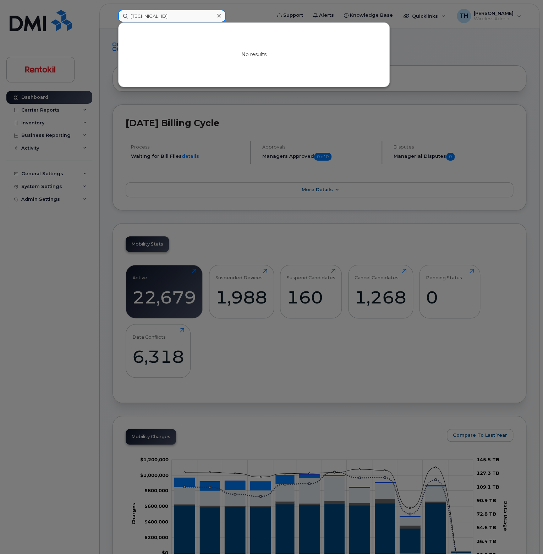
type input "[TECHNICAL_ID]"
